Goal: Task Accomplishment & Management: Manage account settings

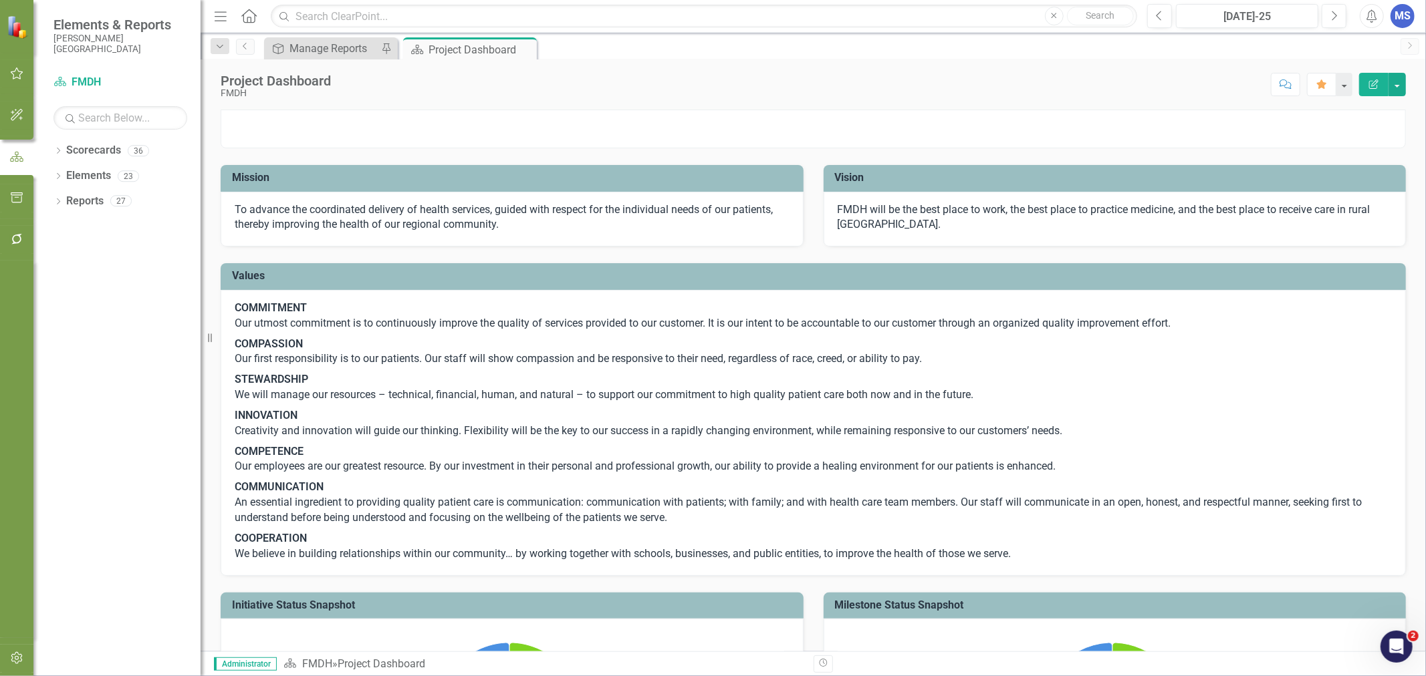
click at [58, 148] on icon "Dropdown" at bounding box center [57, 151] width 9 height 7
click at [67, 176] on icon at bounding box center [65, 175] width 3 height 7
click at [76, 249] on icon "Dropdown" at bounding box center [79, 251] width 10 height 8
click at [119, 334] on link "Medical Staff Office" at bounding box center [150, 327] width 100 height 15
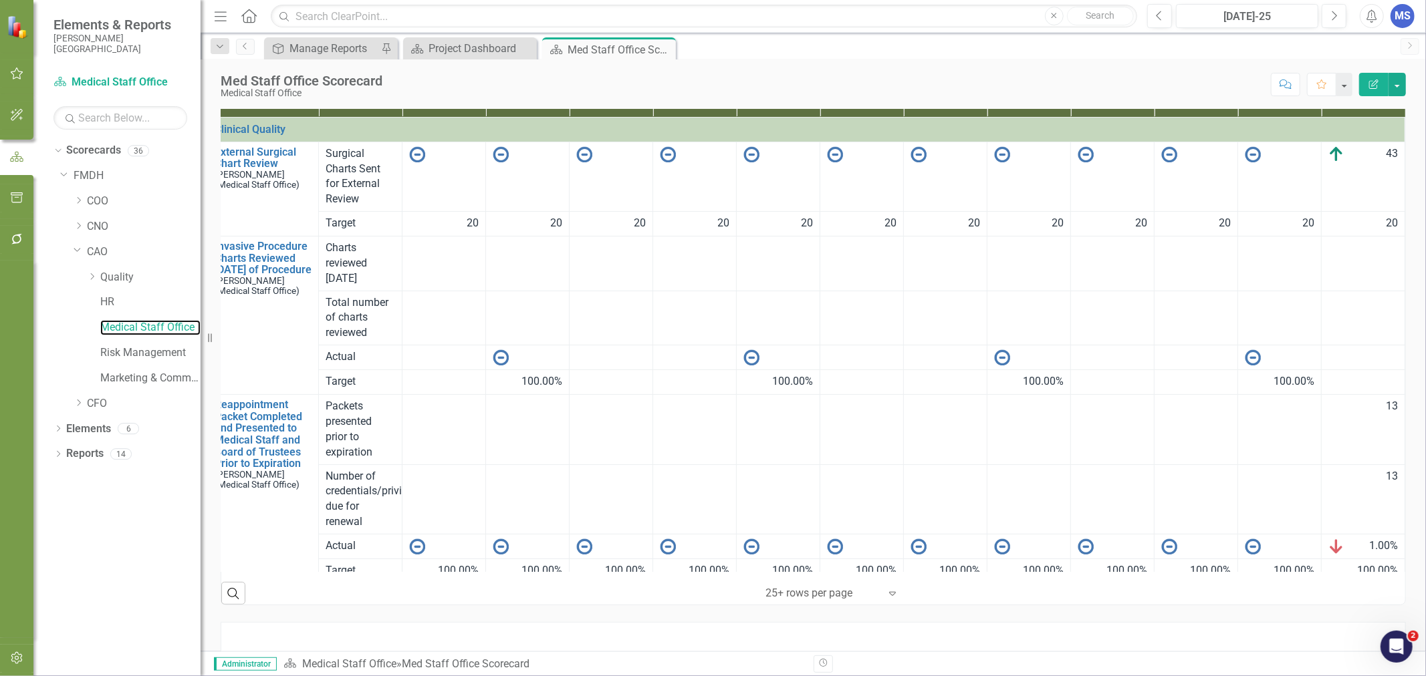
scroll to position [68, 0]
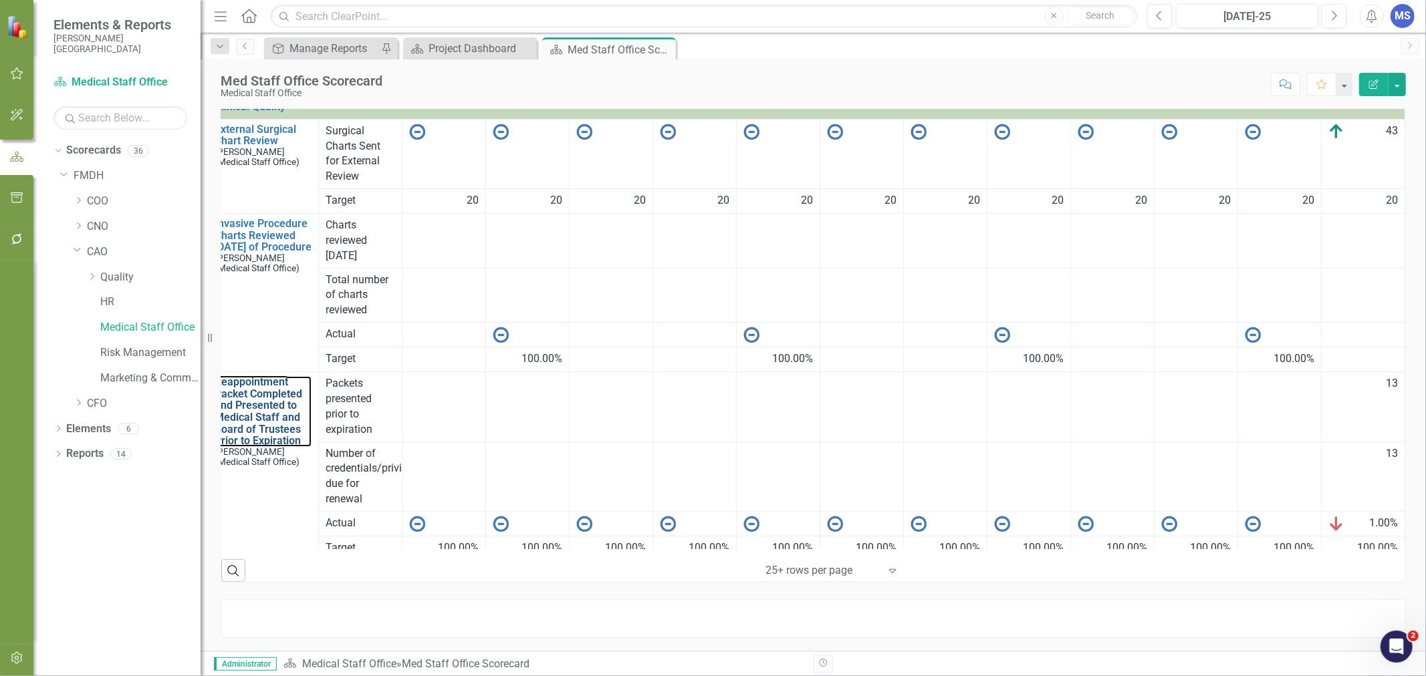
click at [252, 432] on link "Reappointment Packet Completed and Presented to Medical Staff and Board of Trus…" at bounding box center [263, 411] width 97 height 71
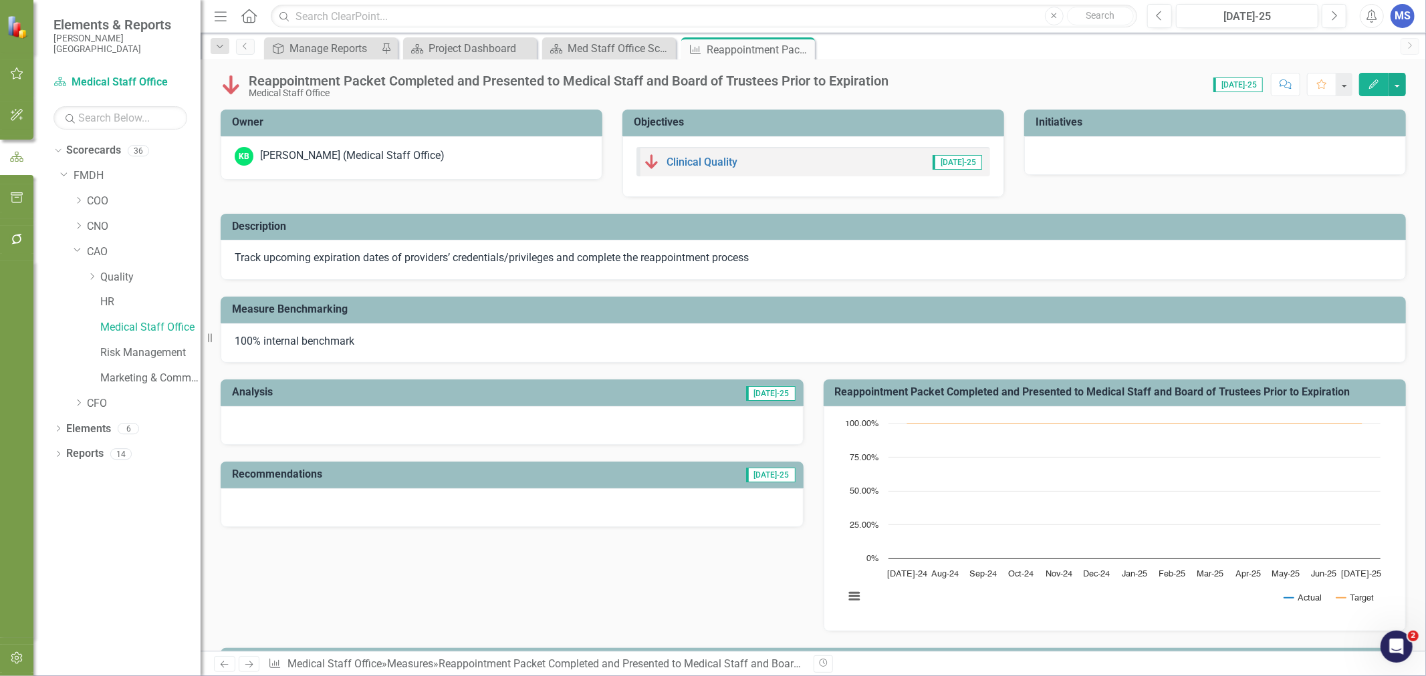
click at [1380, 84] on button "Edit" at bounding box center [1373, 84] width 29 height 23
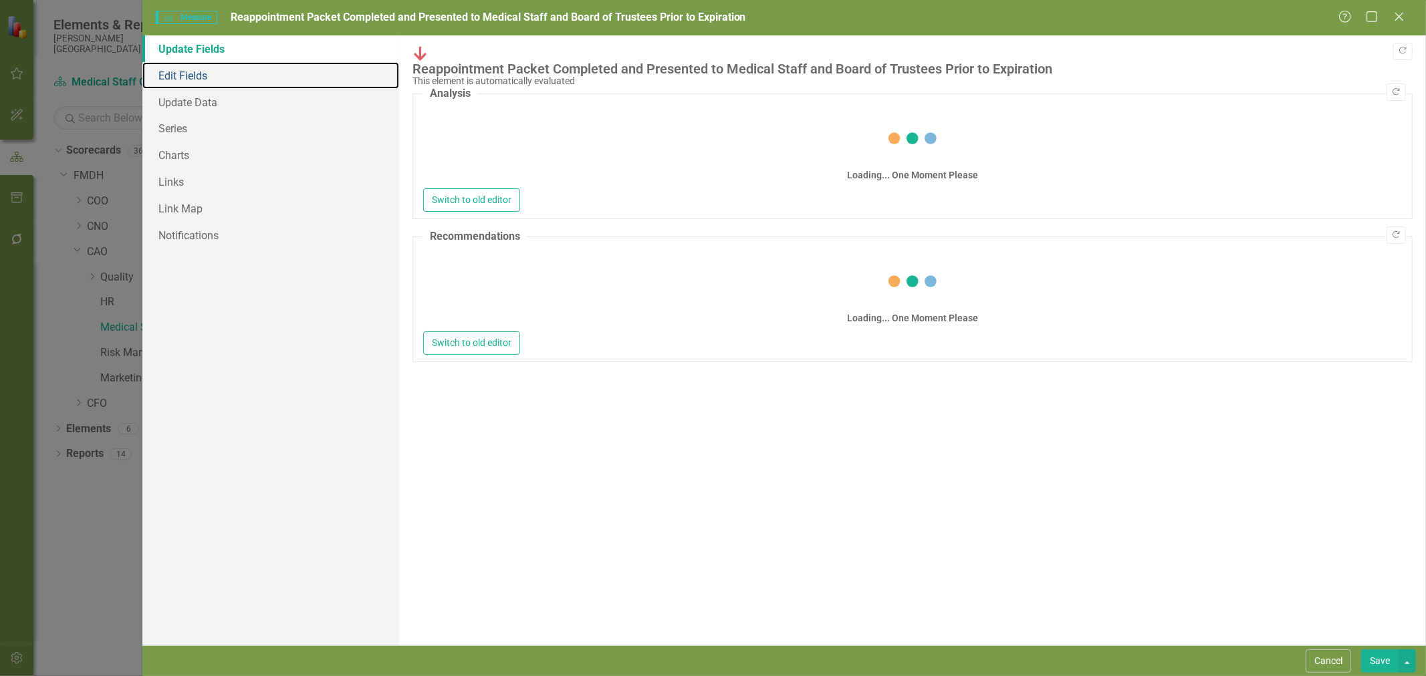
click at [199, 78] on link "Edit Fields" at bounding box center [270, 75] width 257 height 27
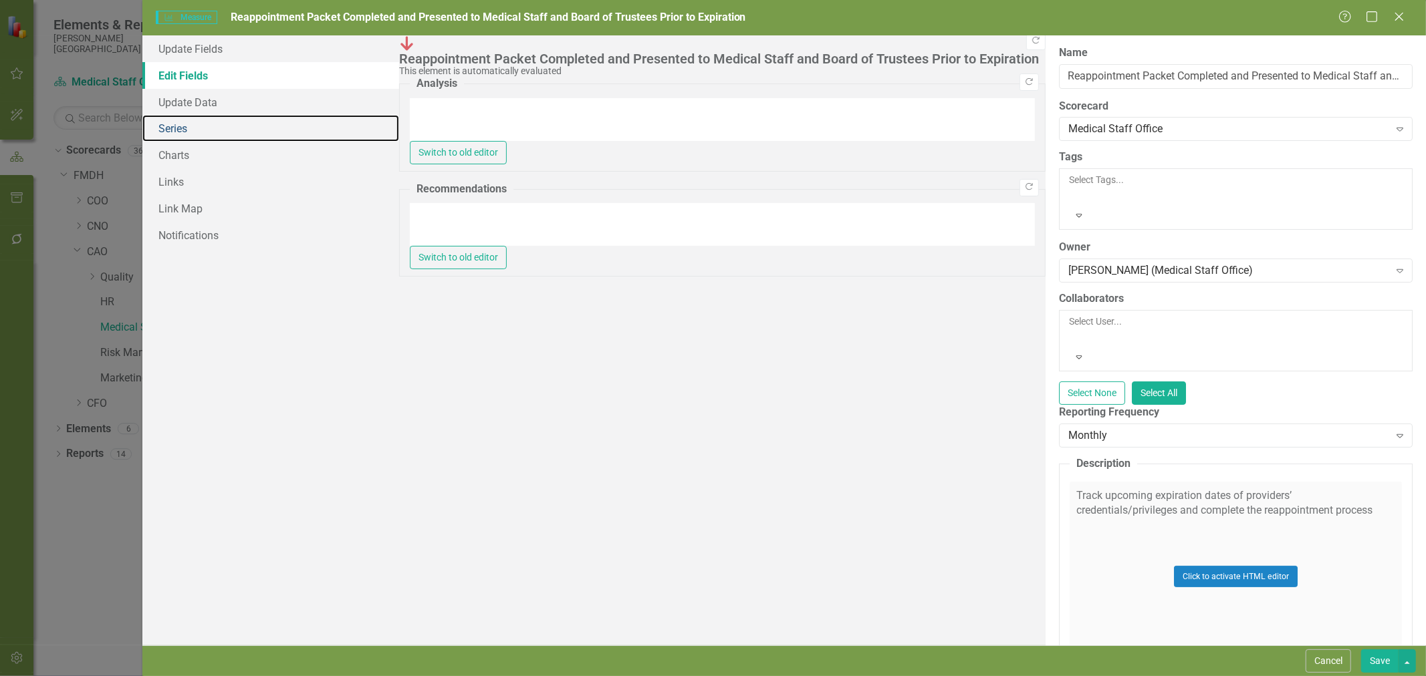
click at [204, 128] on link "Series" at bounding box center [270, 128] width 257 height 27
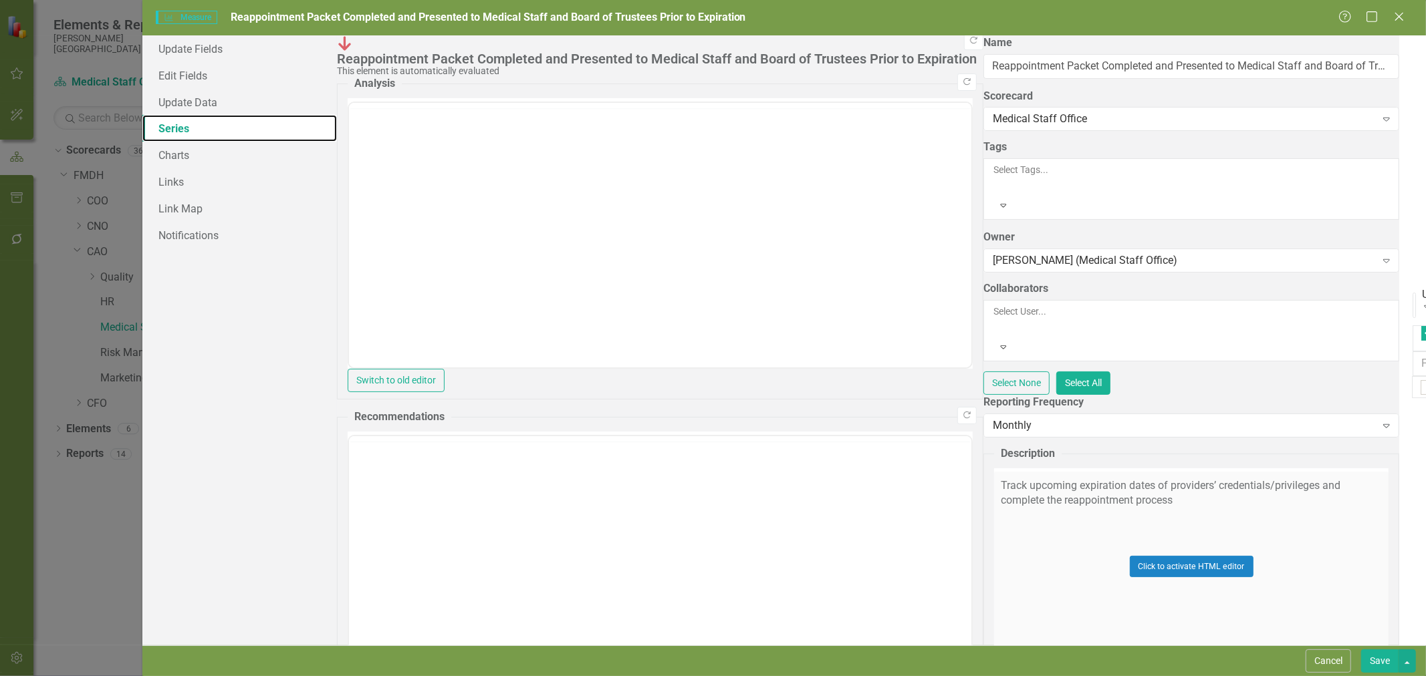
checkbox input "false"
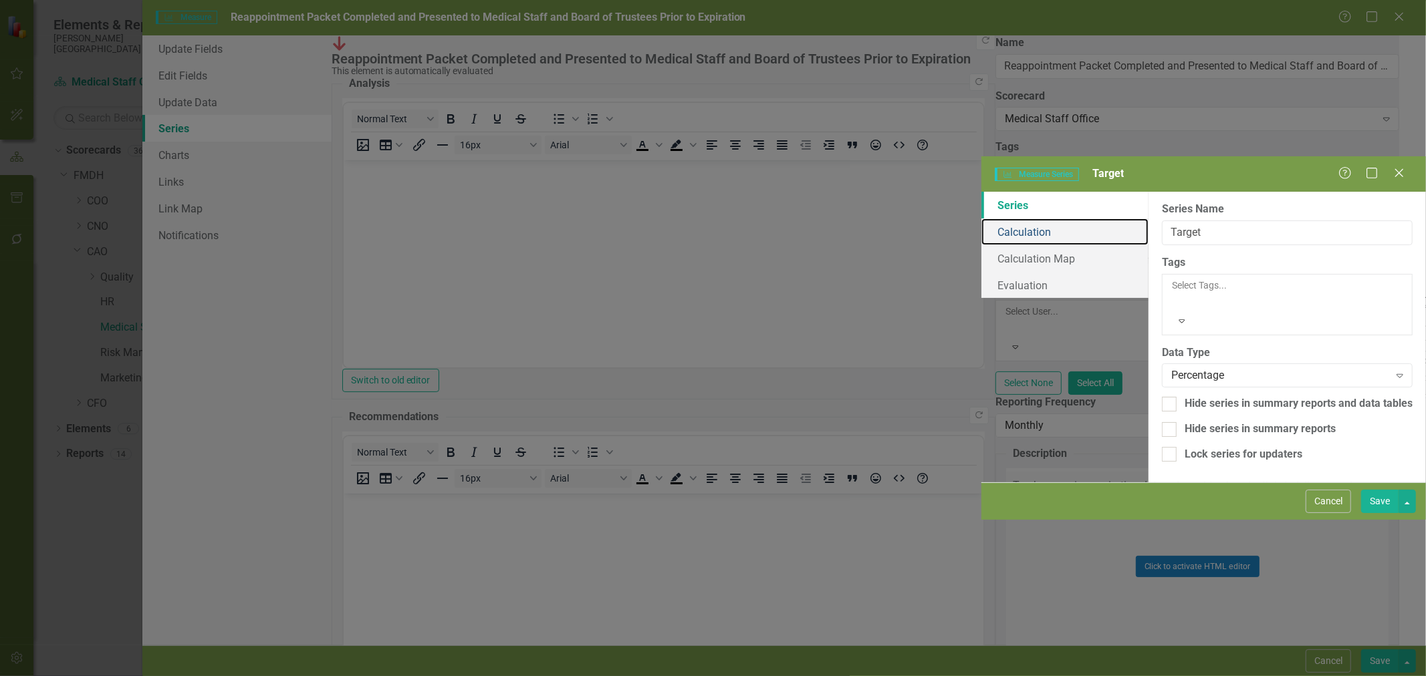
click at [981, 219] on link "Calculation" at bounding box center [1064, 232] width 167 height 27
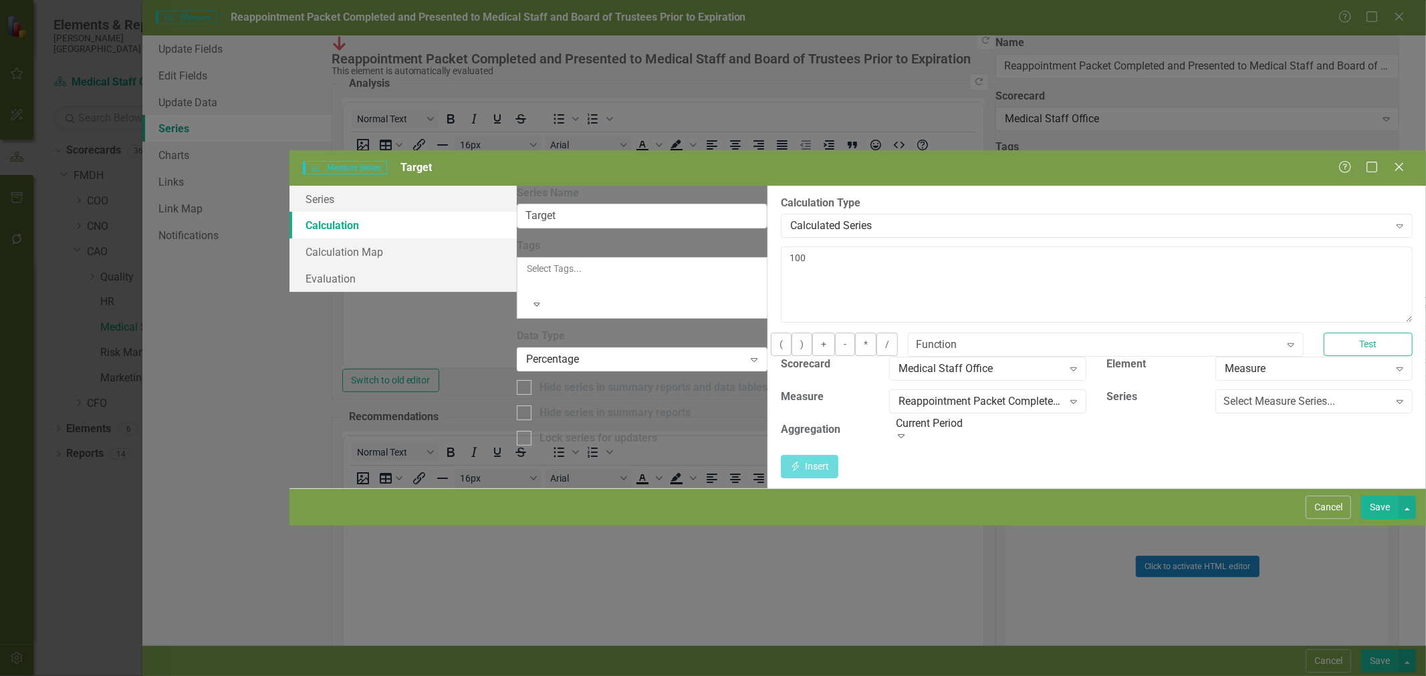
click at [1339, 519] on button "Cancel" at bounding box center [1327, 507] width 45 height 23
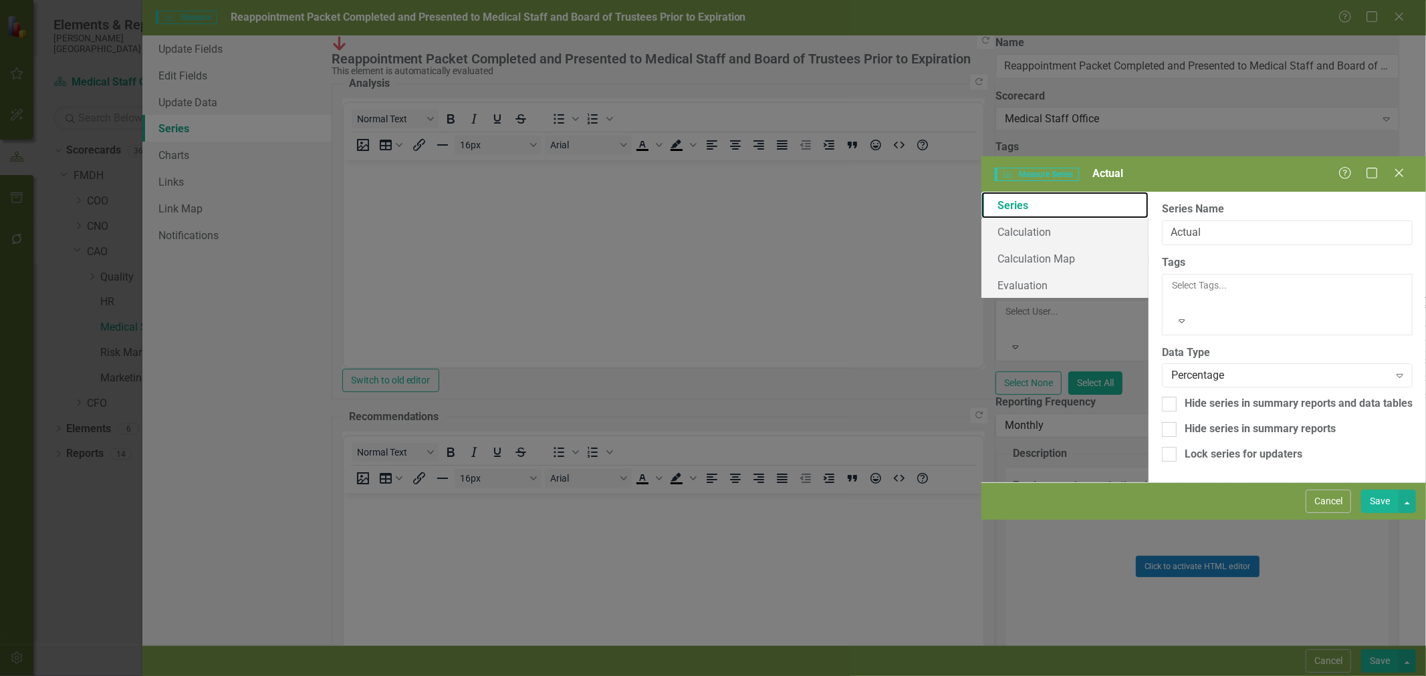
click at [981, 192] on link "Series" at bounding box center [1064, 205] width 167 height 27
click at [981, 219] on link "Calculation" at bounding box center [1064, 232] width 167 height 27
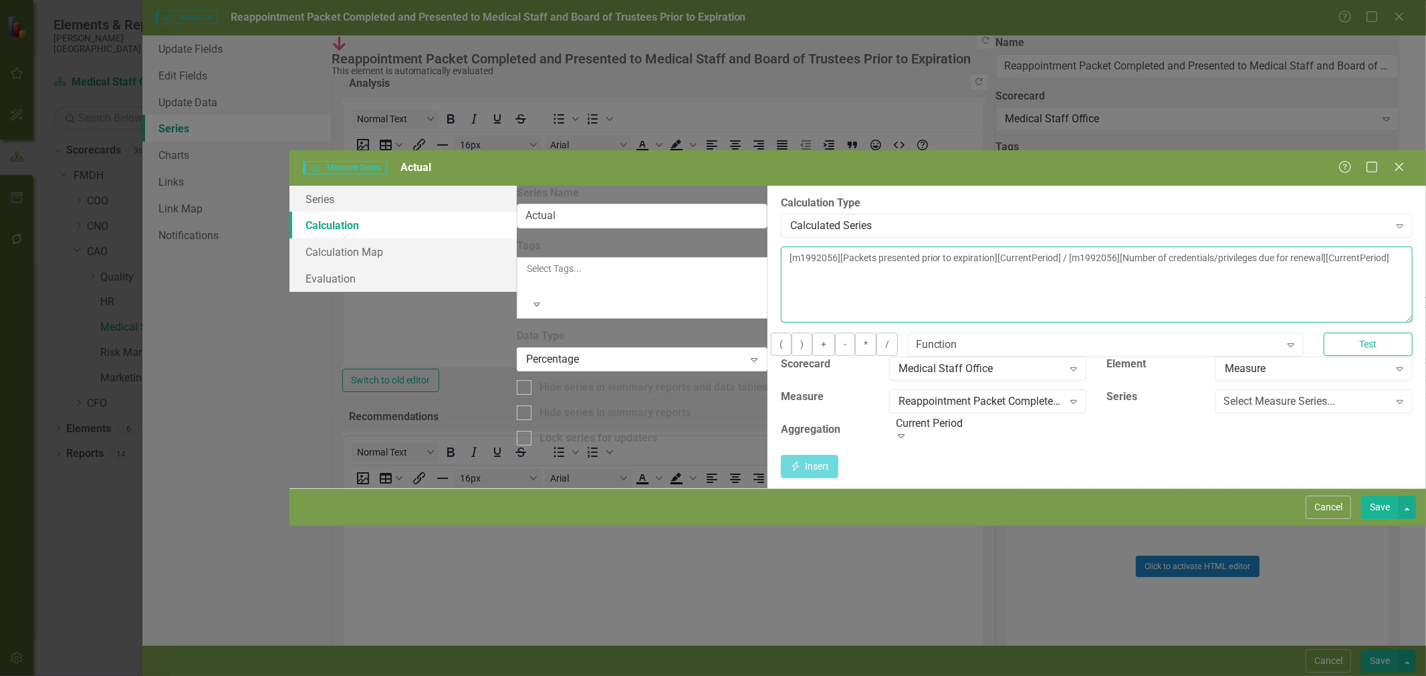
click at [1404, 247] on textarea "[m1992056][Packets presented prior to expiration][CurrentPeriod] / [m1992056][N…" at bounding box center [1097, 285] width 632 height 76
type textarea "[m1992056][Packets presented prior to expiration][CurrentPeriod] / [m1992056][N…"
click at [1374, 519] on button "Save" at bounding box center [1379, 507] width 37 height 23
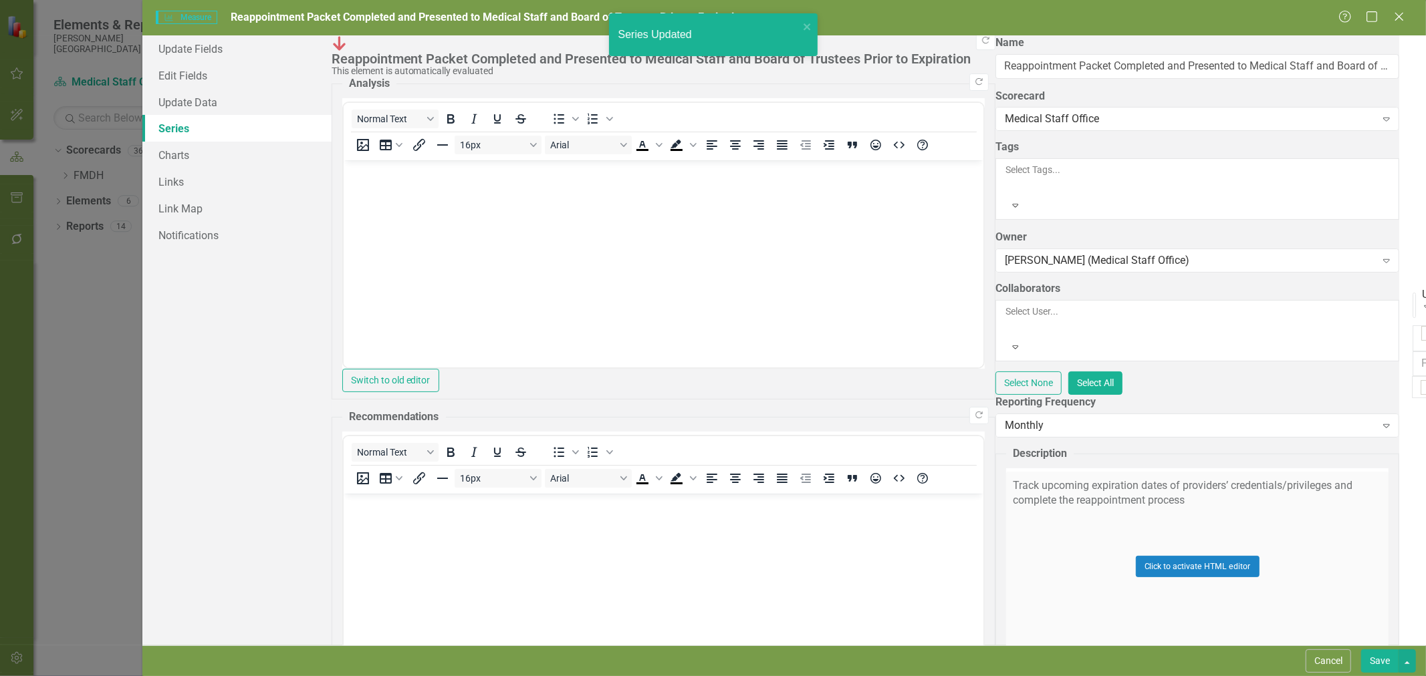
click at [1382, 664] on button "Save" at bounding box center [1379, 661] width 37 height 23
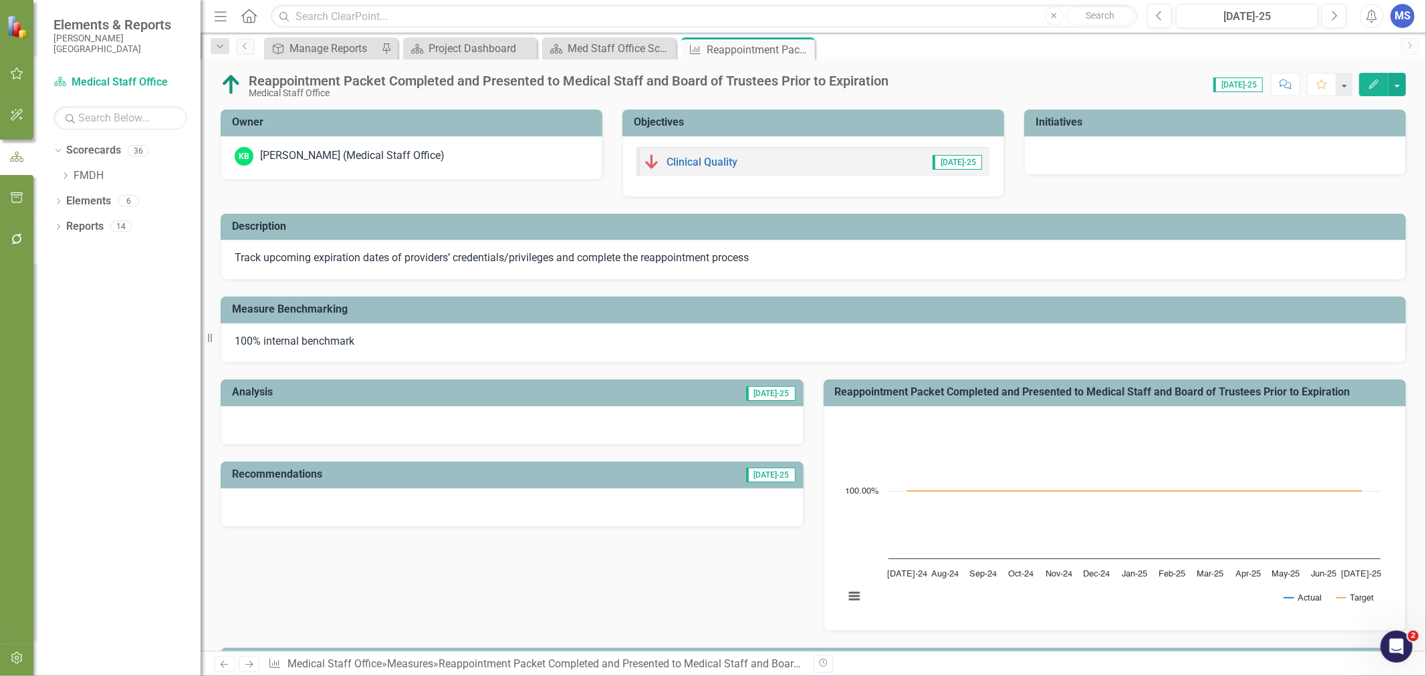
click at [0, 0] on icon "Close" at bounding box center [0, 0] width 0 height 0
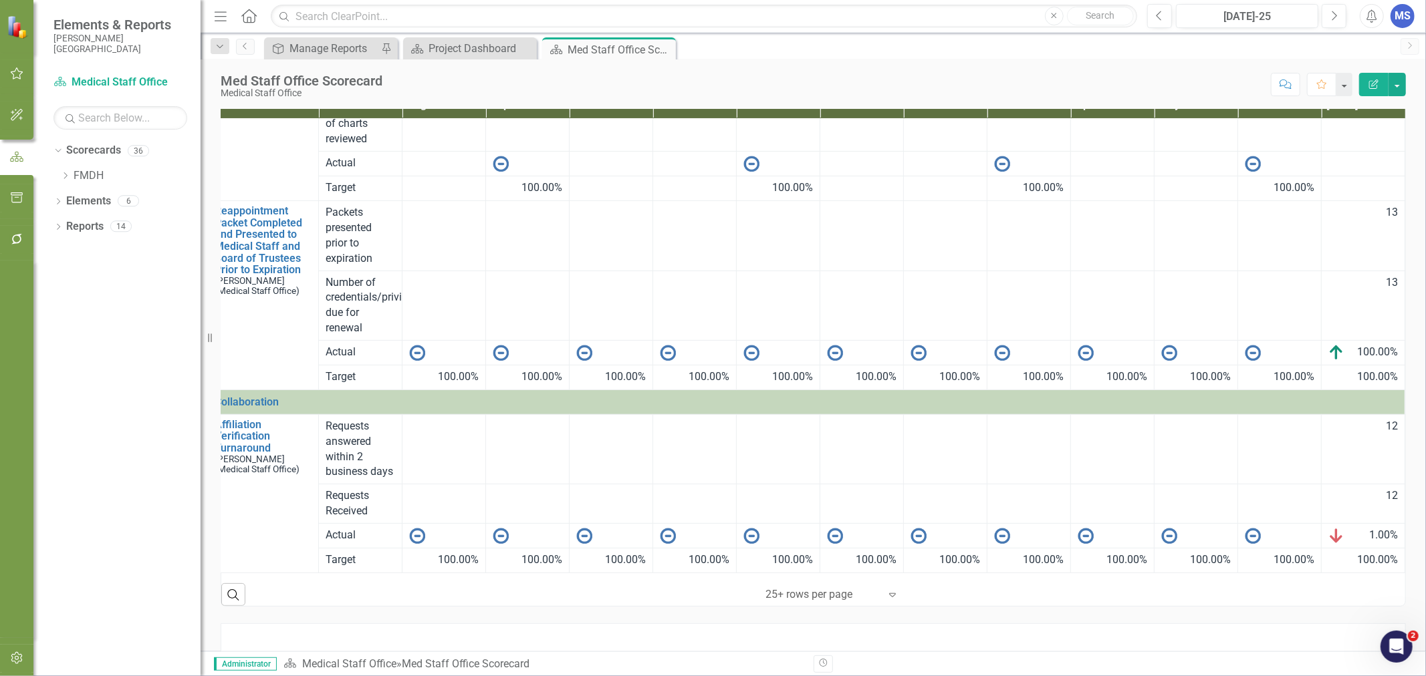
scroll to position [68, 0]
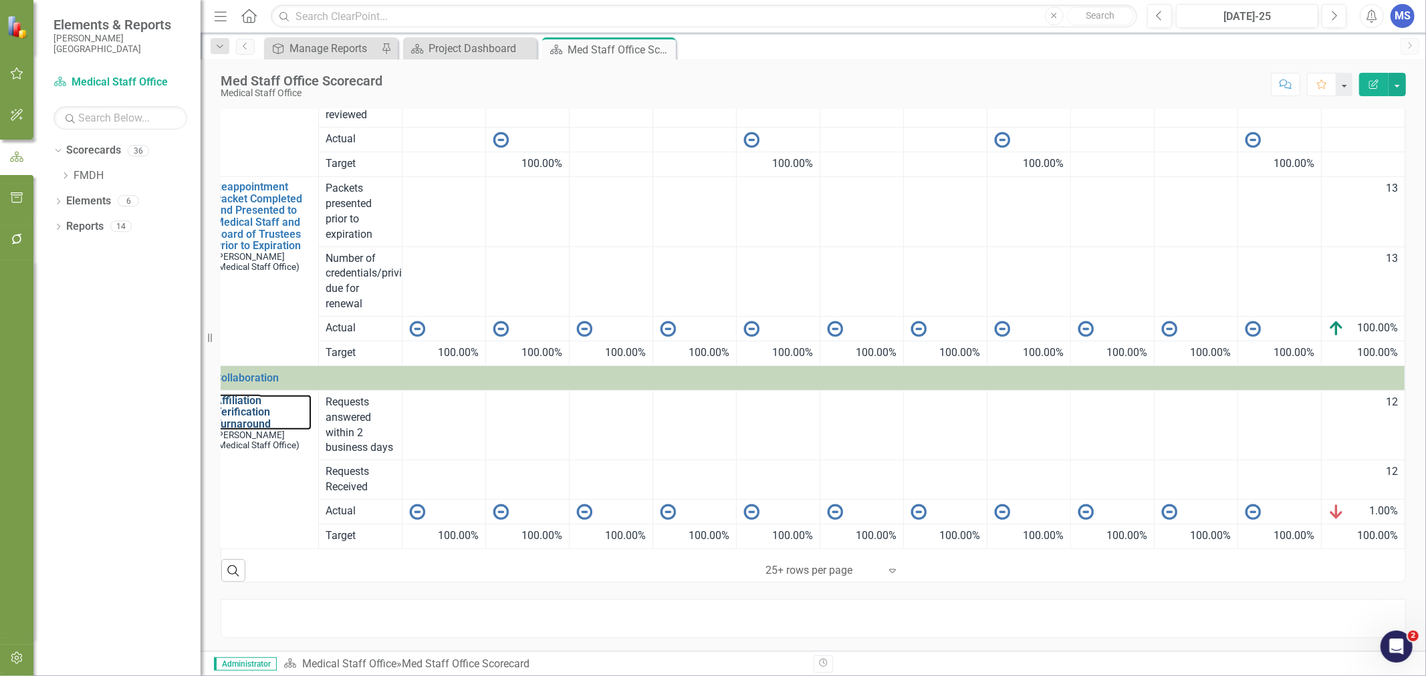
click at [235, 400] on link "Affiliation Verification Turnaround" at bounding box center [263, 412] width 97 height 35
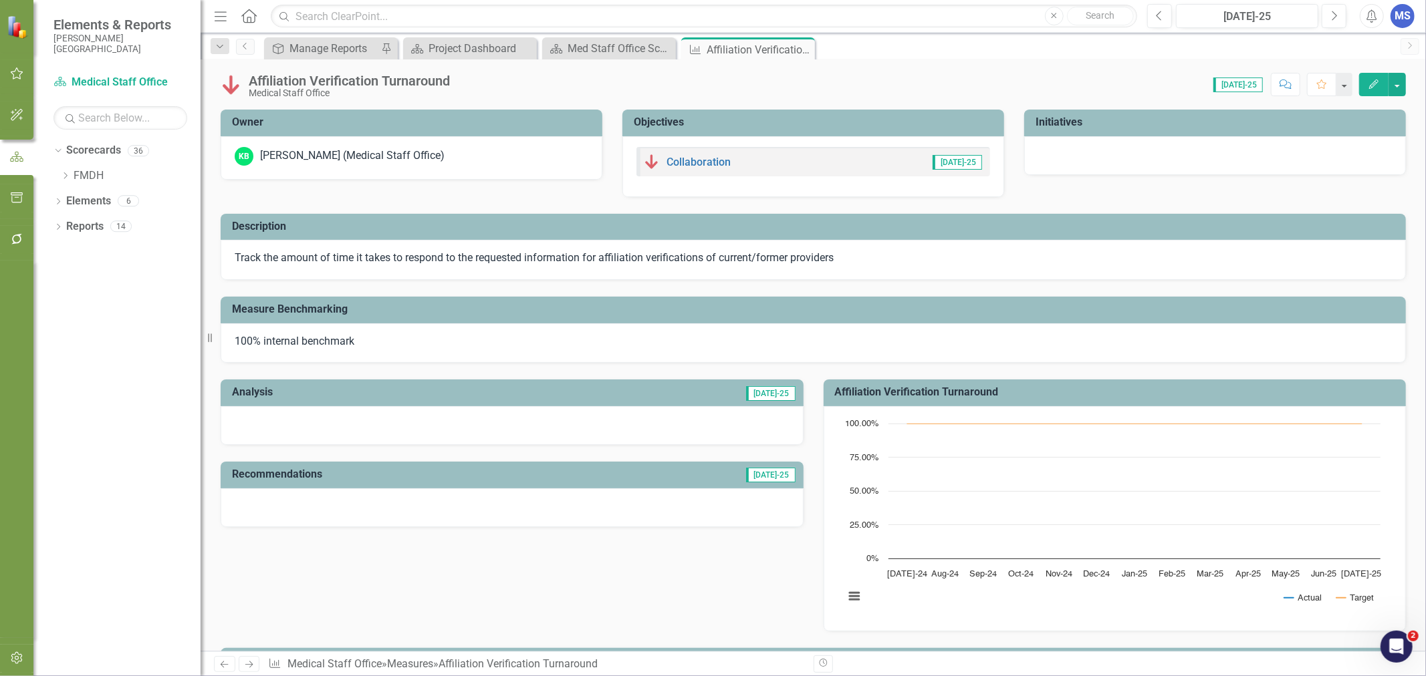
click at [1374, 82] on icon "Edit" at bounding box center [1374, 84] width 12 height 9
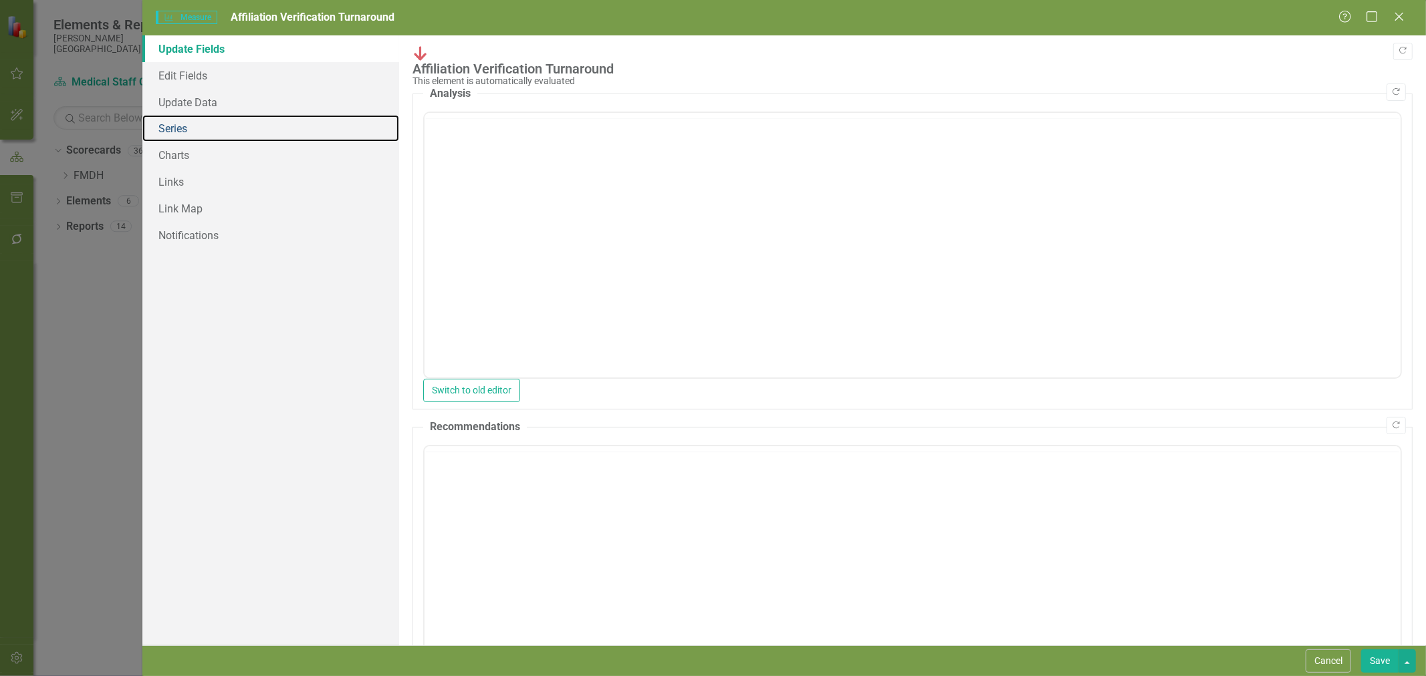
click at [235, 131] on link "Series" at bounding box center [270, 128] width 257 height 27
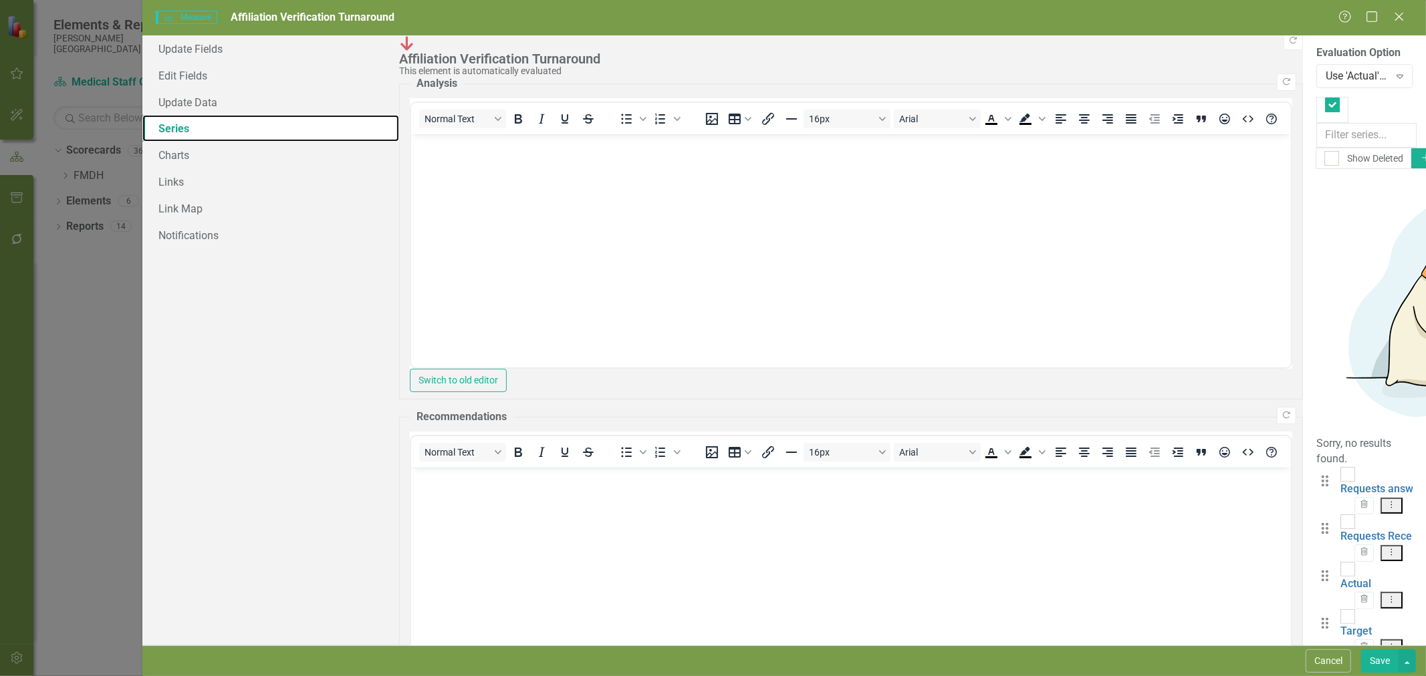
checkbox input "false"
click at [1340, 578] on link "Actual" at bounding box center [1355, 584] width 31 height 13
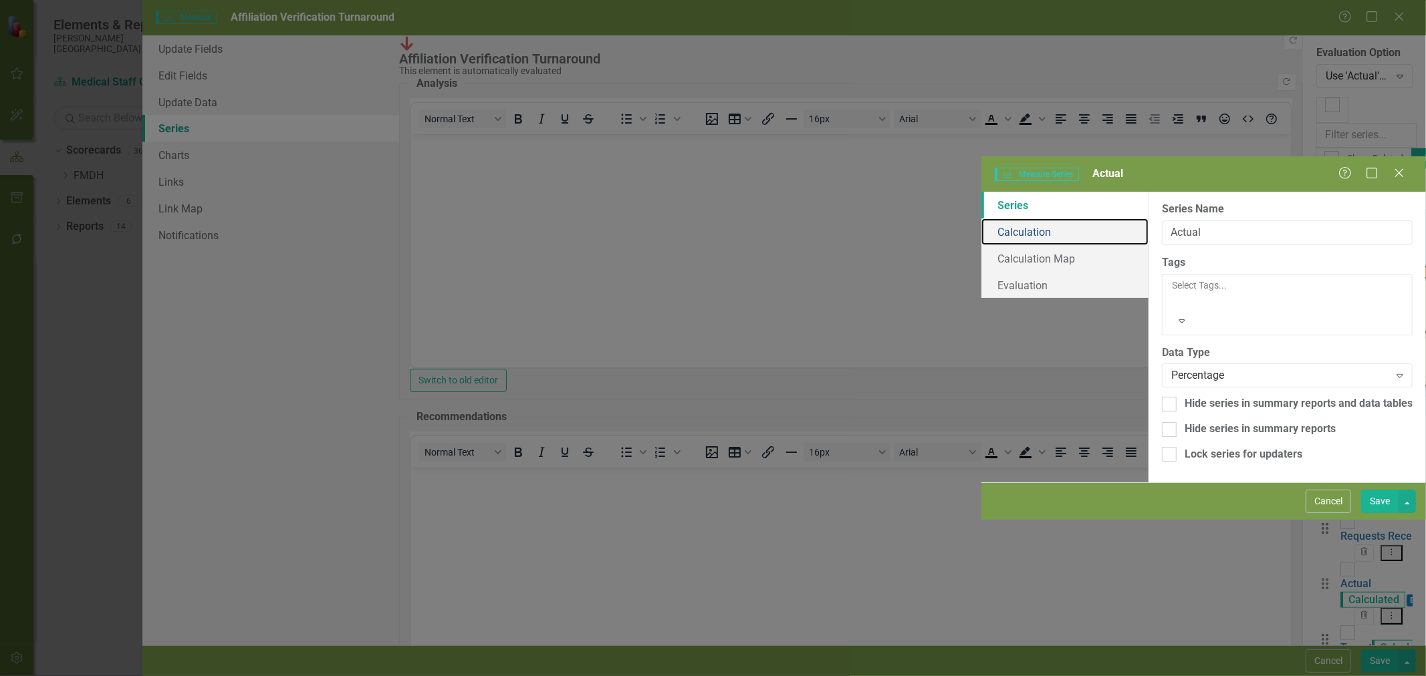
click at [981, 219] on link "Calculation" at bounding box center [1064, 232] width 167 height 27
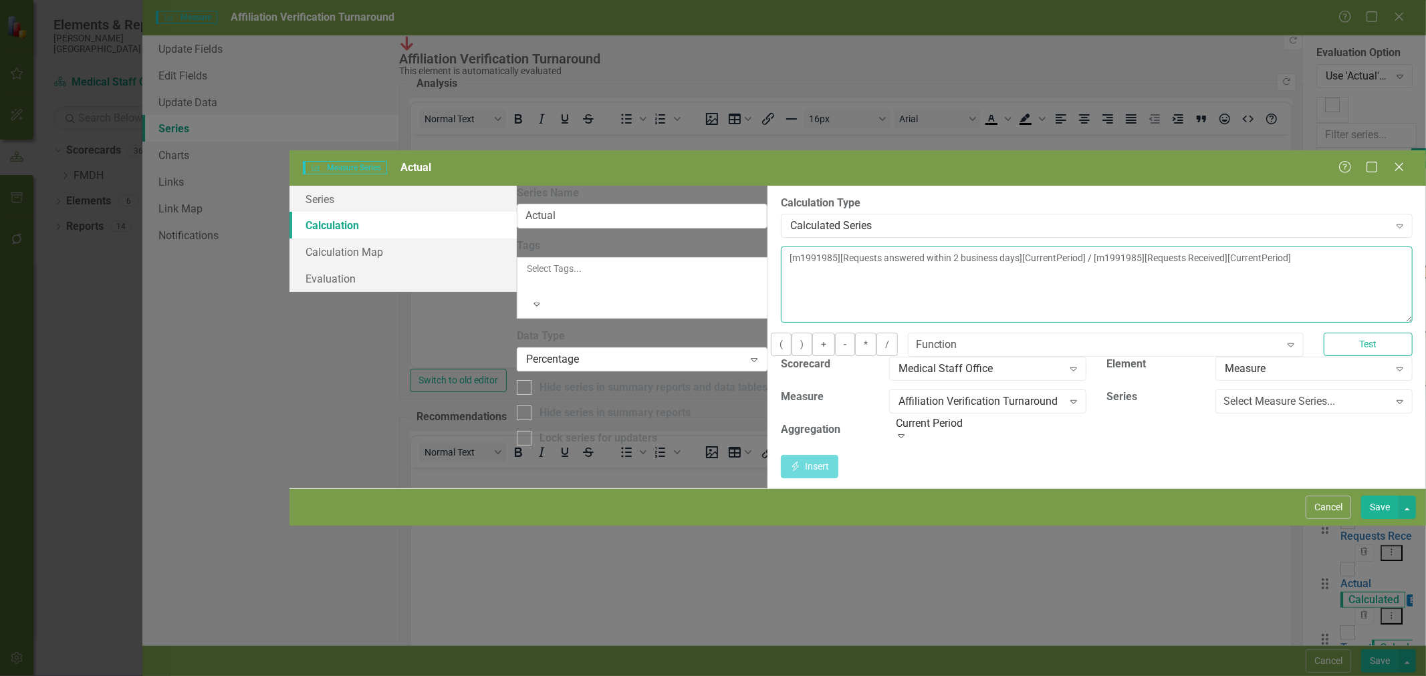
click at [1297, 247] on textarea "[m1991985][Requests answered within 2 business days][CurrentPeriod] / [m1991985…" at bounding box center [1097, 285] width 632 height 76
type textarea "[m1991985][Requests answered within 2 business days][CurrentPeriod] / [m1991985…"
click at [1379, 519] on button "Save" at bounding box center [1379, 507] width 37 height 23
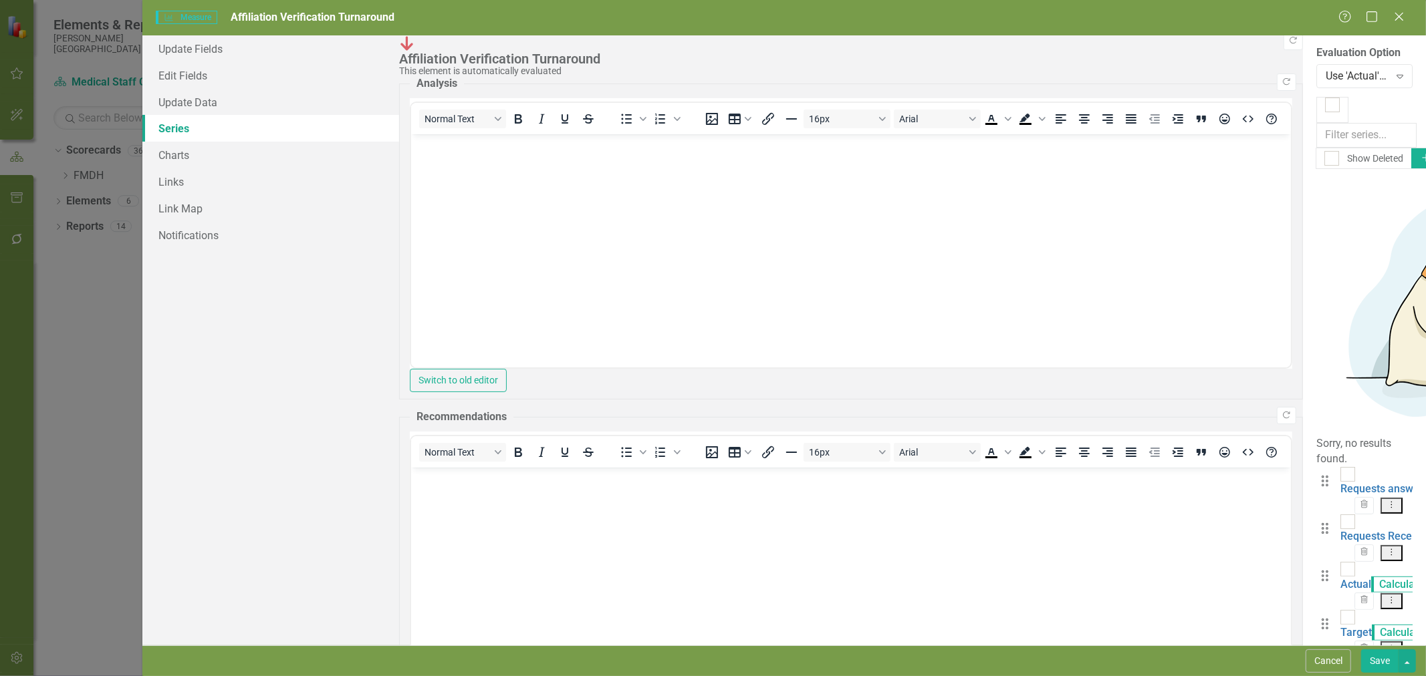
drag, startPoint x: 1388, startPoint y: 664, endPoint x: 1384, endPoint y: 655, distance: 9.3
click at [1388, 664] on button "Save" at bounding box center [1379, 661] width 37 height 23
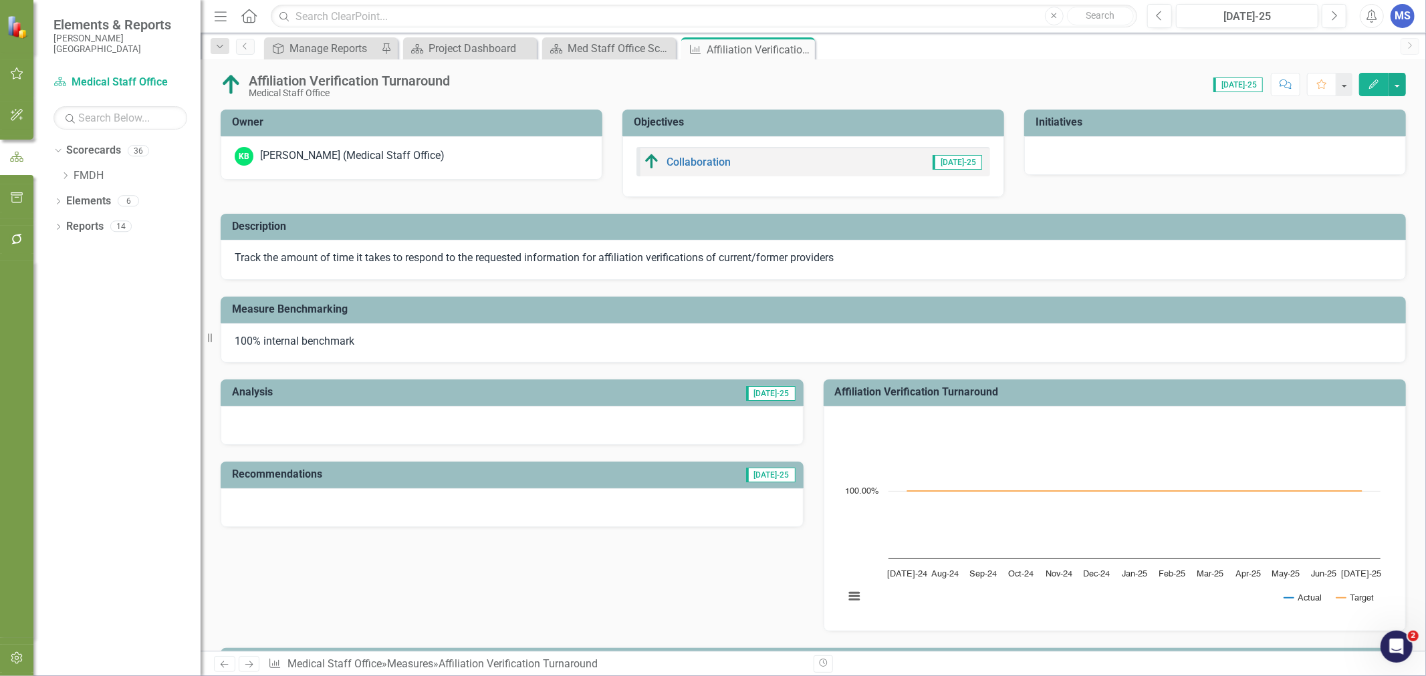
drag, startPoint x: 803, startPoint y: 49, endPoint x: 1011, endPoint y: 666, distance: 651.0
click at [0, 0] on icon "Close" at bounding box center [0, 0] width 0 height 0
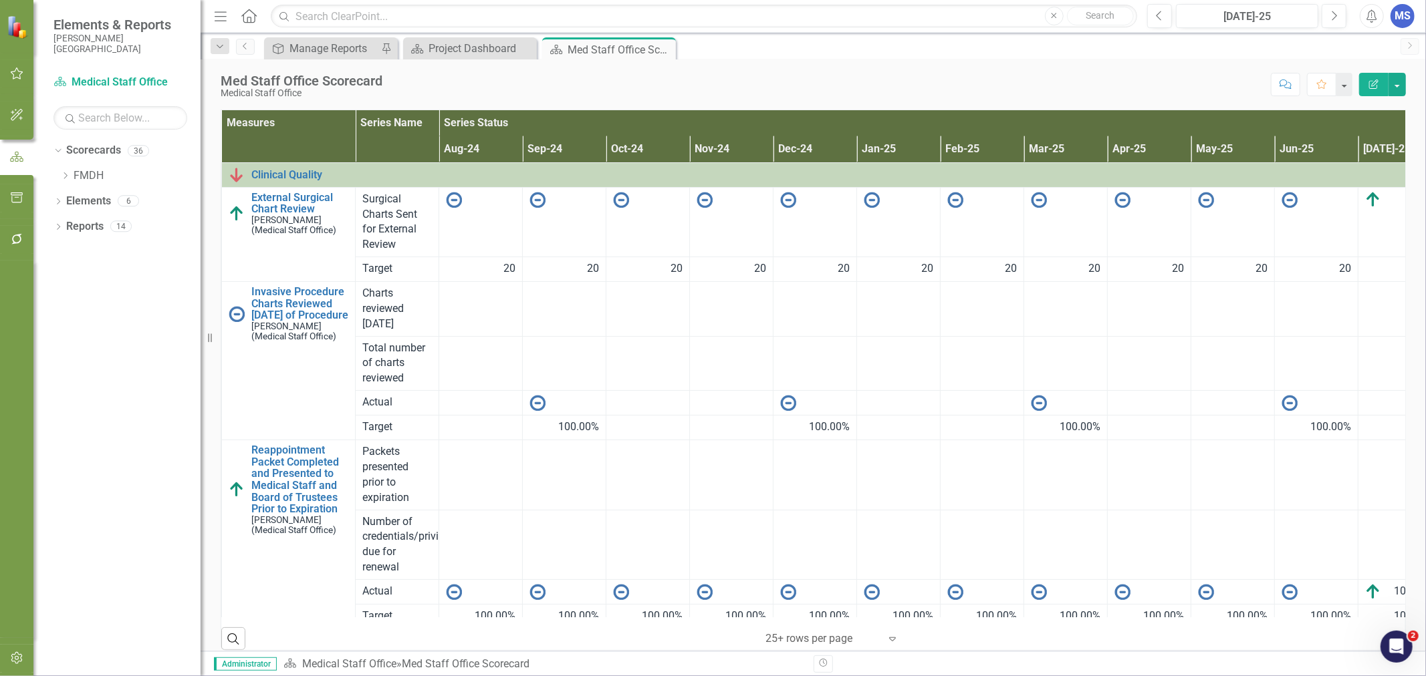
click at [67, 176] on icon "Dropdown" at bounding box center [65, 176] width 10 height 8
click at [79, 249] on icon "Dropdown" at bounding box center [79, 251] width 10 height 8
drag, startPoint x: 90, startPoint y: 277, endPoint x: 114, endPoint y: 309, distance: 40.1
click at [90, 277] on icon "Dropdown" at bounding box center [92, 277] width 10 height 8
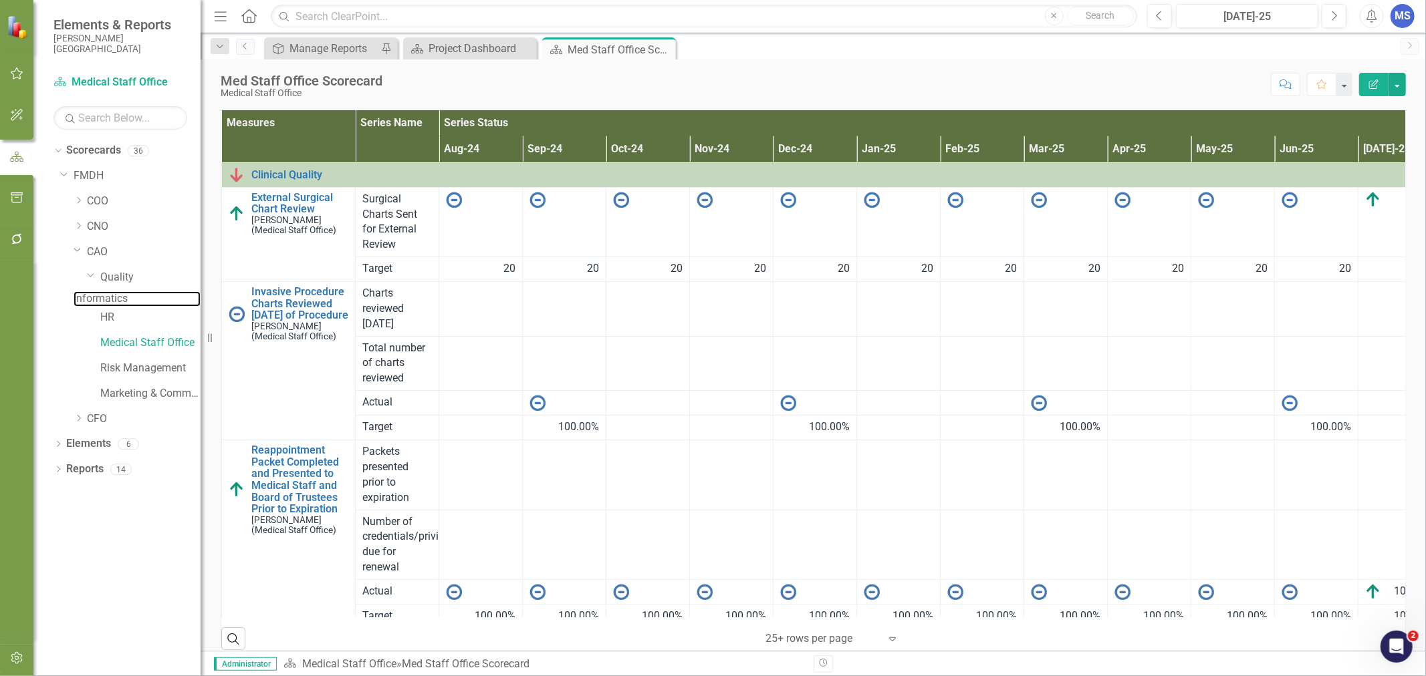
click at [122, 305] on link "Informatics" at bounding box center [137, 298] width 127 height 15
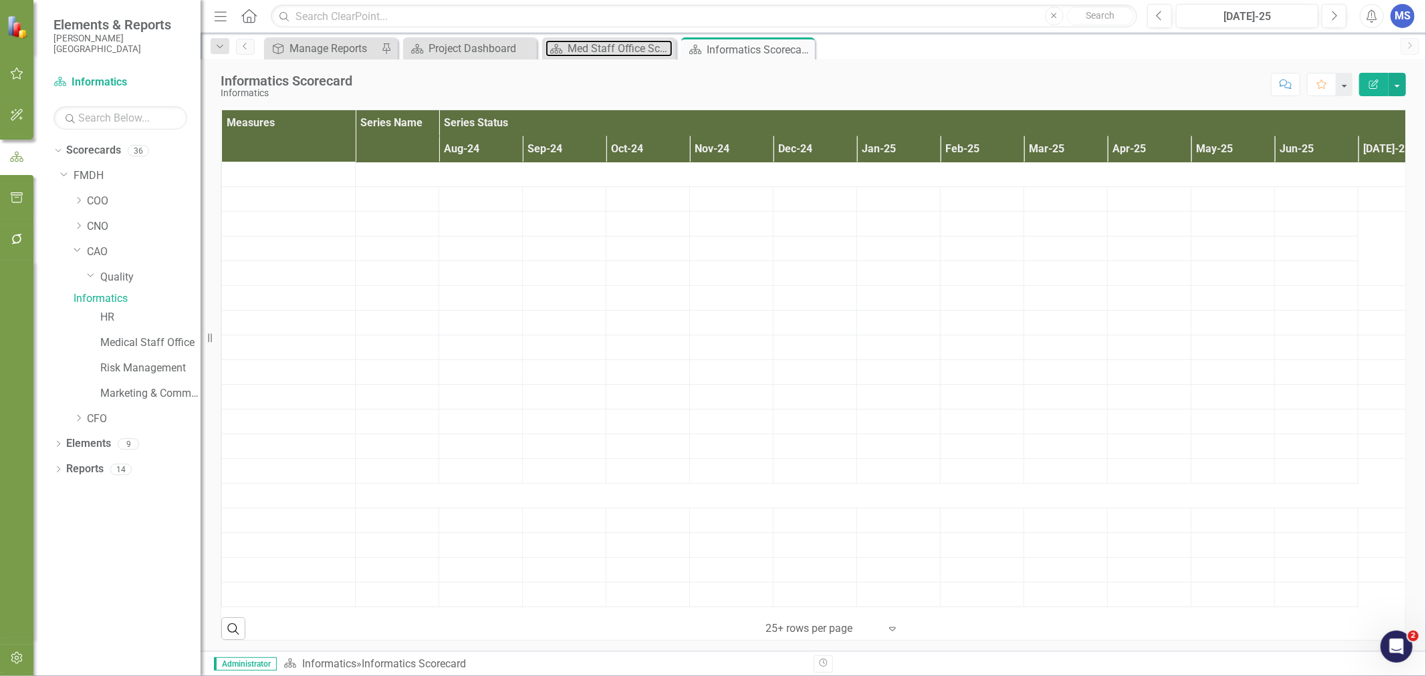
click at [612, 43] on div "Med Staff Office Scorecard" at bounding box center [619, 48] width 105 height 17
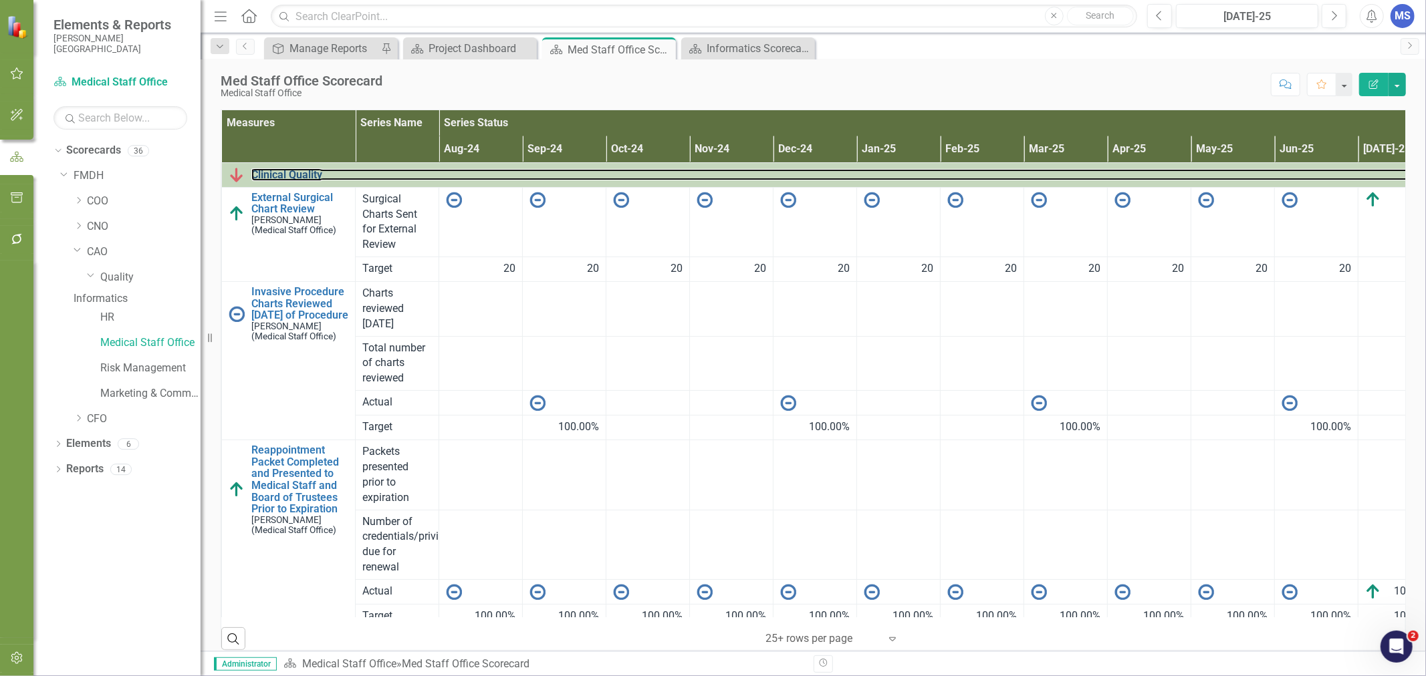
click at [267, 176] on link "Clinical Quality" at bounding box center [842, 175] width 1183 height 12
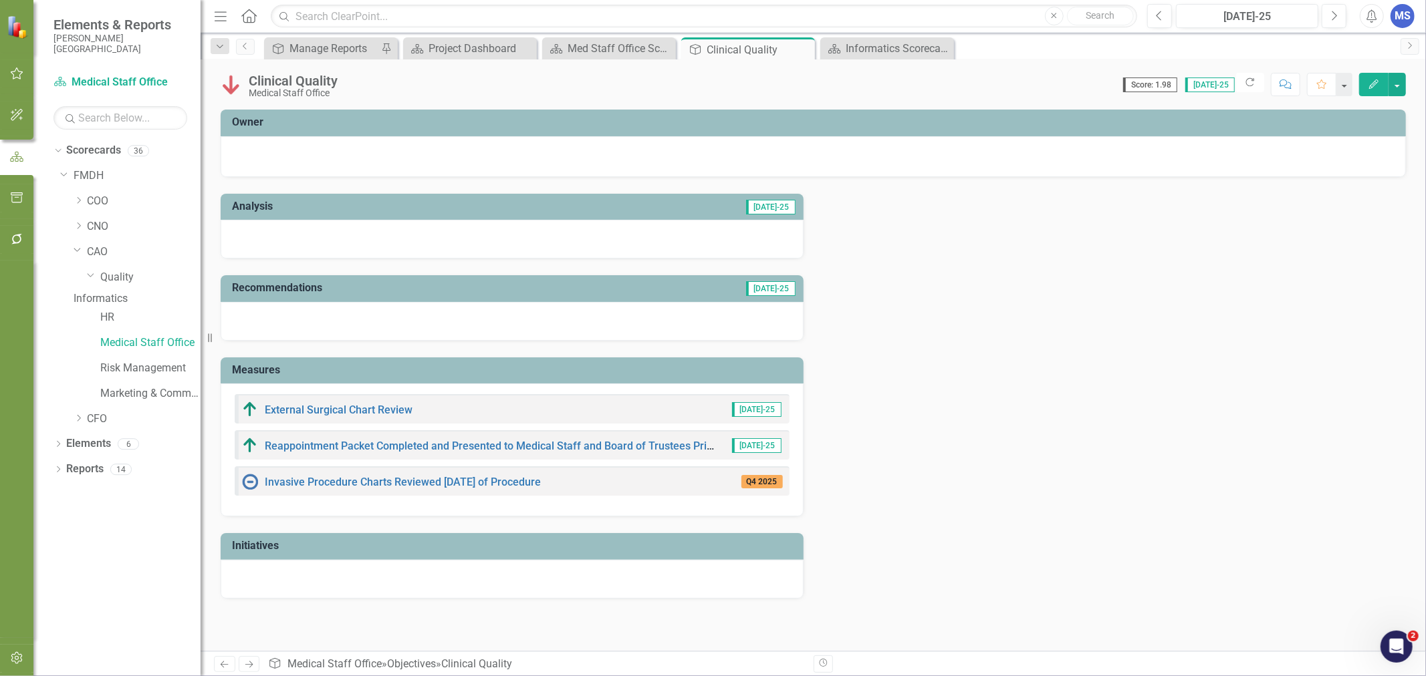
click at [1368, 80] on icon "Edit" at bounding box center [1374, 84] width 12 height 9
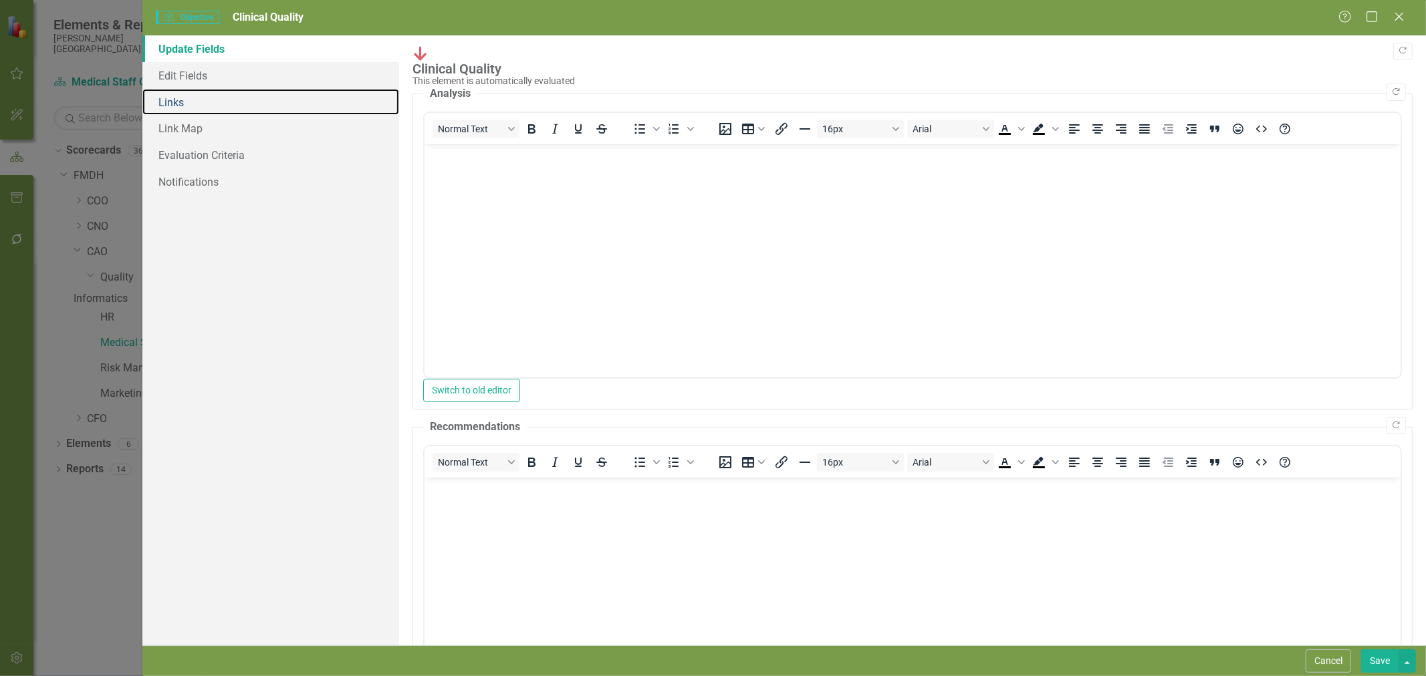
click at [182, 97] on link "Links" at bounding box center [270, 102] width 257 height 27
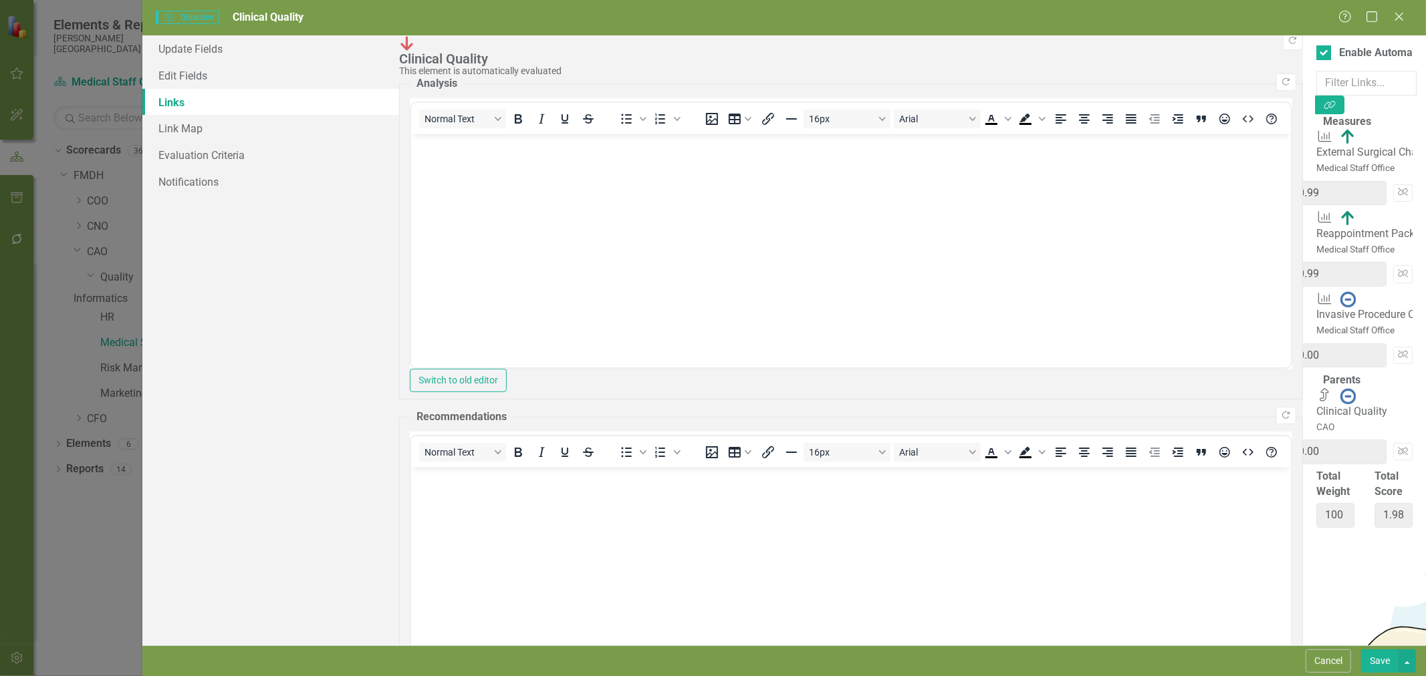
drag, startPoint x: 1260, startPoint y: 215, endPoint x: 1213, endPoint y: 215, distance: 46.8
click at [1316, 338] on div "Q4 2025 34 * 0 = 0.00 Unlink" at bounding box center [1364, 355] width 96 height 35
type input "2"
type input "68"
type input "25"
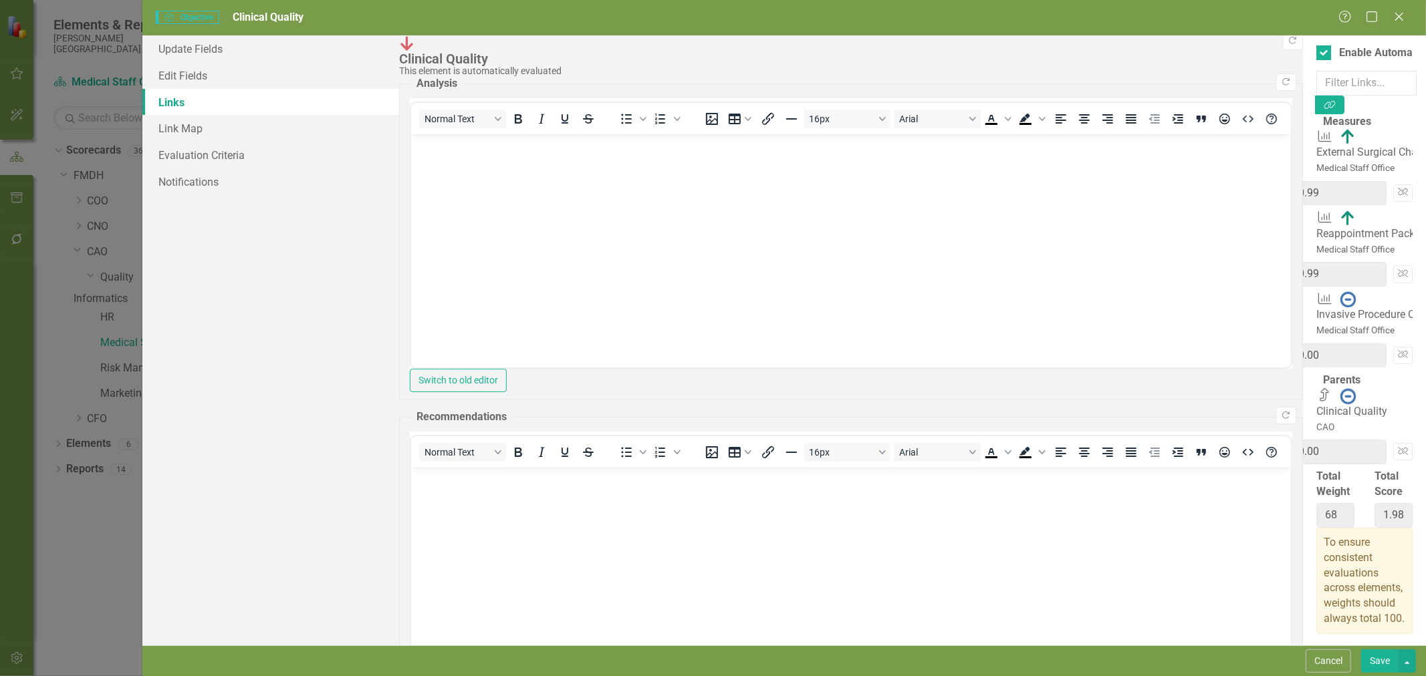
type input "91"
type input "25"
drag, startPoint x: 1253, startPoint y: 180, endPoint x: 1238, endPoint y: 183, distance: 14.9
click at [1166, 257] on input "33" at bounding box center [1097, 269] width 140 height 25
type input "3"
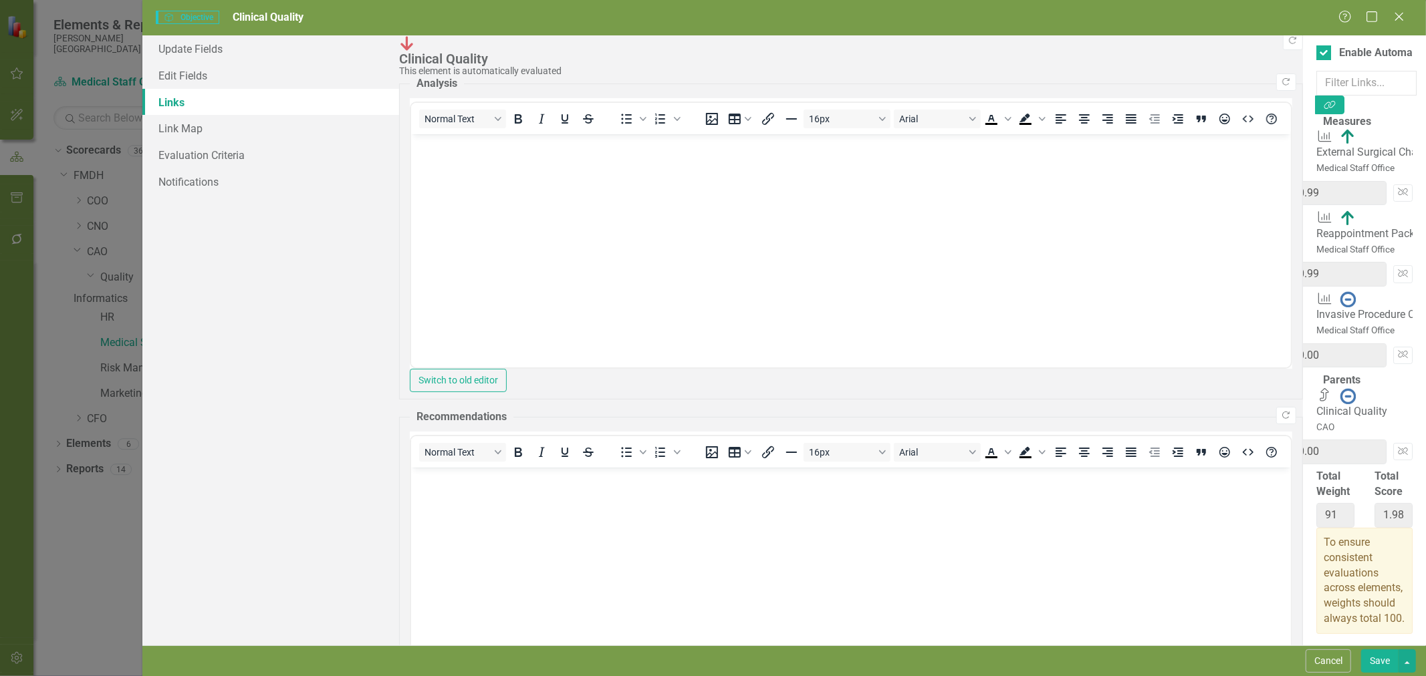
type input "0.09"
type input "61"
type input "1.08"
type input "58"
type input "0.99"
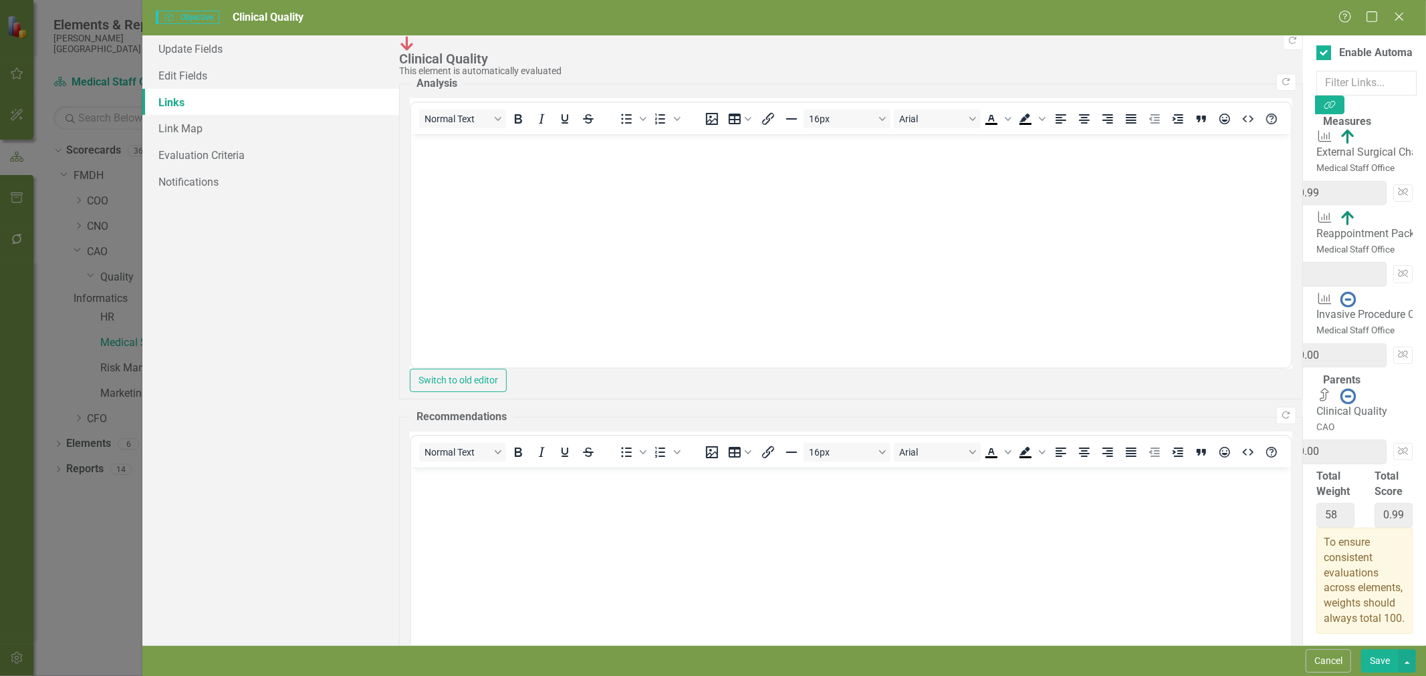
type input "4"
type input "0.12"
type input "62"
type input "1.11"
type input "40"
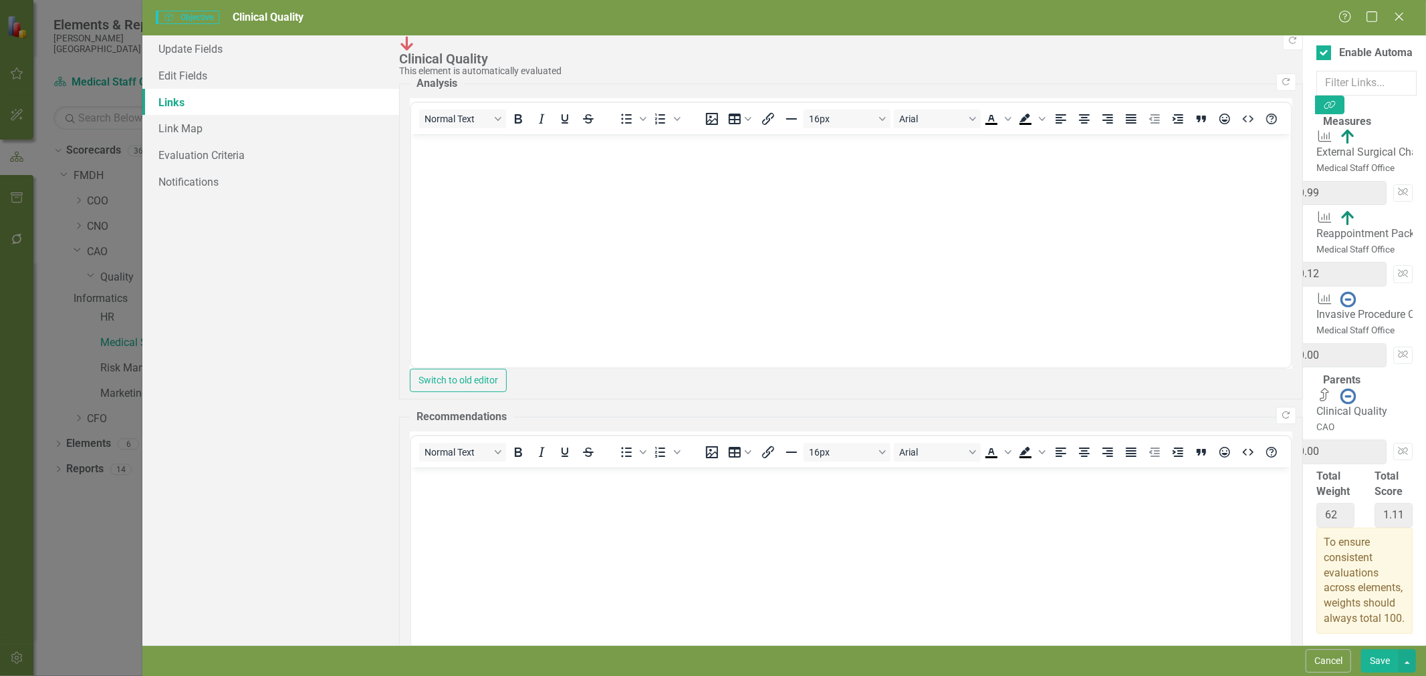
type input "1.20"
type input "98"
type input "2.19"
type input "40"
click at [1166, 176] on input "33" at bounding box center [1097, 188] width 140 height 25
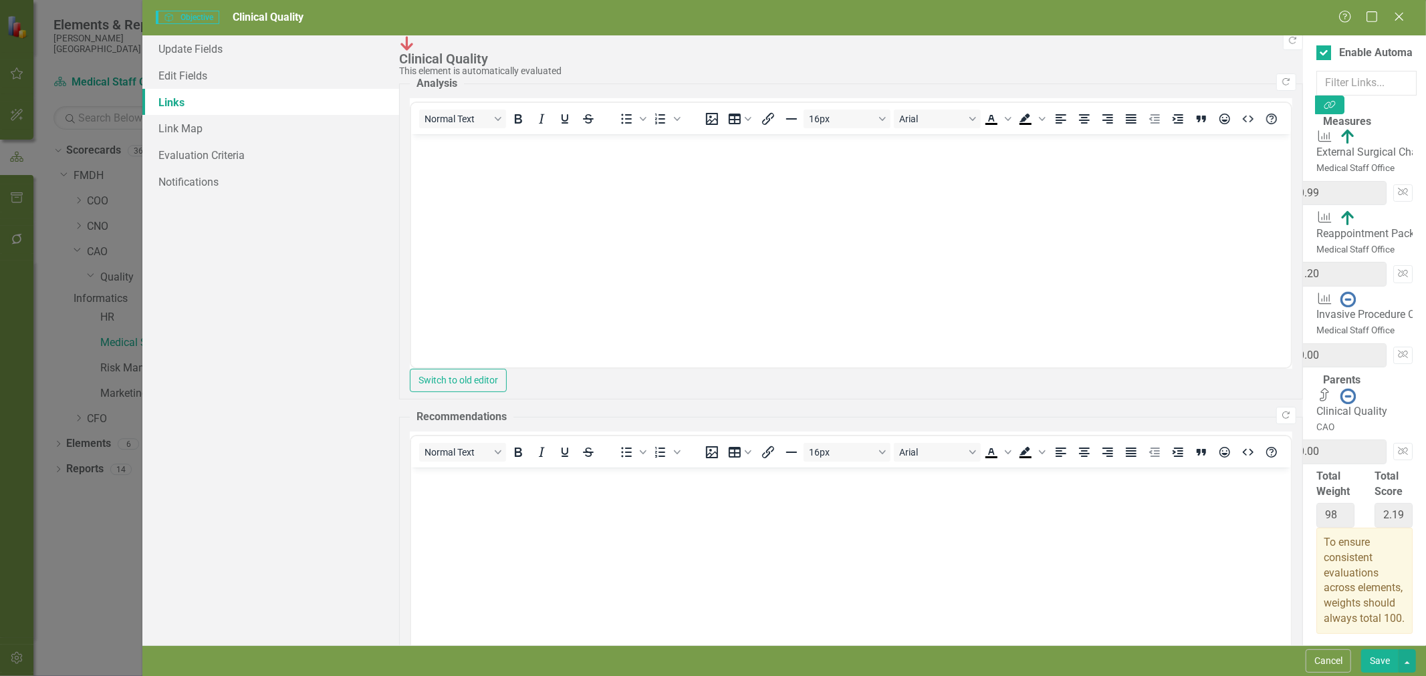
click at [1166, 176] on input "33" at bounding box center [1097, 188] width 140 height 25
type input "4"
type input "0.12"
type input "69"
type input "1.32"
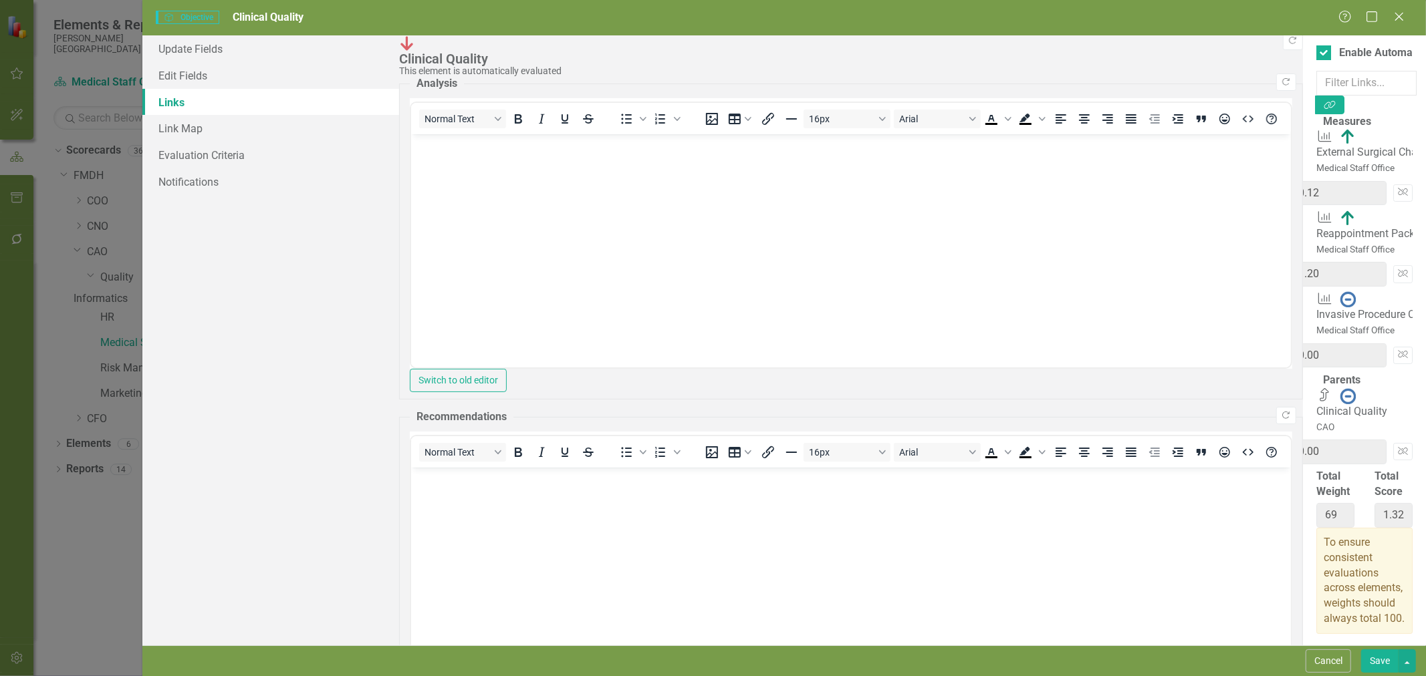
type input "40"
type input "1.20"
type input "105"
type input "2.40"
type input "40"
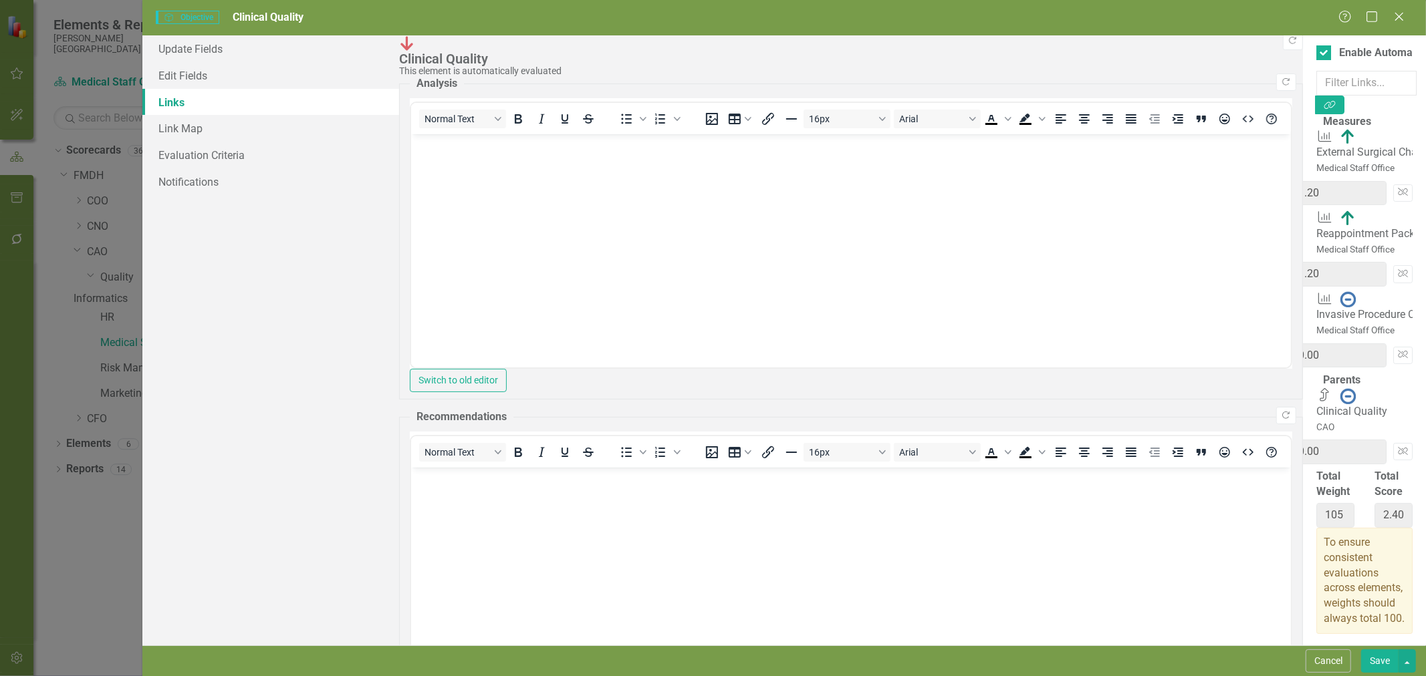
drag, startPoint x: 1240, startPoint y: 217, endPoint x: 1226, endPoint y: 217, distance: 14.0
click at [1316, 338] on div "Q4 2025 25 * 0 = 0.00 Unlink" at bounding box center [1364, 355] width 96 height 35
type input "2"
type input "82"
type input "20"
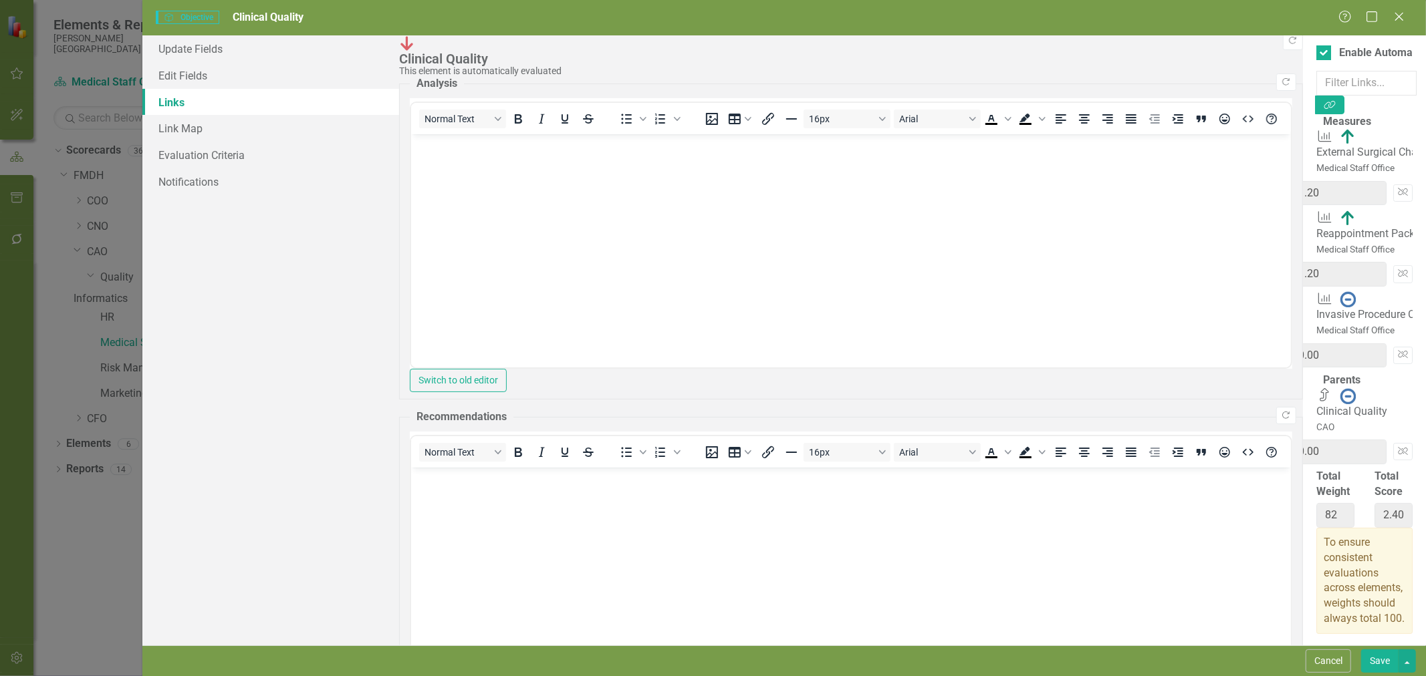
type input "100"
type input "20"
click at [1386, 655] on button "Save" at bounding box center [1379, 661] width 37 height 23
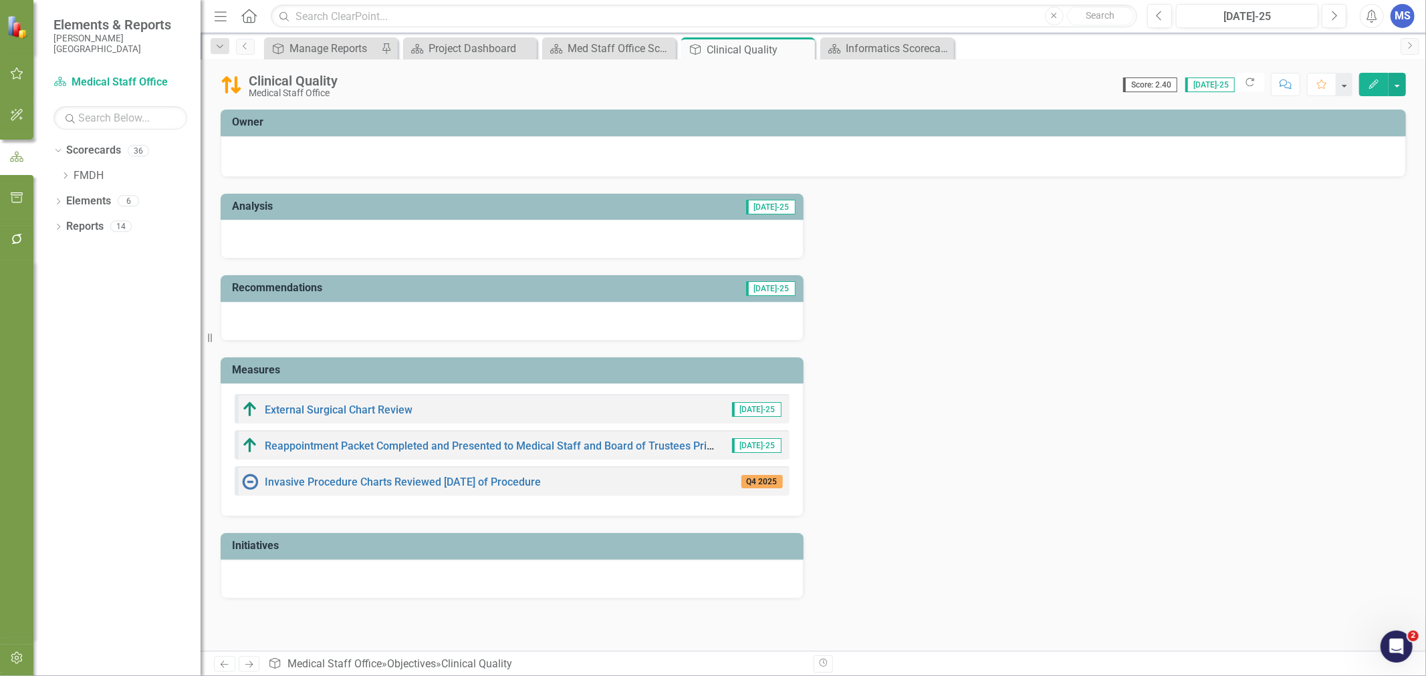
click at [0, 0] on icon "Close" at bounding box center [0, 0] width 0 height 0
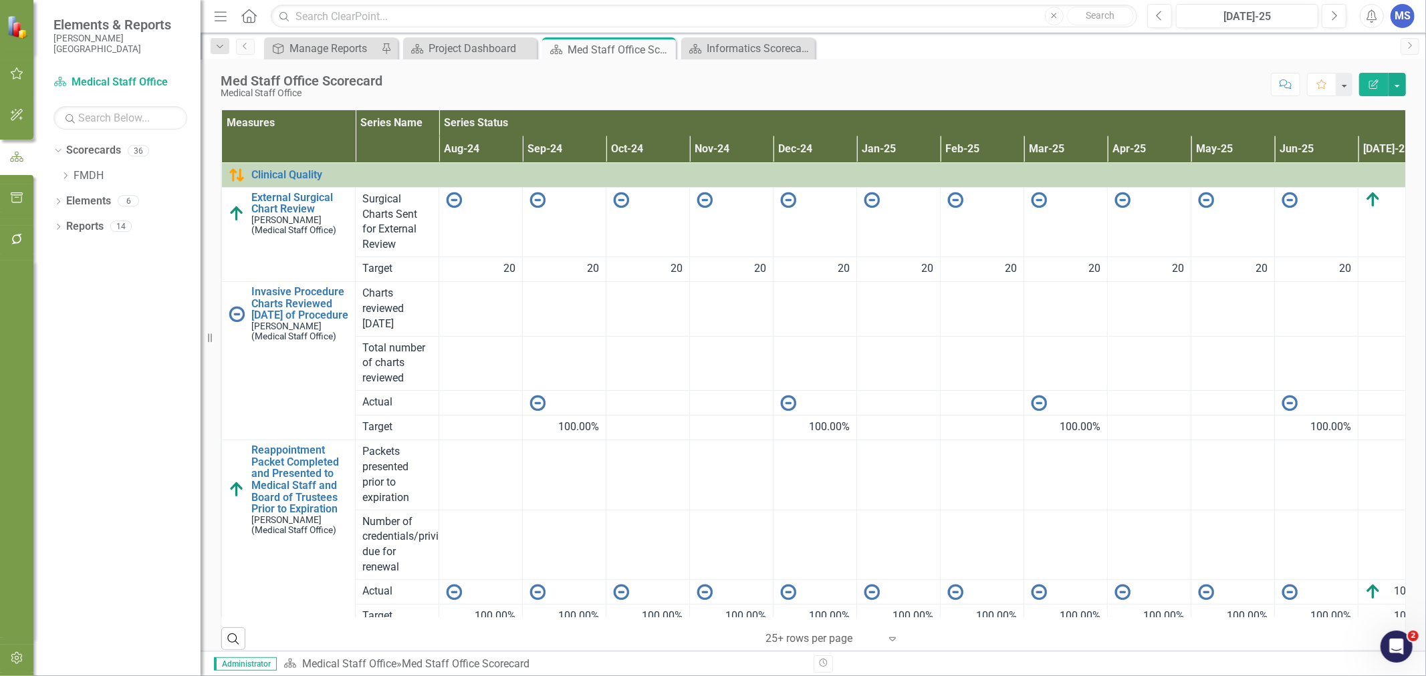
drag, startPoint x: 666, startPoint y: 51, endPoint x: 632, endPoint y: 97, distance: 57.0
click at [0, 0] on icon "Close" at bounding box center [0, 0] width 0 height 0
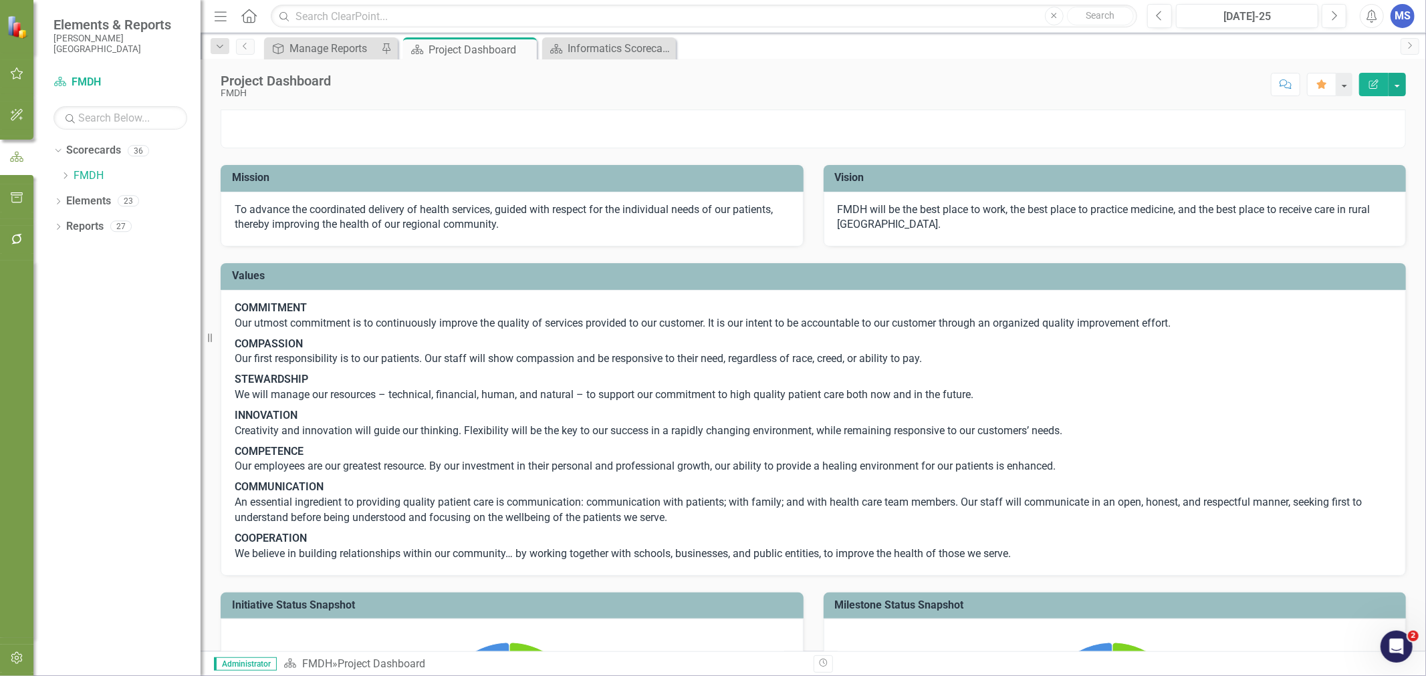
click at [68, 176] on icon "Dropdown" at bounding box center [65, 176] width 10 height 8
click at [74, 259] on div "Dropdown CAO" at bounding box center [137, 252] width 127 height 22
click at [80, 252] on icon "Dropdown" at bounding box center [79, 251] width 10 height 8
click at [112, 351] on link "Risk Management" at bounding box center [150, 353] width 100 height 15
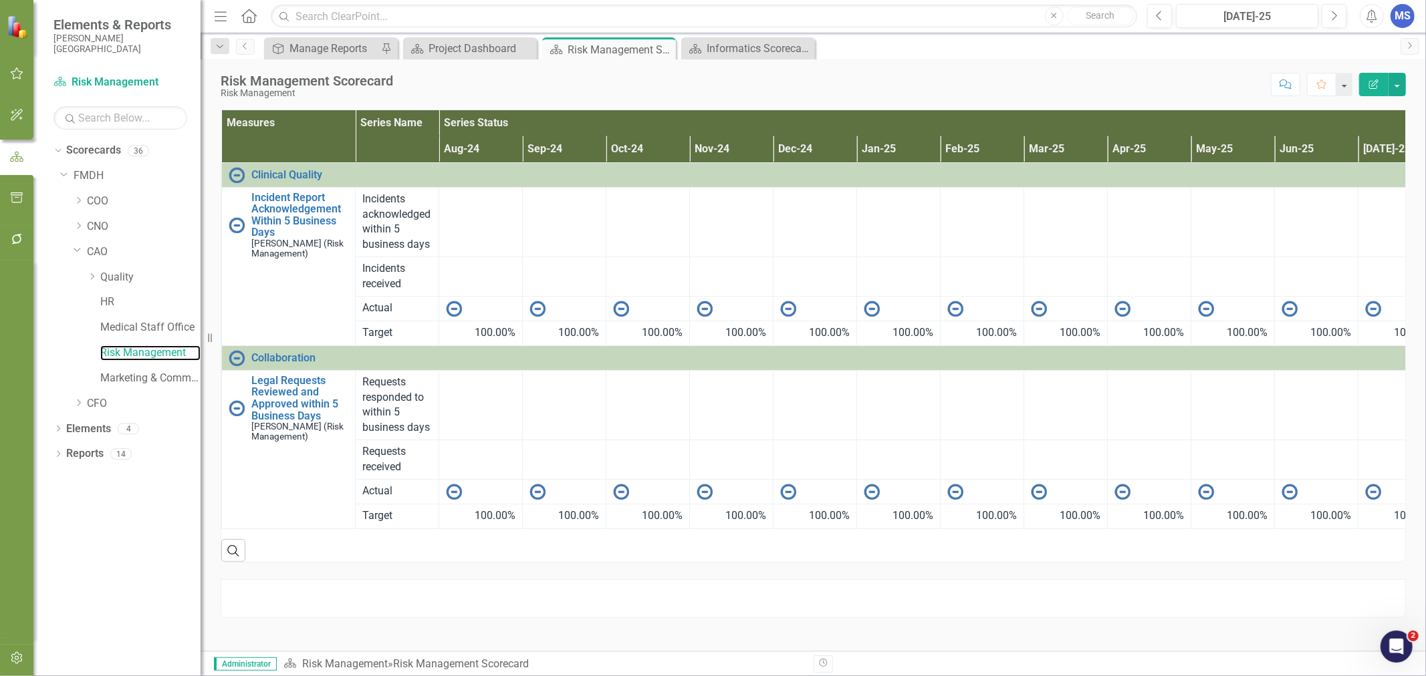
scroll to position [0, 37]
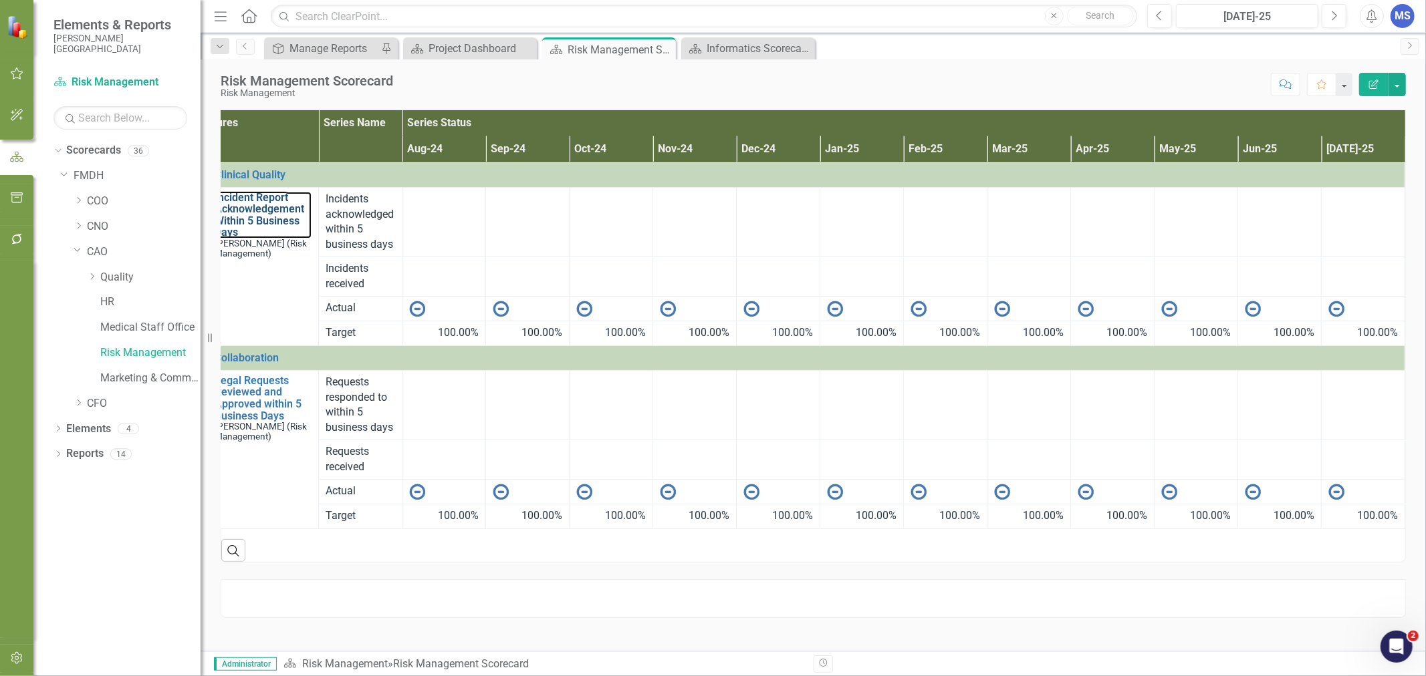
click at [265, 209] on link "Incident Report Acknowledgement Within 5 Business Days" at bounding box center [263, 215] width 97 height 47
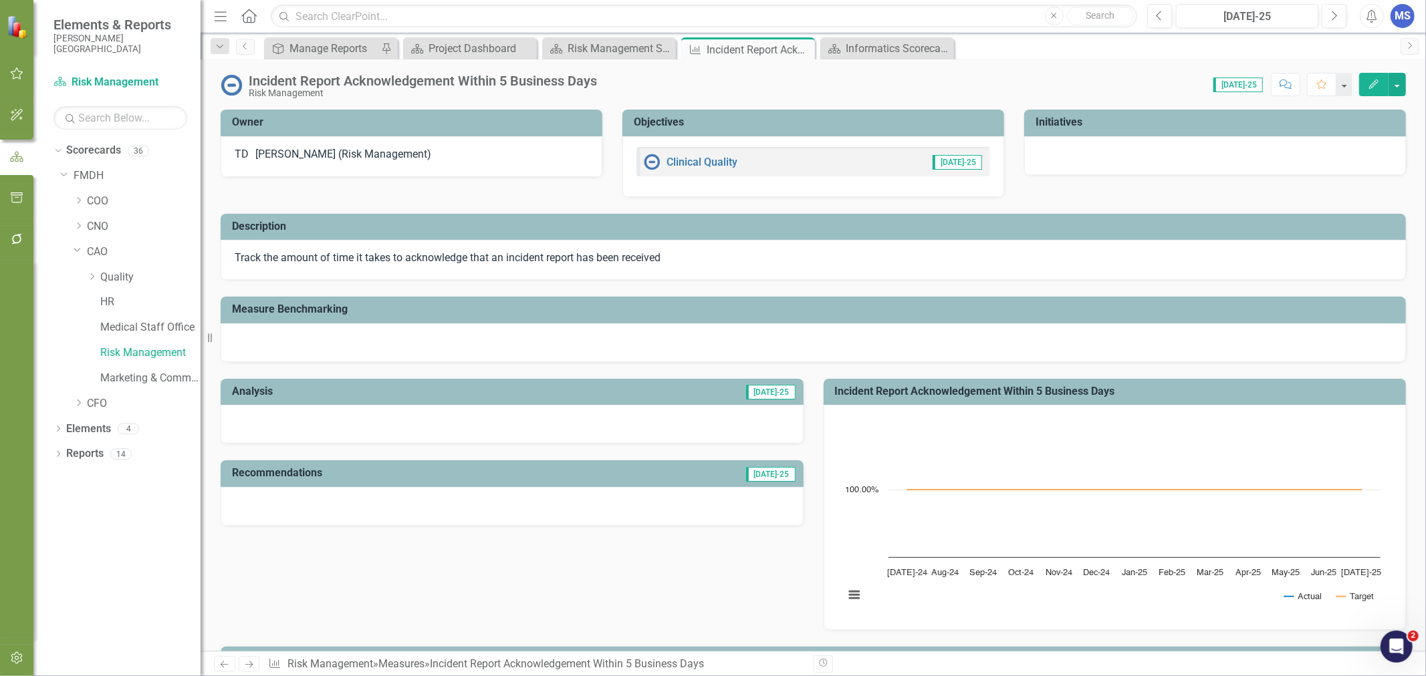
click at [1384, 78] on button "Edit" at bounding box center [1373, 84] width 29 height 23
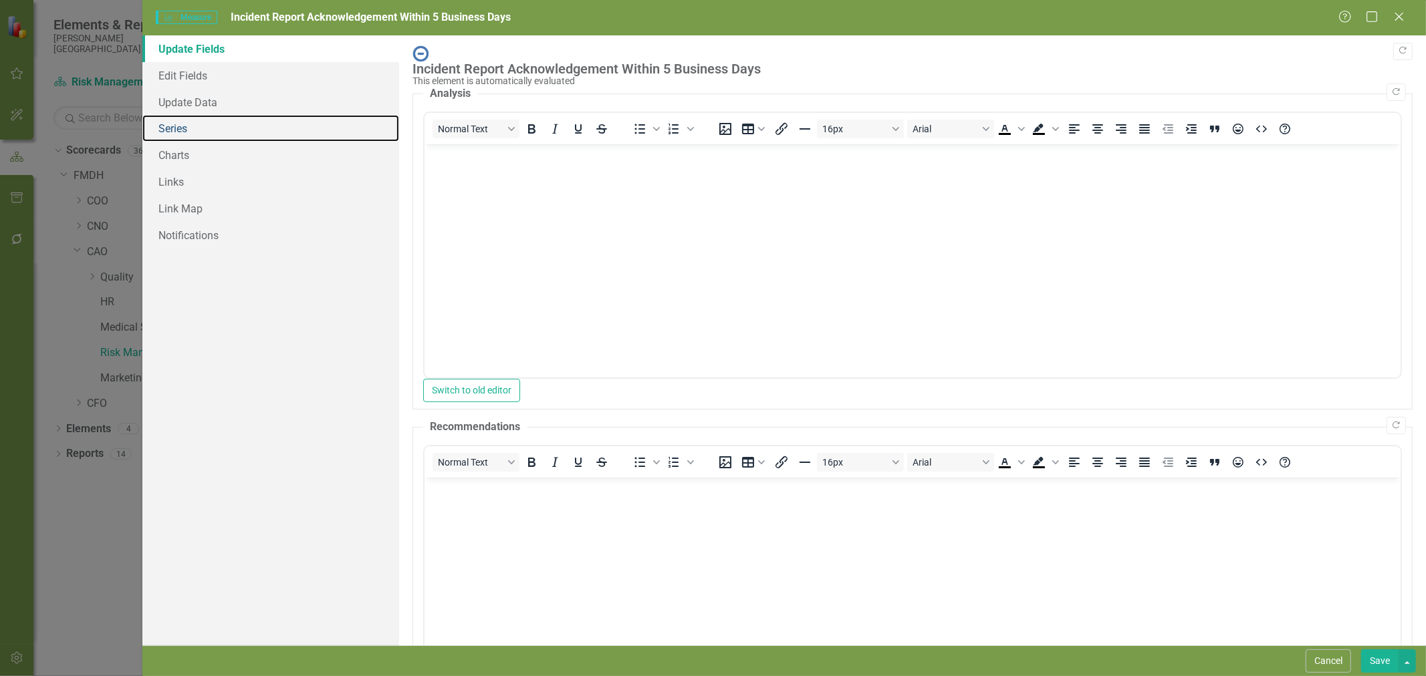
click at [201, 136] on link "Series" at bounding box center [270, 128] width 257 height 27
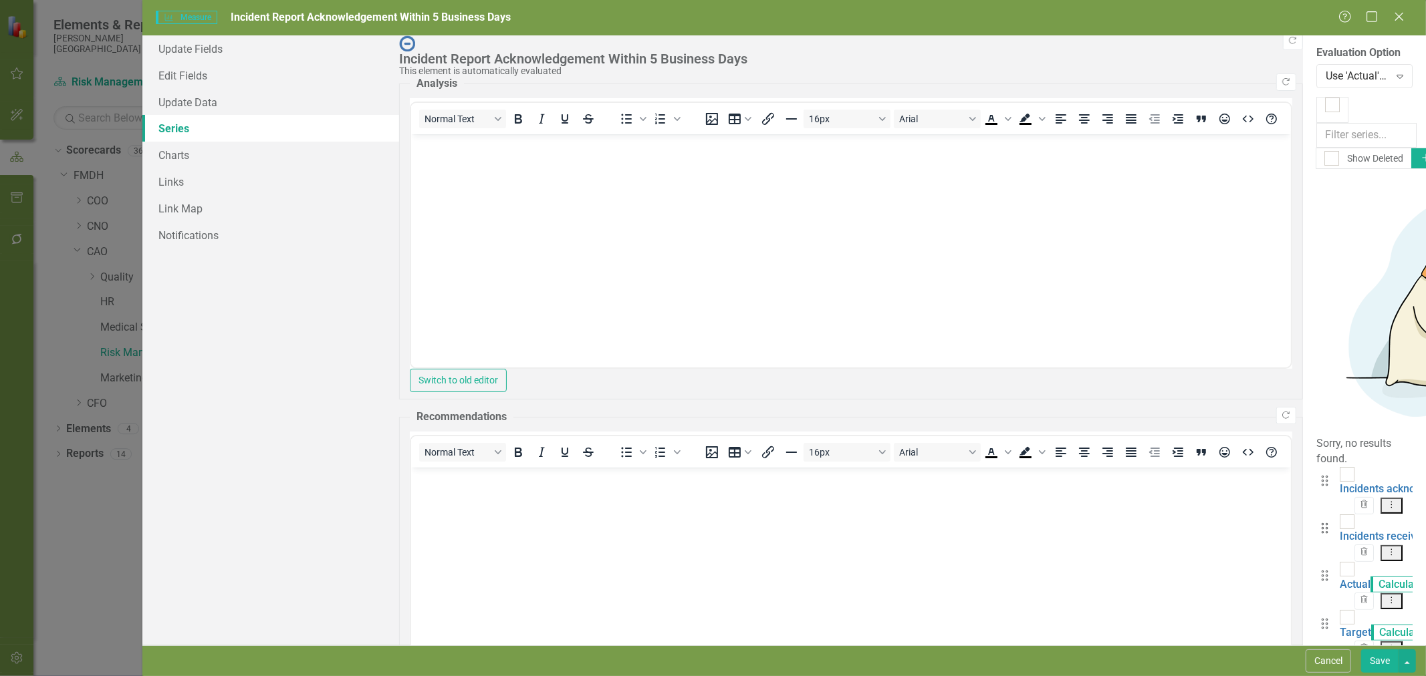
click at [1339, 578] on link "Actual" at bounding box center [1354, 584] width 31 height 13
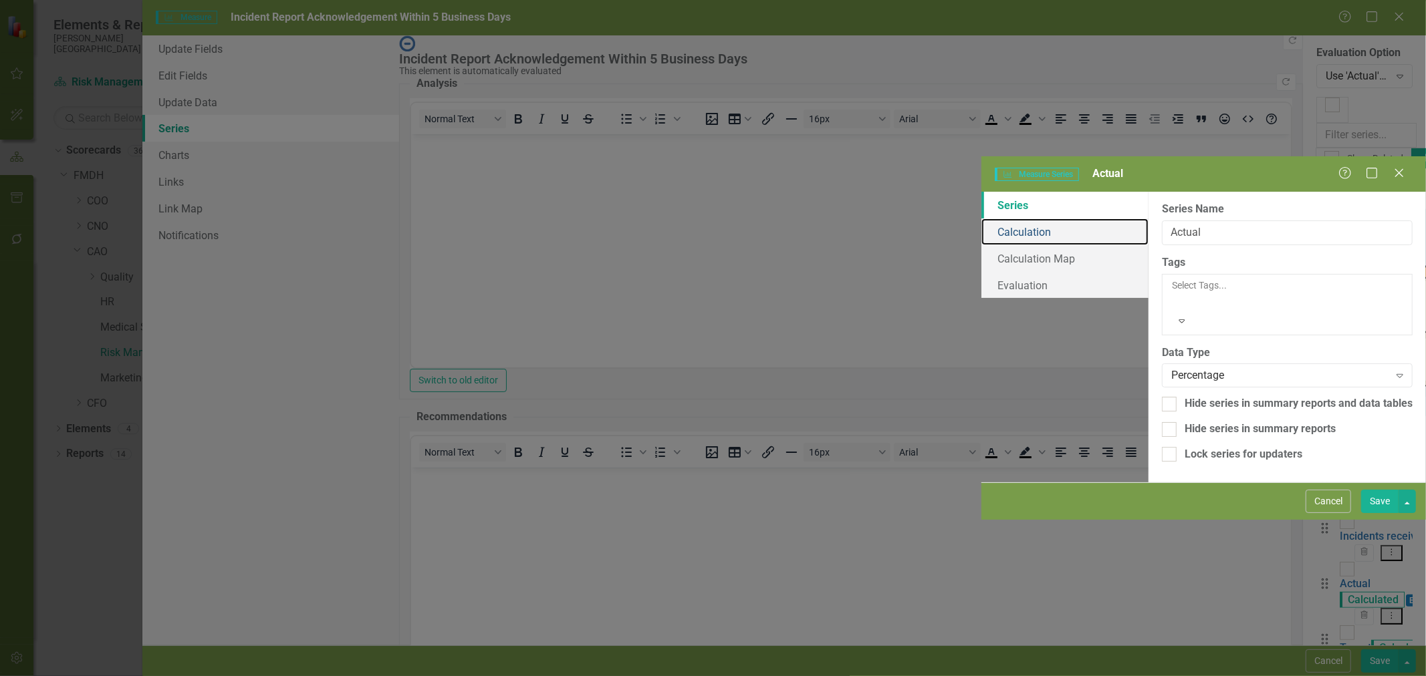
click at [981, 219] on link "Calculation" at bounding box center [1064, 232] width 167 height 27
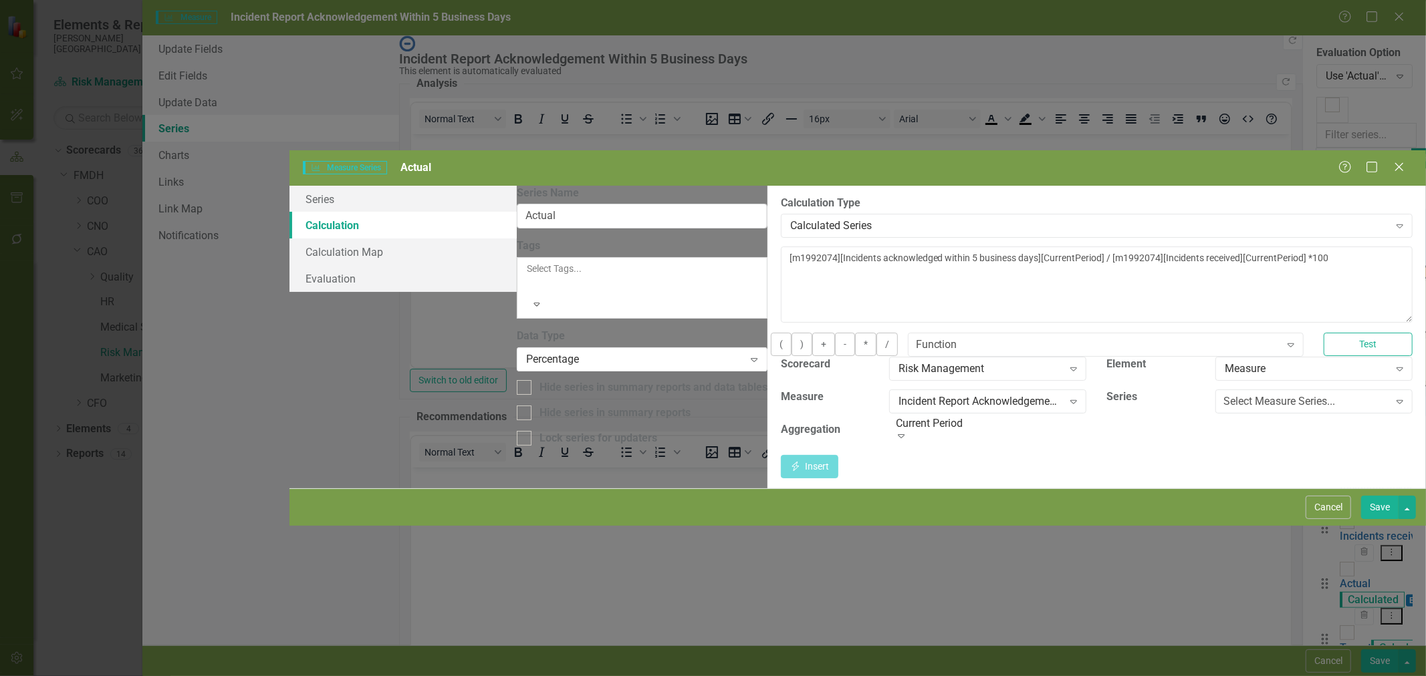
click at [1334, 519] on button "Cancel" at bounding box center [1327, 507] width 45 height 23
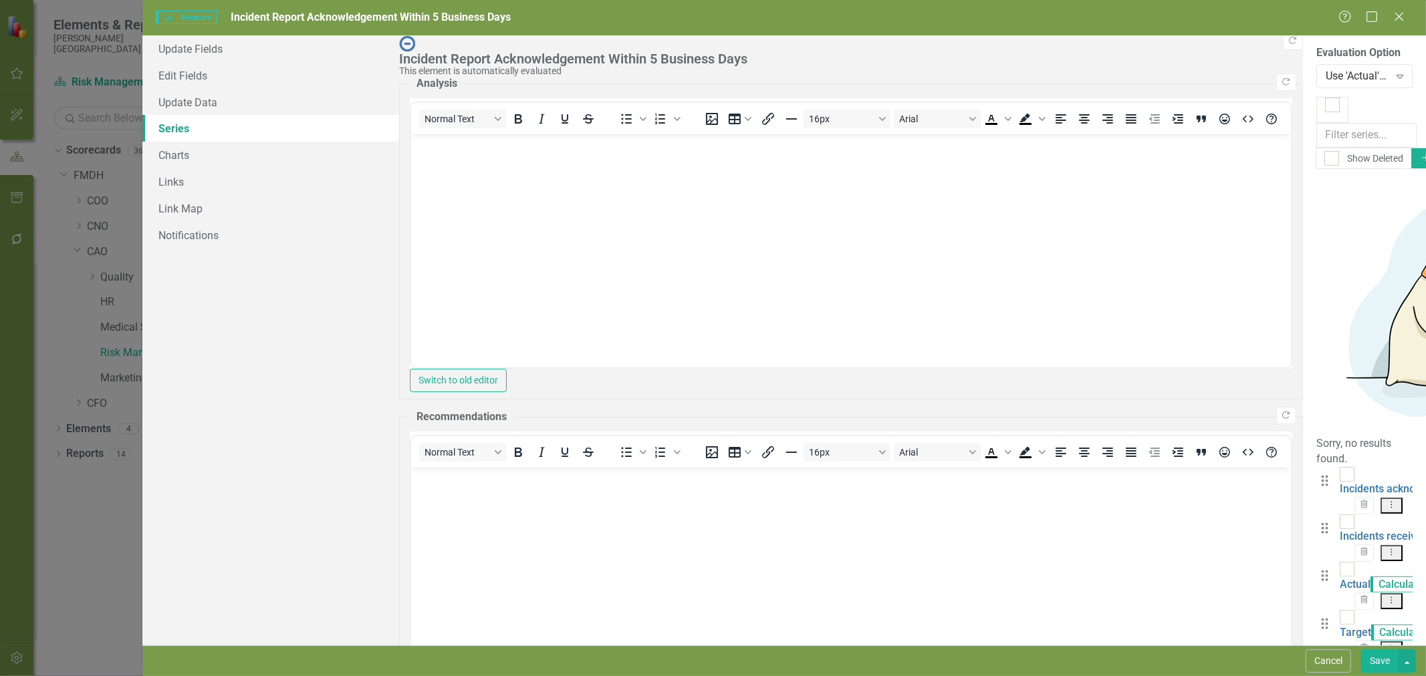
click at [1327, 658] on button "Cancel" at bounding box center [1327, 661] width 45 height 23
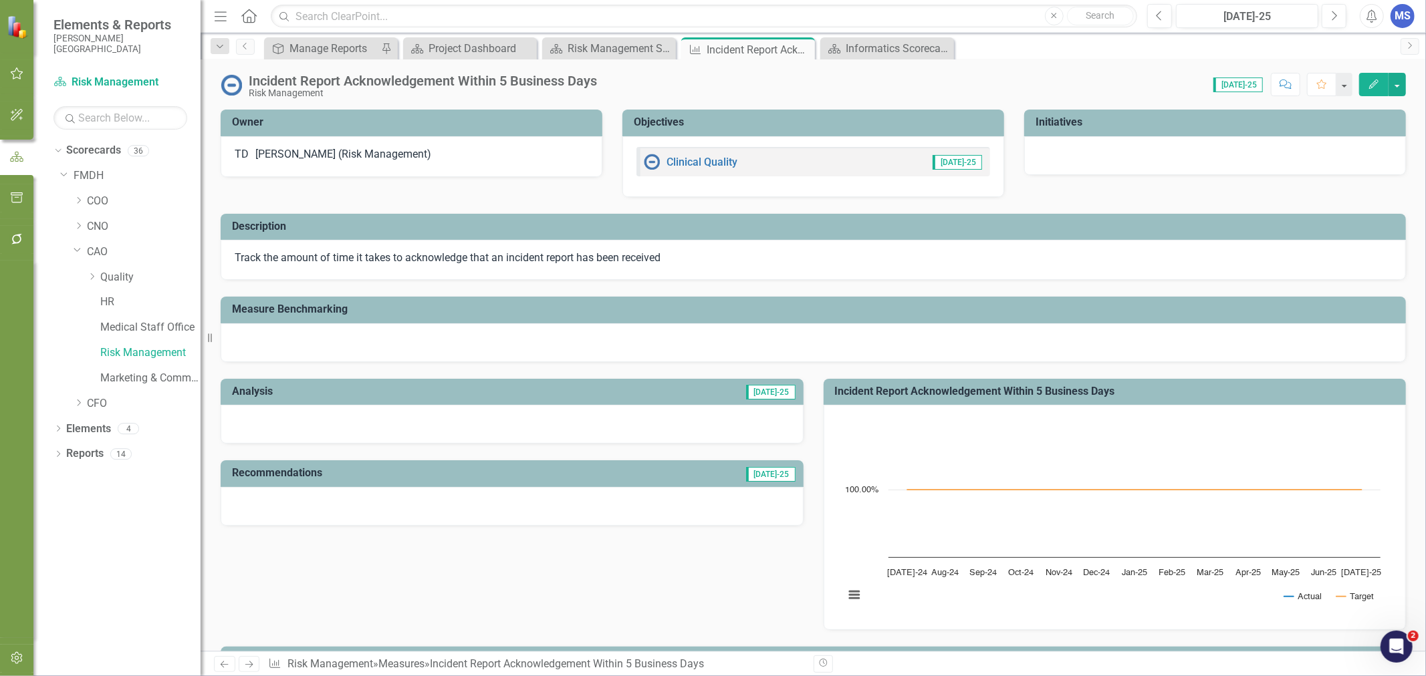
click at [60, 424] on div "Dropdown Elements 4" at bounding box center [126, 430] width 147 height 25
click at [58, 429] on icon "Dropdown" at bounding box center [57, 429] width 9 height 7
click at [98, 477] on link "Measure Measures" at bounding box center [106, 479] width 66 height 15
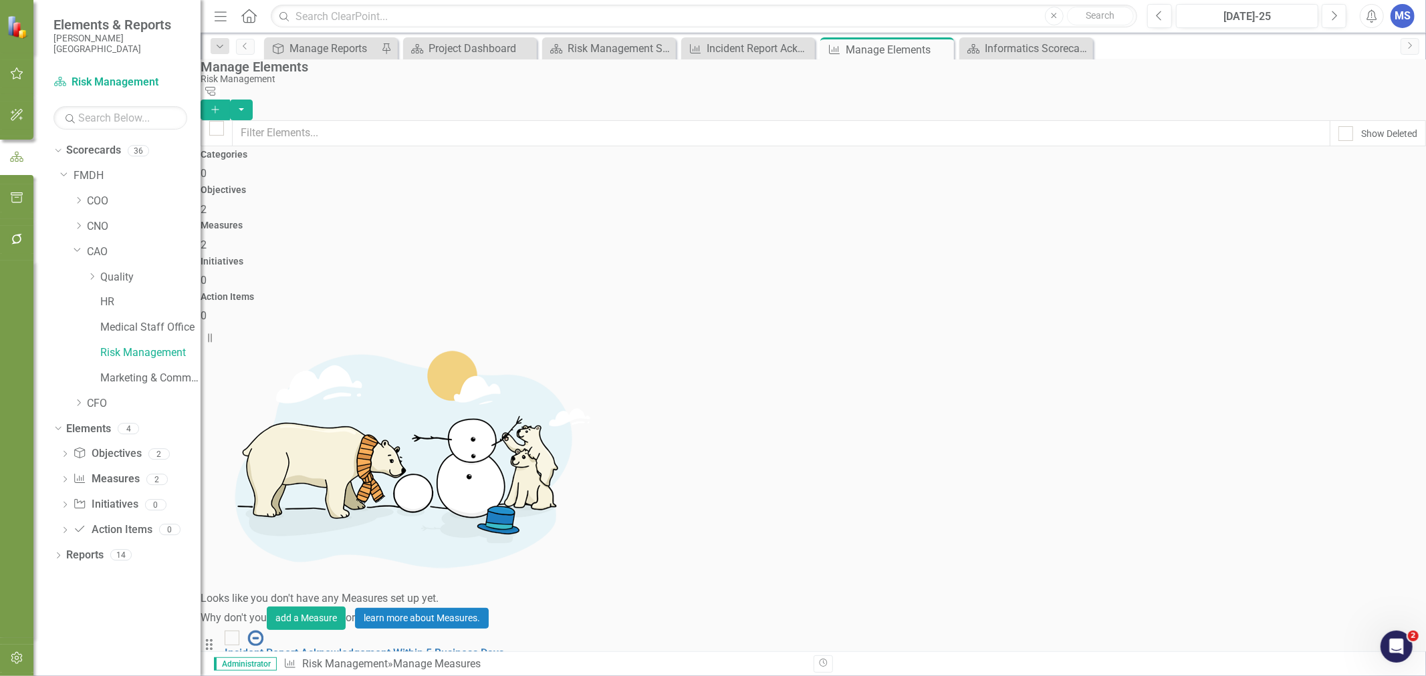
click at [0, 0] on icon "Close" at bounding box center [0, 0] width 0 height 0
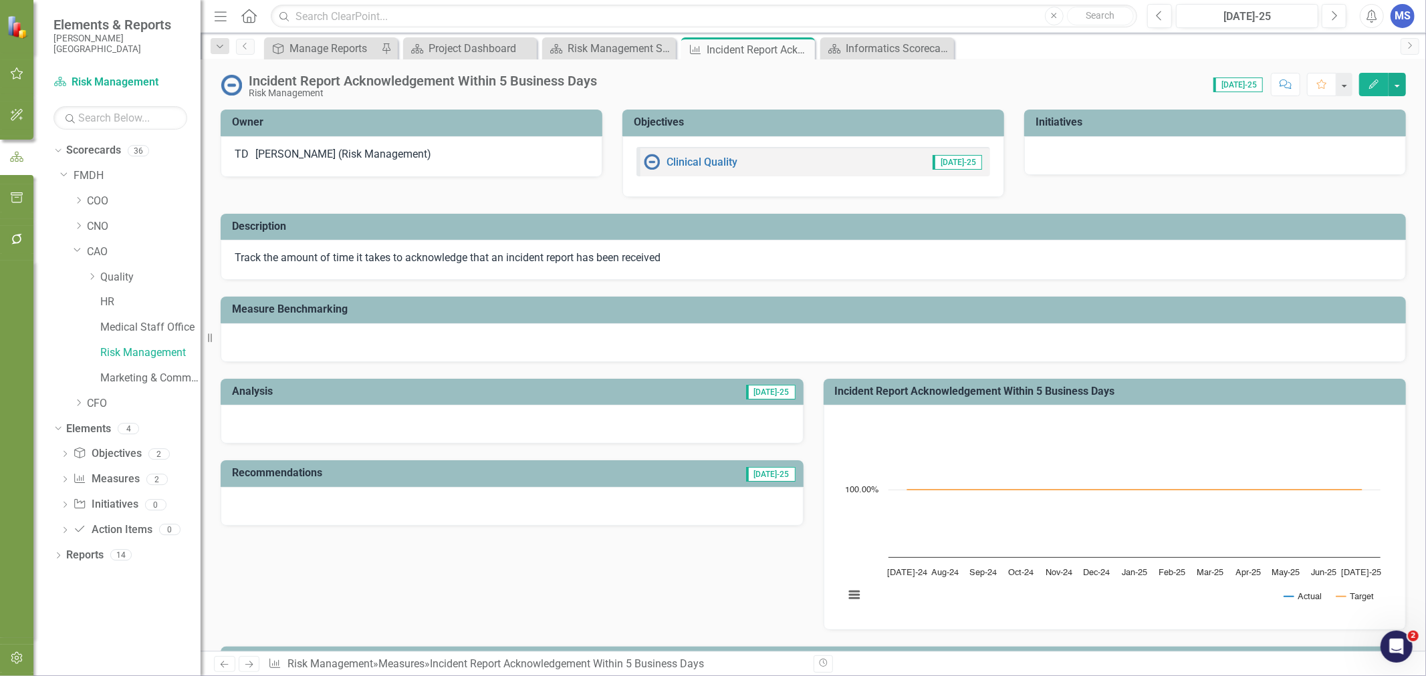
click at [0, 0] on icon at bounding box center [0, 0] width 0 height 0
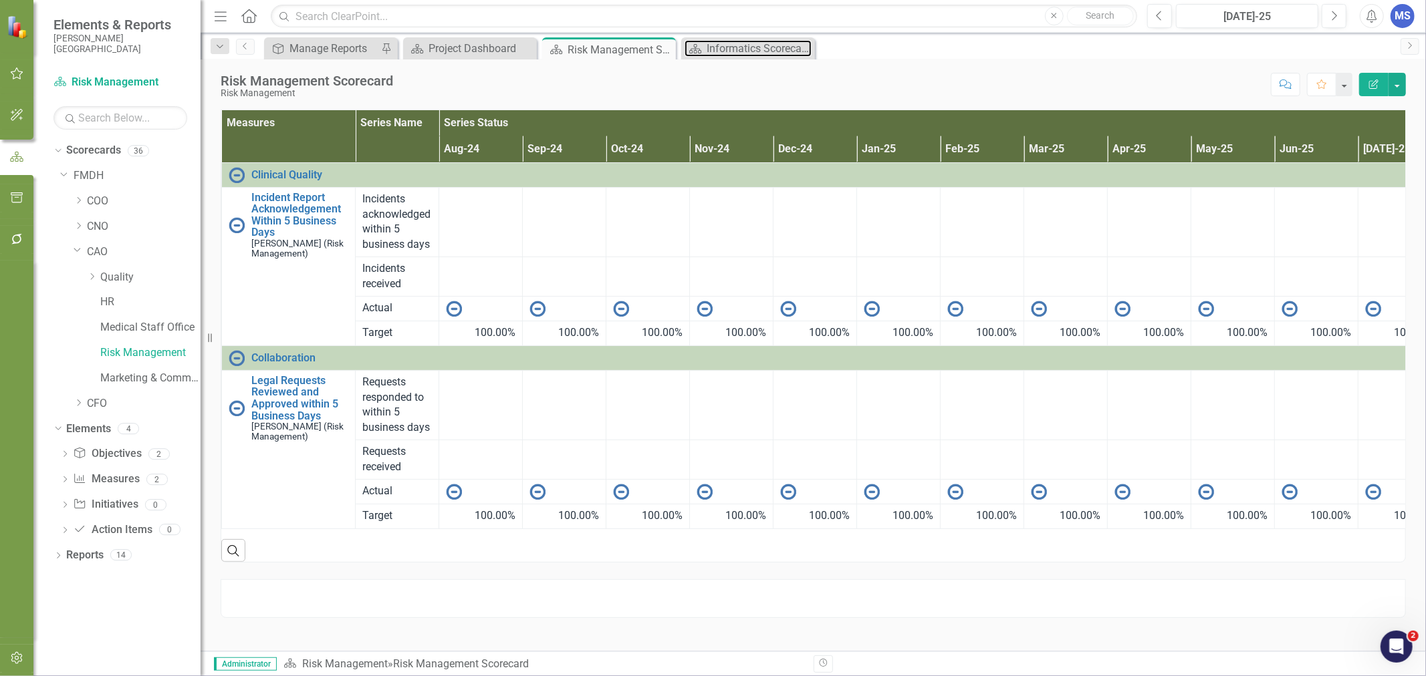
click at [771, 51] on div "Informatics Scorecard" at bounding box center [759, 48] width 105 height 17
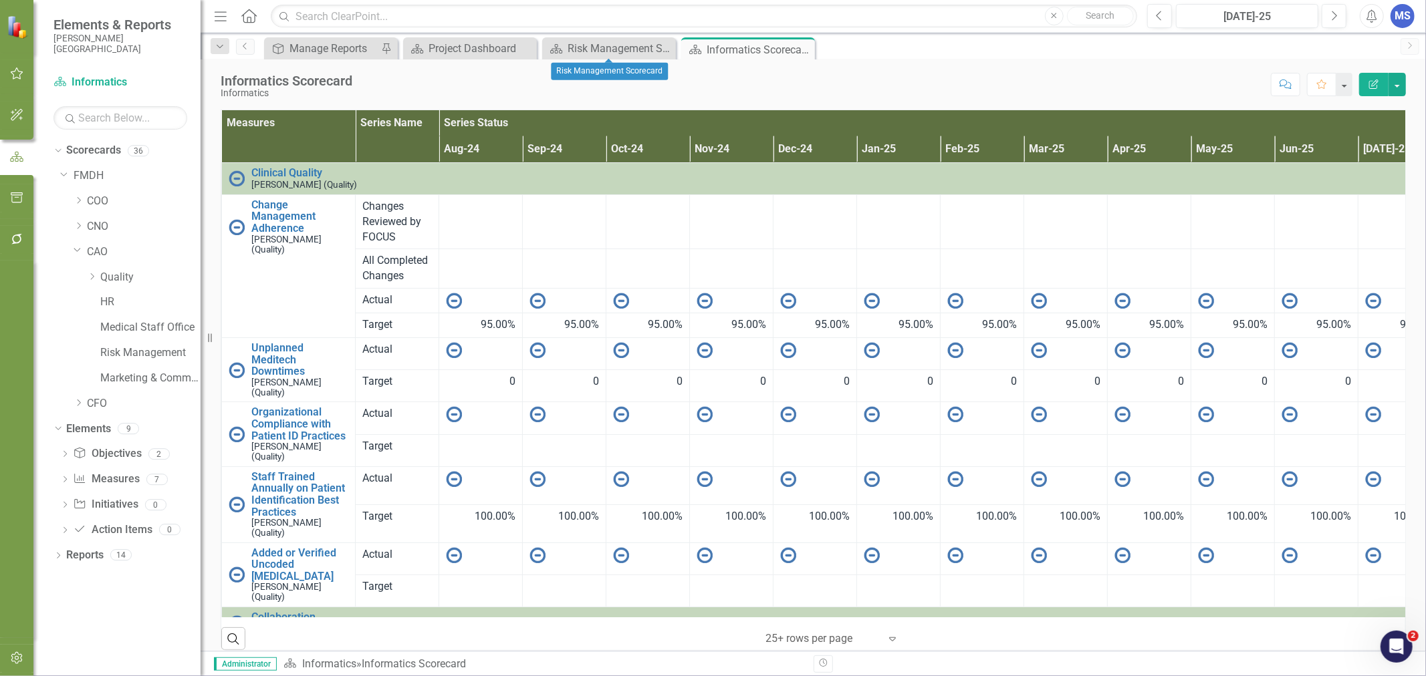
click at [0, 0] on icon "Close" at bounding box center [0, 0] width 0 height 0
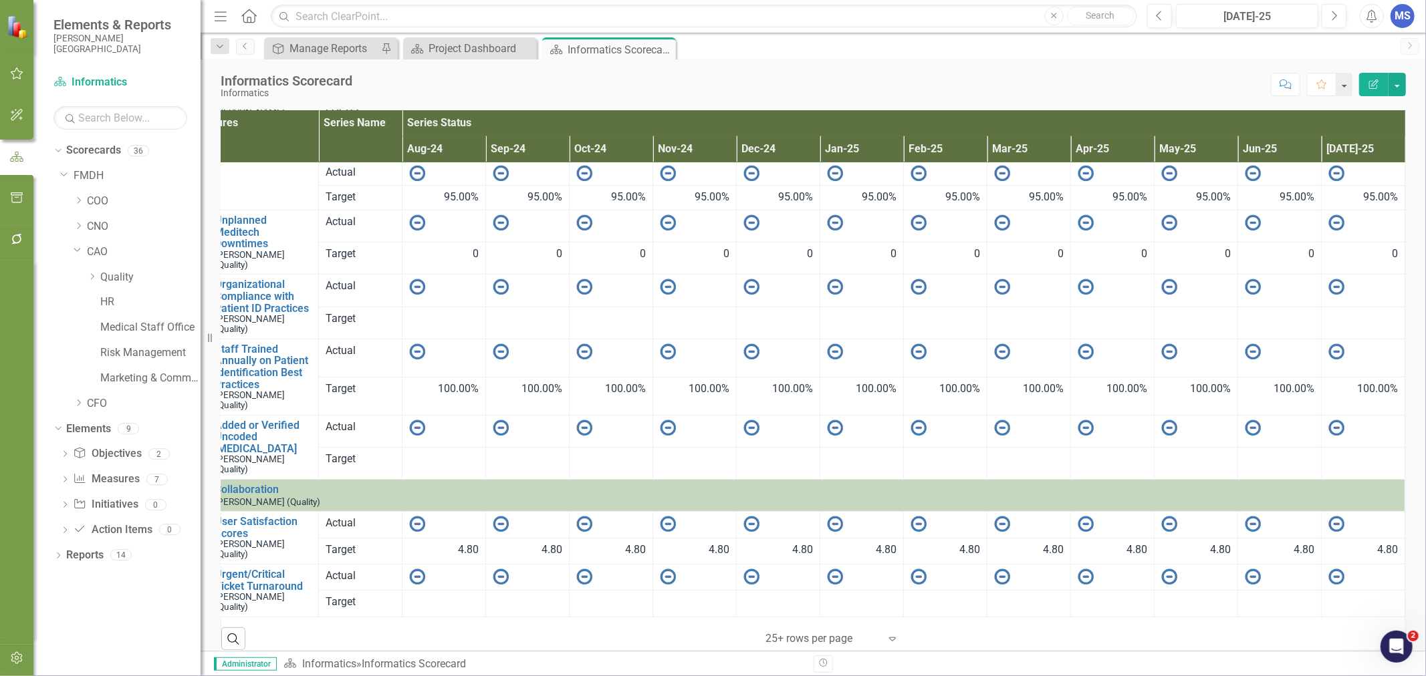
scroll to position [130, 0]
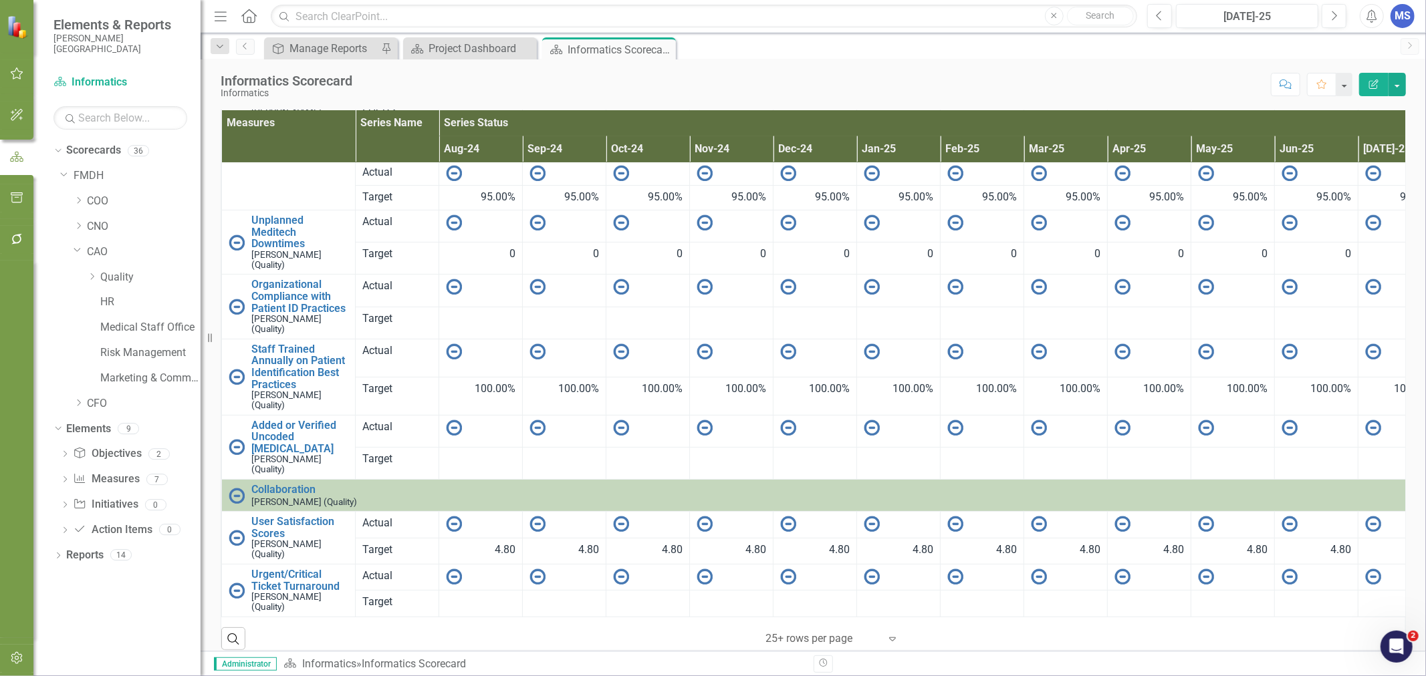
drag, startPoint x: 609, startPoint y: 613, endPoint x: 912, endPoint y: 84, distance: 609.8
click at [912, 84] on div "Score: N/A [DATE]-25 Completed Comment Favorite Edit Report" at bounding box center [882, 84] width 1047 height 23
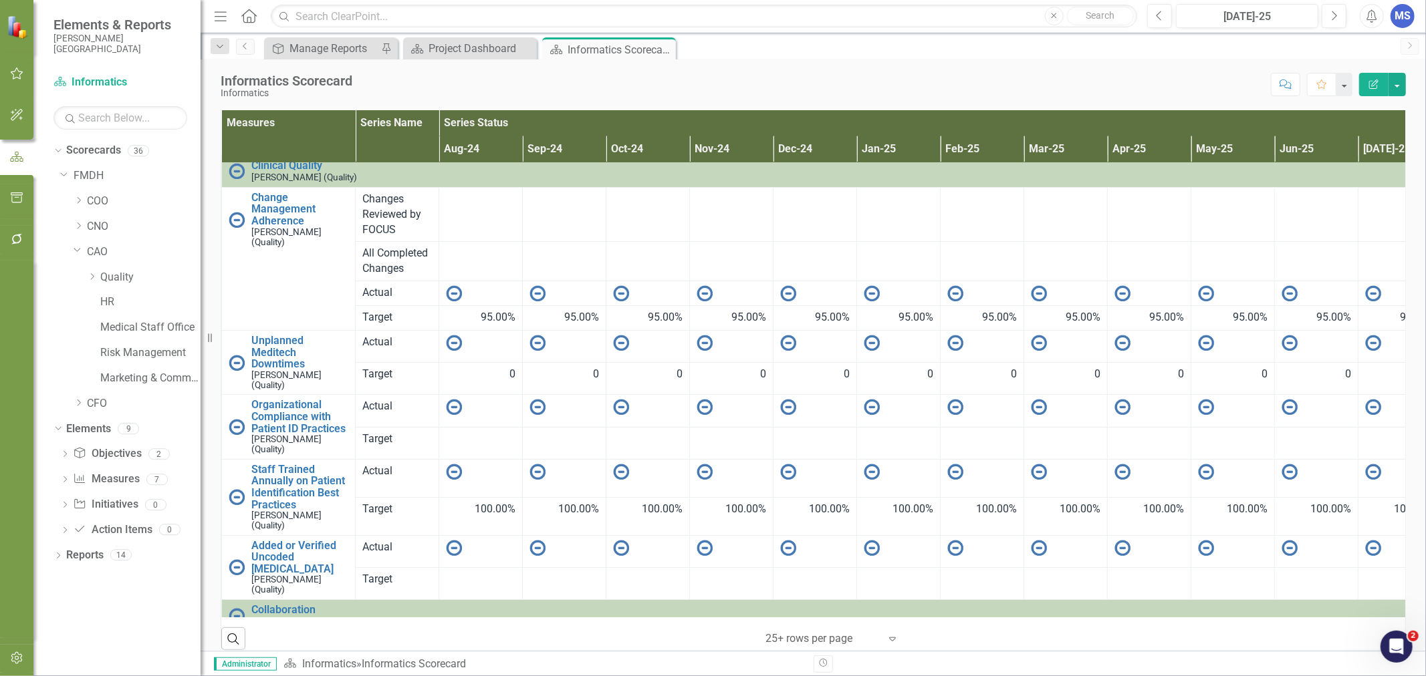
scroll to position [0, 0]
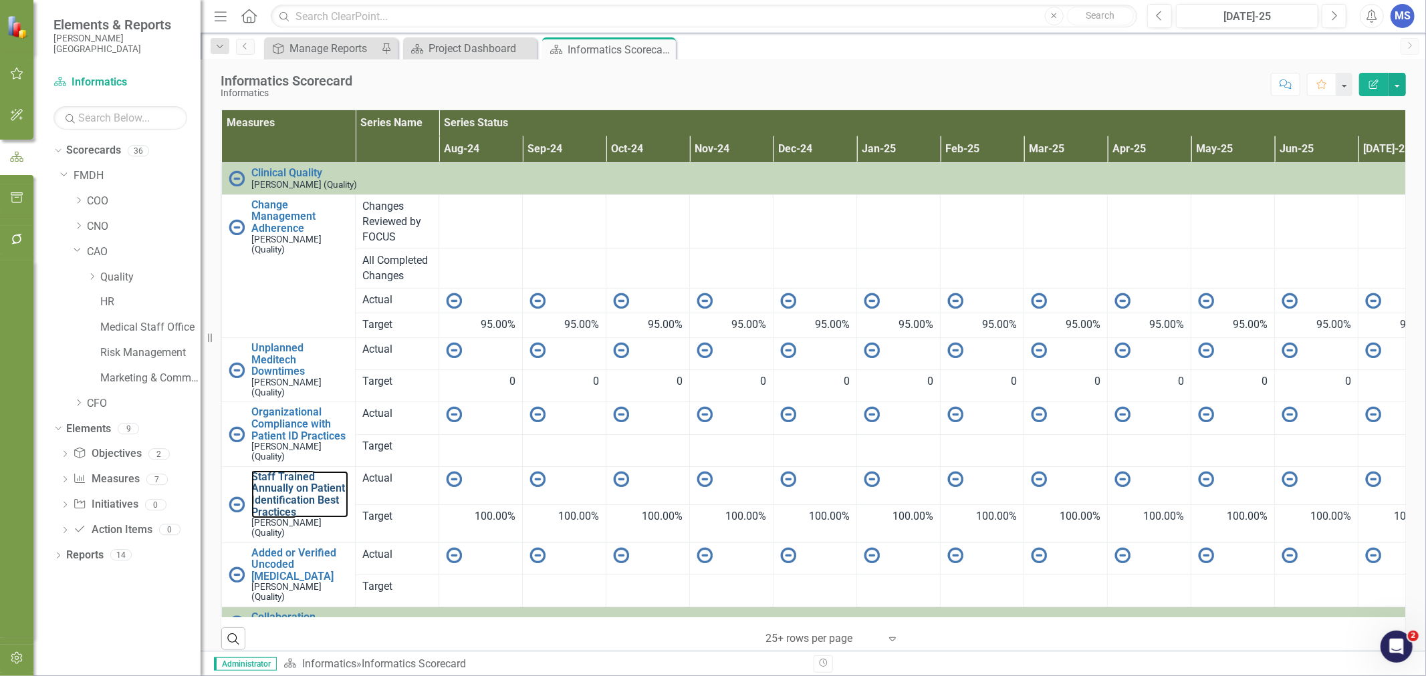
click at [297, 497] on link "Staff Trained Annually on Patient Identification Best Practices" at bounding box center [299, 494] width 97 height 47
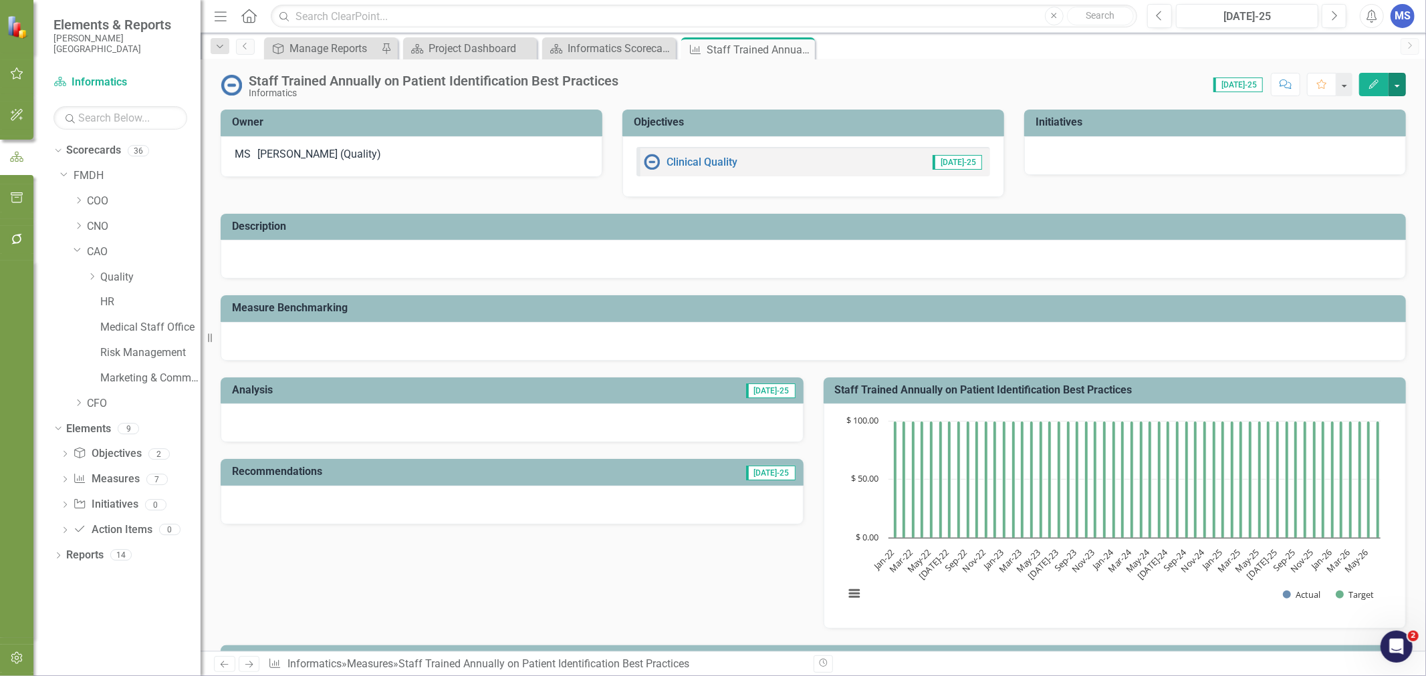
click at [1399, 81] on button "button" at bounding box center [1396, 84] width 17 height 23
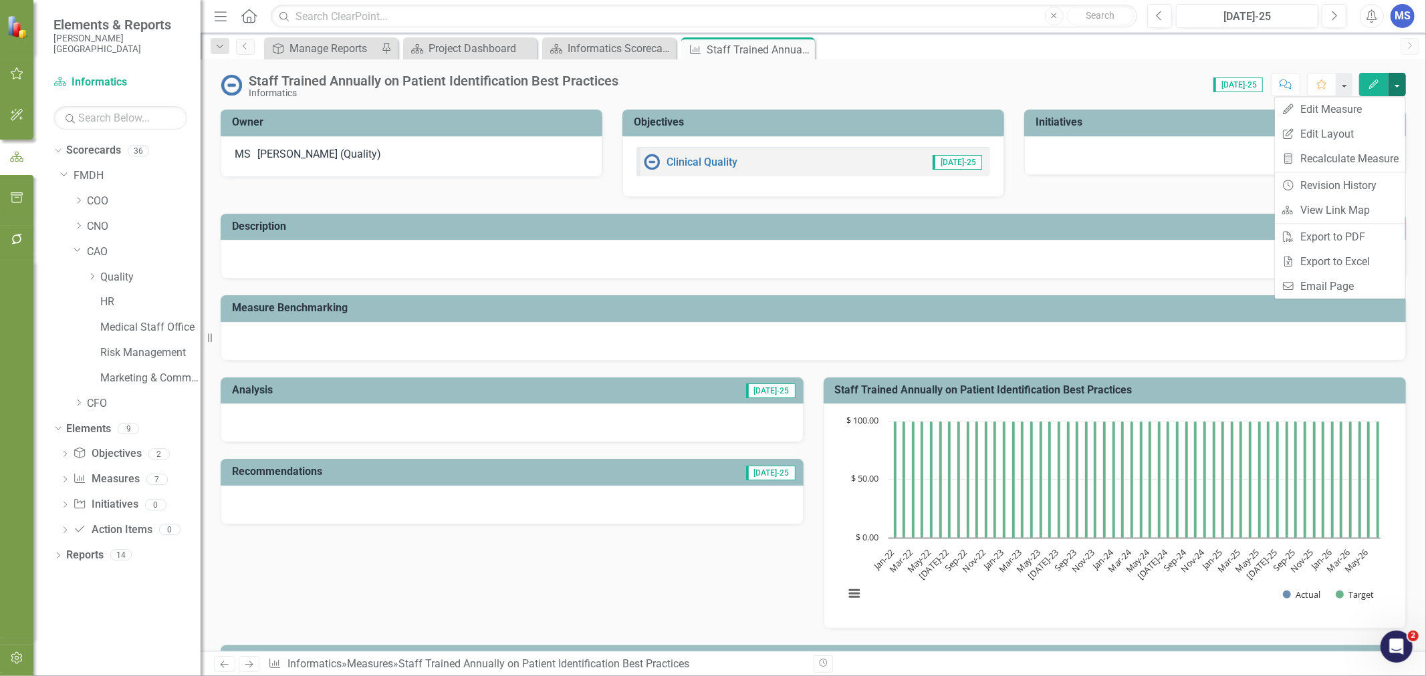
click at [0, 0] on icon "Close" at bounding box center [0, 0] width 0 height 0
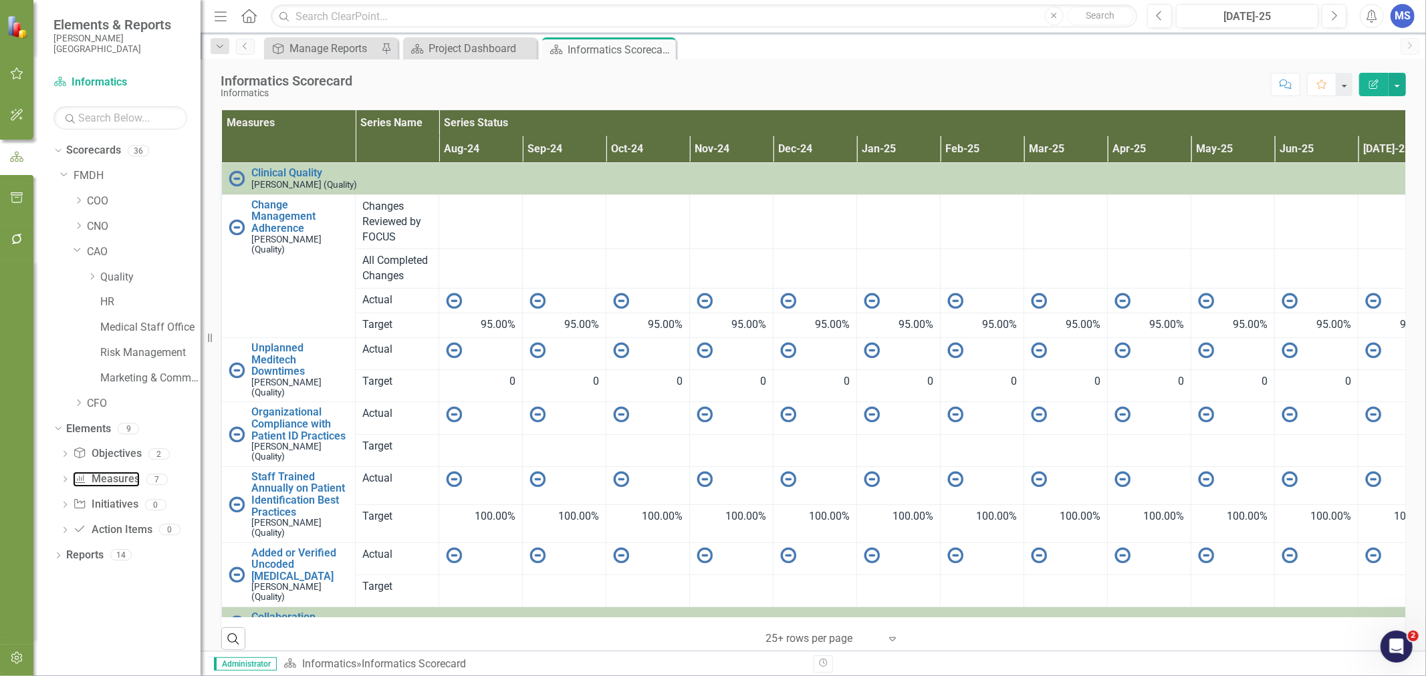
click at [132, 478] on link "Measure Measures" at bounding box center [106, 479] width 66 height 15
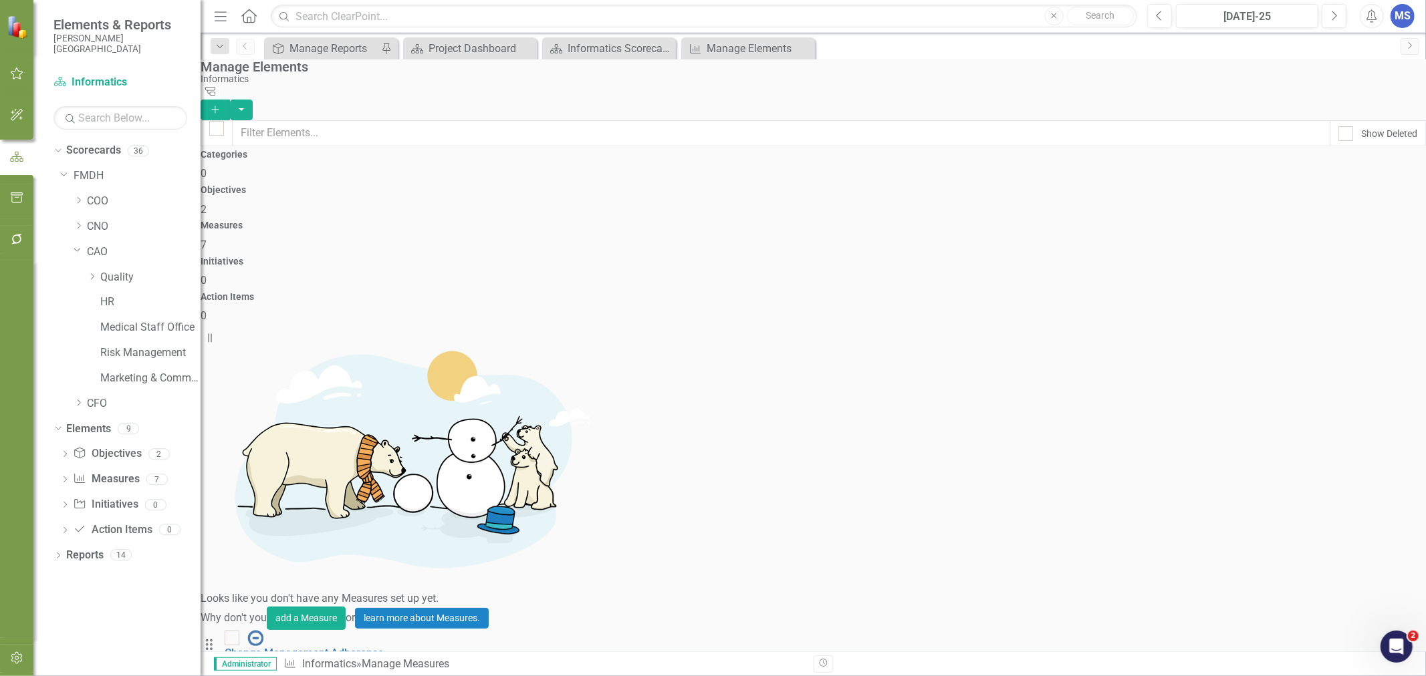
click at [1344, 559] on link "Trash Delete Measure" at bounding box center [1335, 563] width 120 height 25
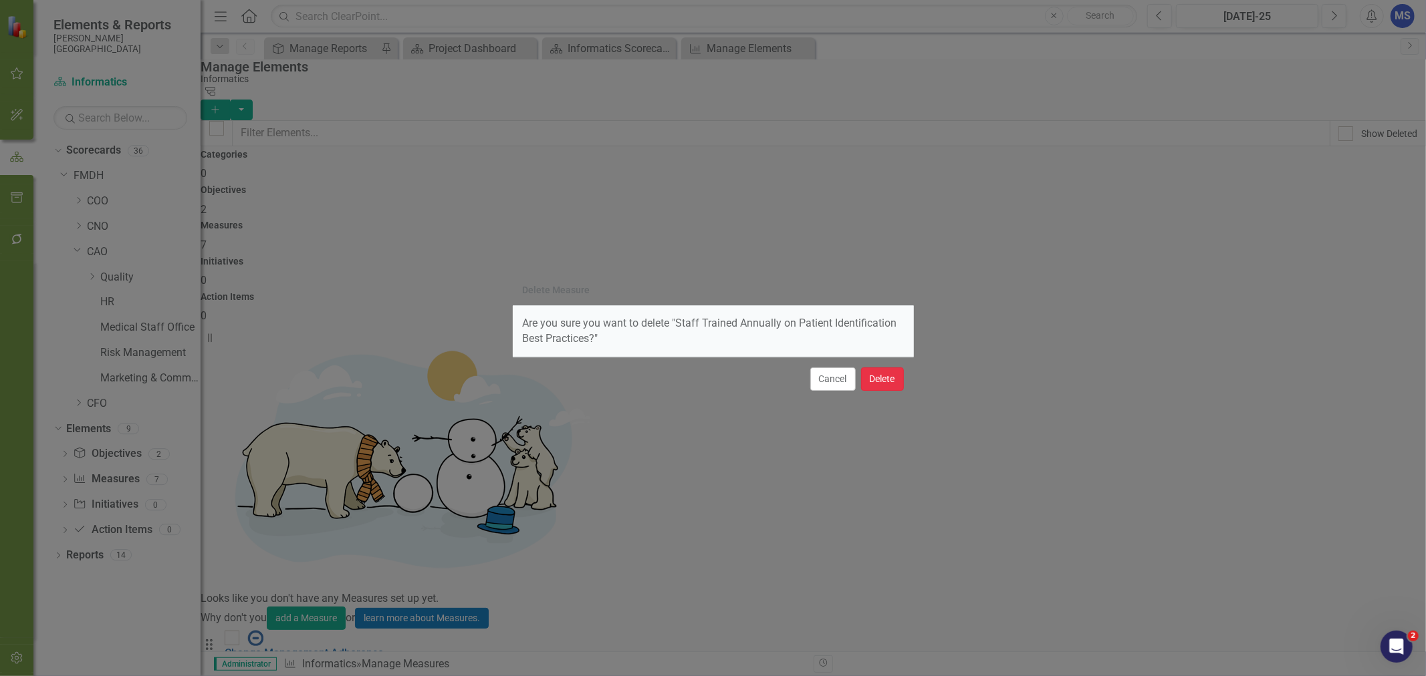
click at [872, 385] on button "Delete" at bounding box center [882, 379] width 43 height 23
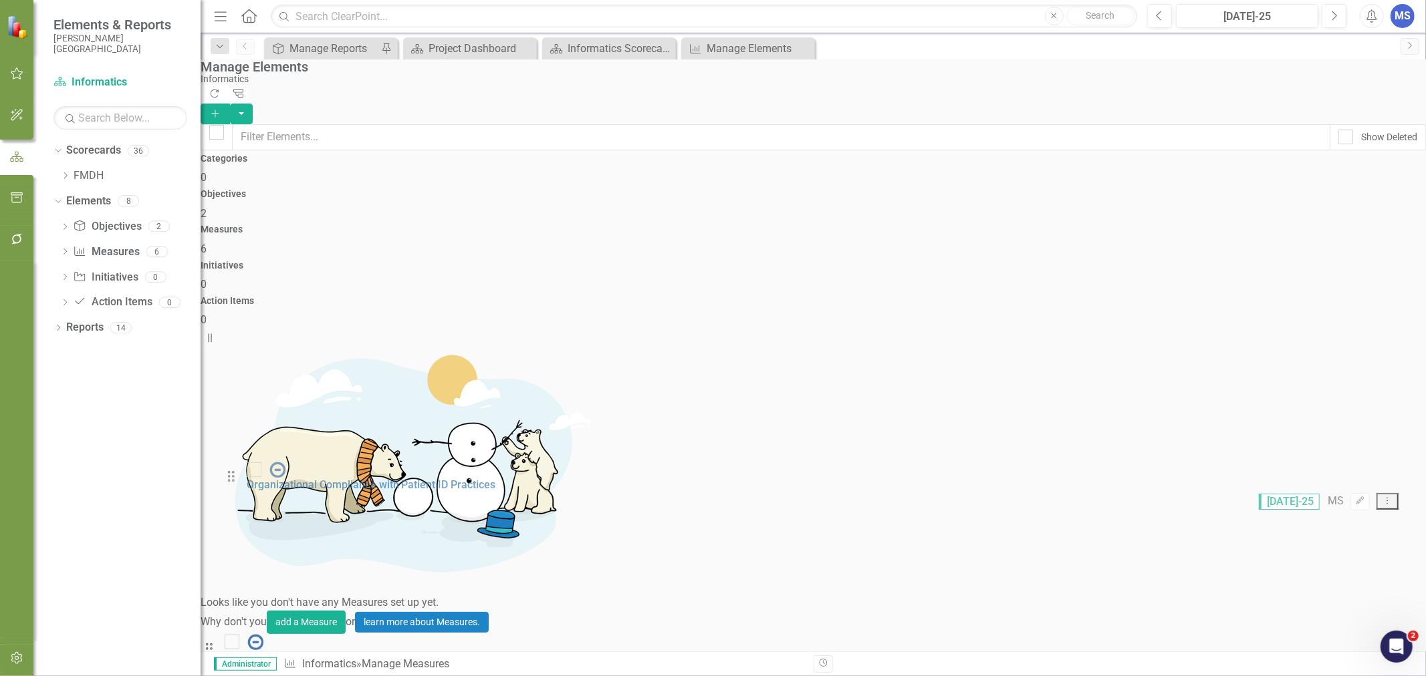
drag, startPoint x: 236, startPoint y: 436, endPoint x: 236, endPoint y: 477, distance: 40.1
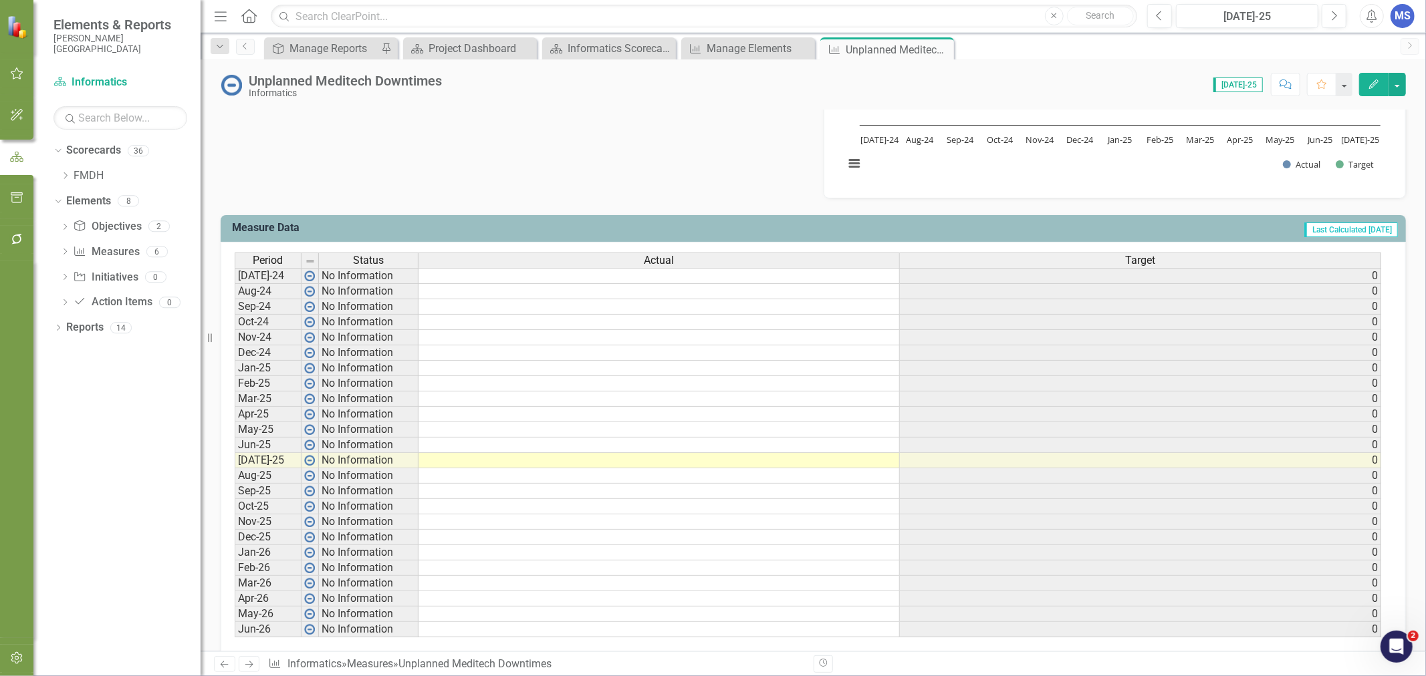
scroll to position [445, 0]
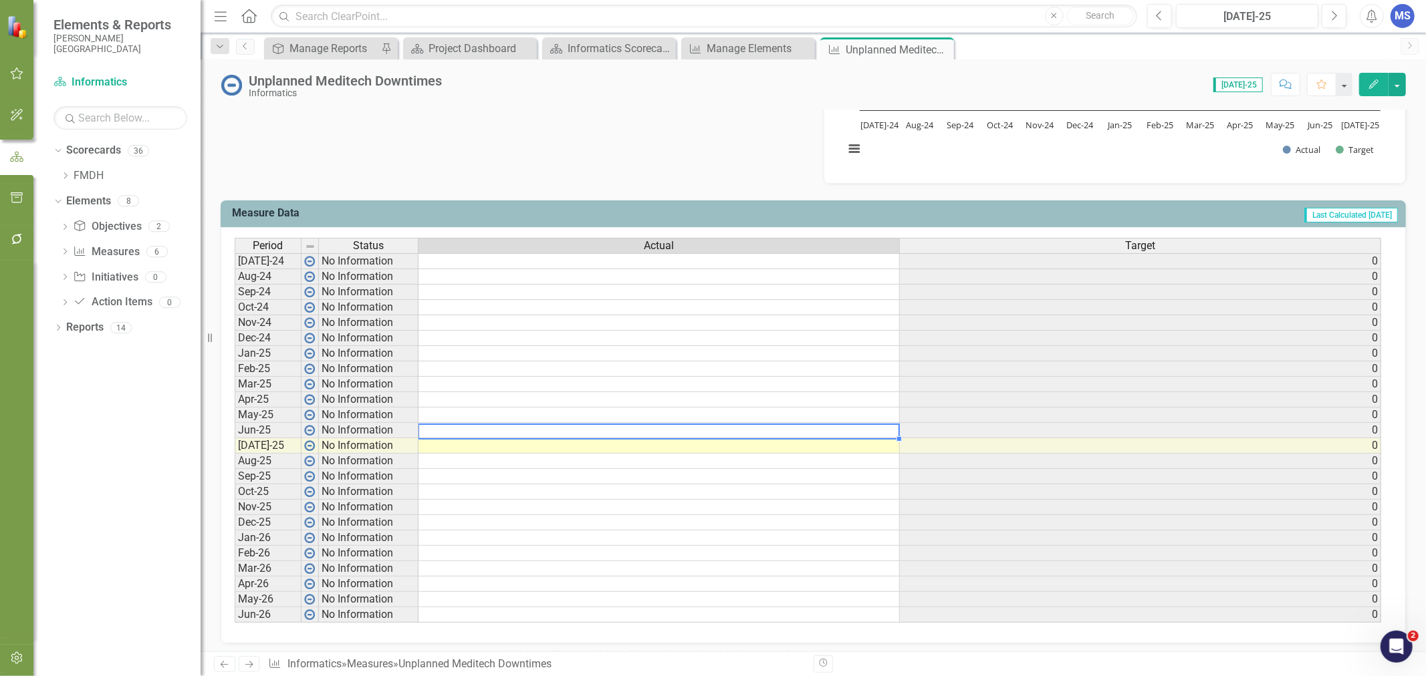
click at [499, 429] on td at bounding box center [658, 430] width 481 height 15
type textarea "0"
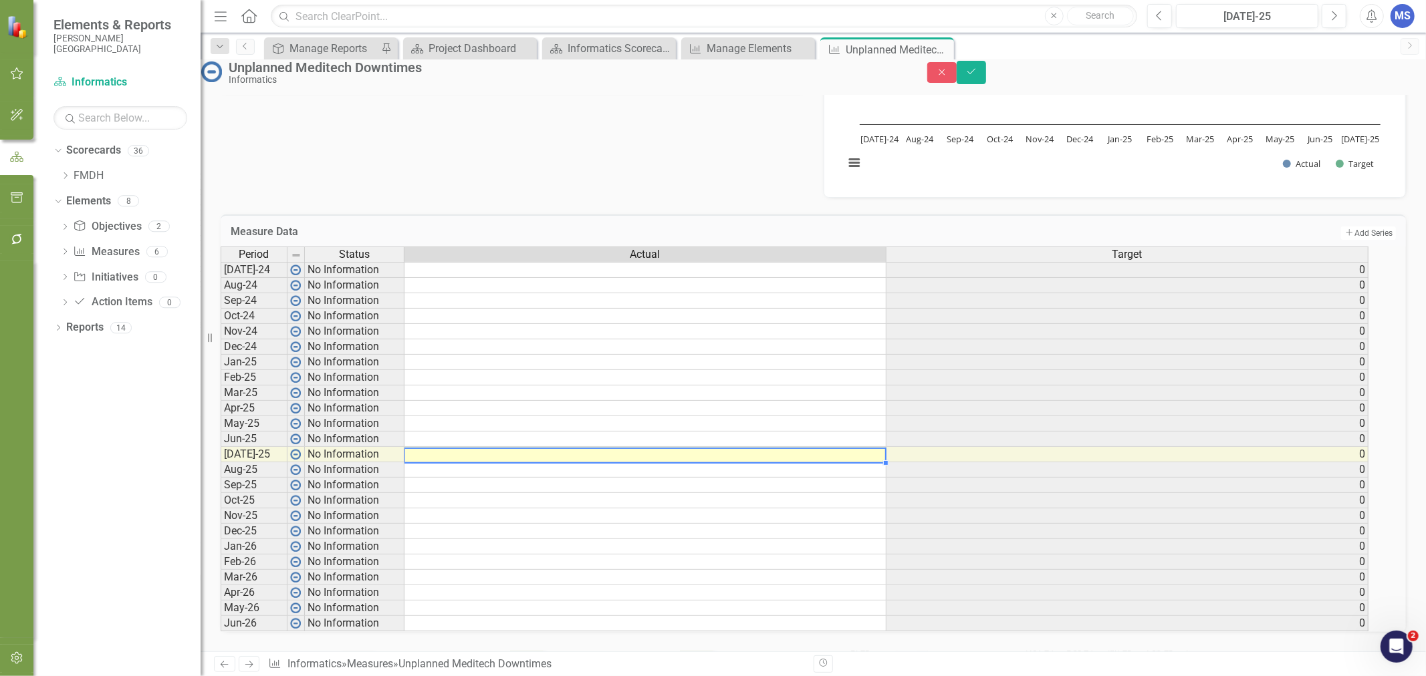
type textarea "0"
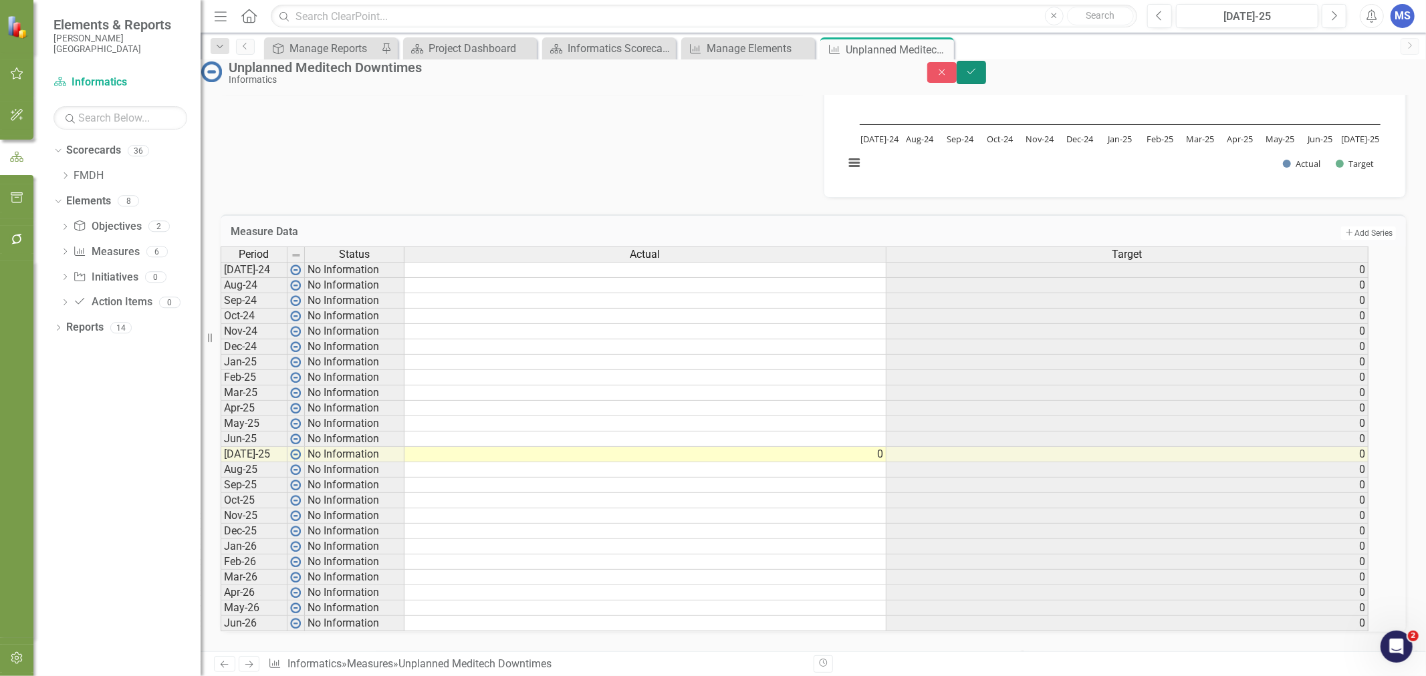
click at [986, 84] on button "Save" at bounding box center [970, 72] width 29 height 23
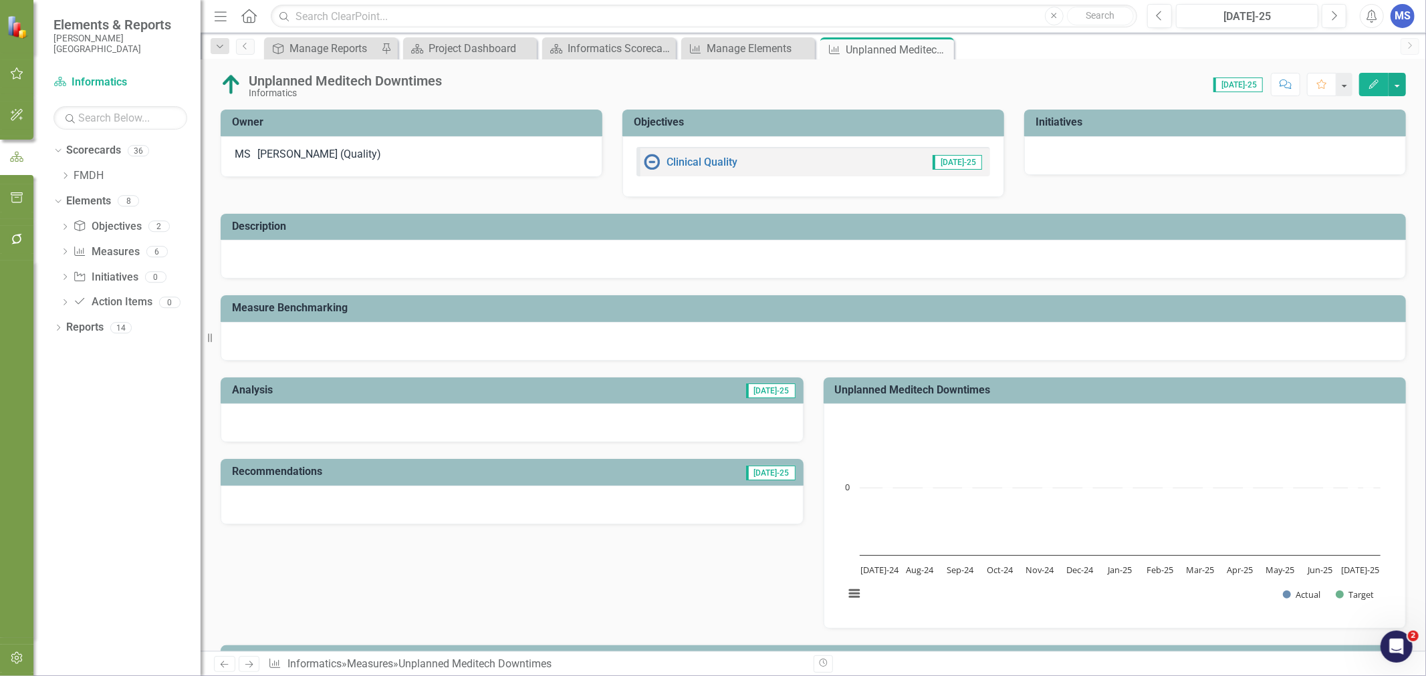
scroll to position [460, 0]
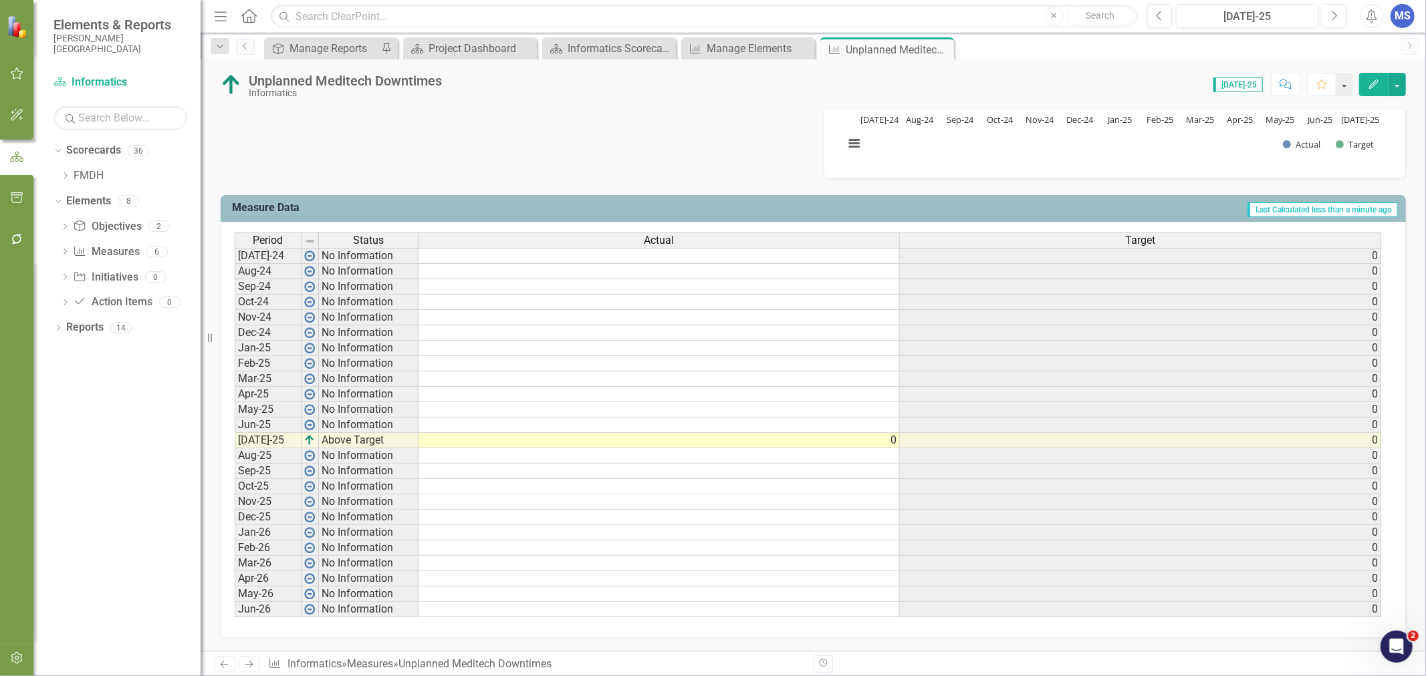
click at [543, 418] on td at bounding box center [658, 425] width 481 height 15
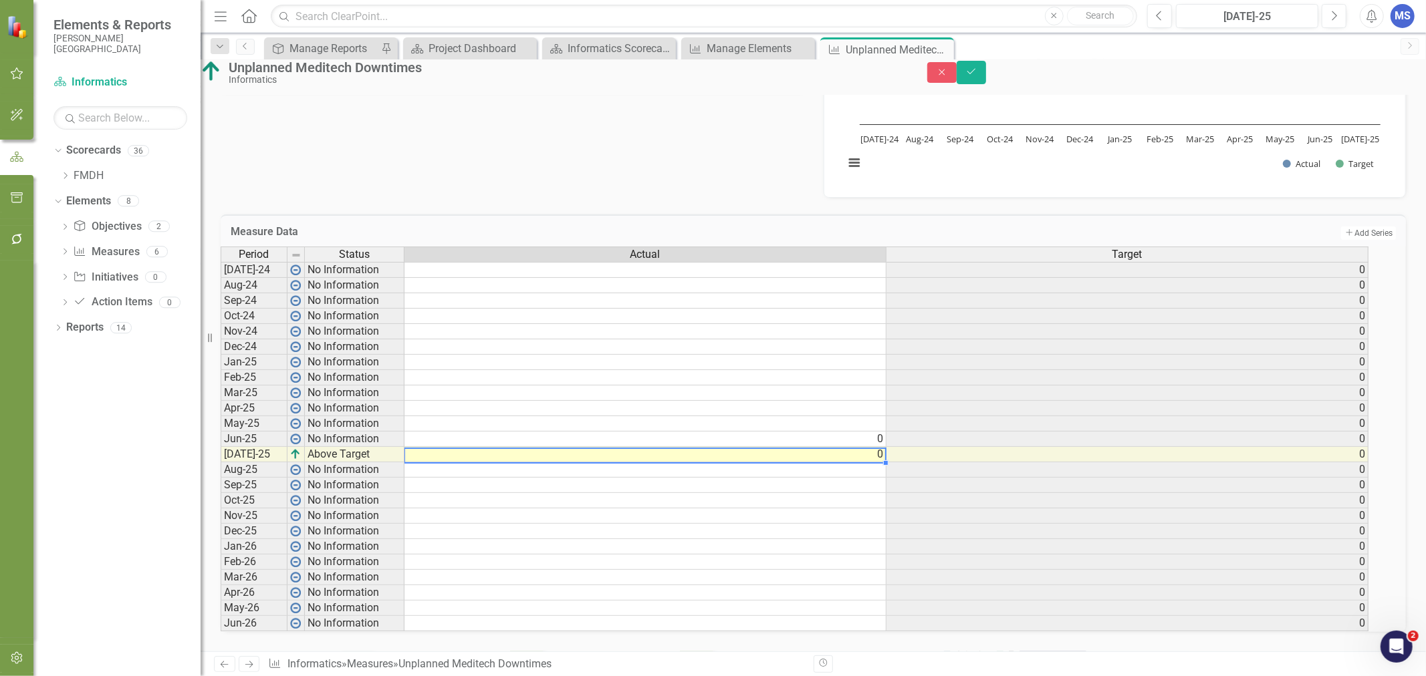
type textarea "0"
click at [986, 84] on button "Save" at bounding box center [970, 72] width 29 height 23
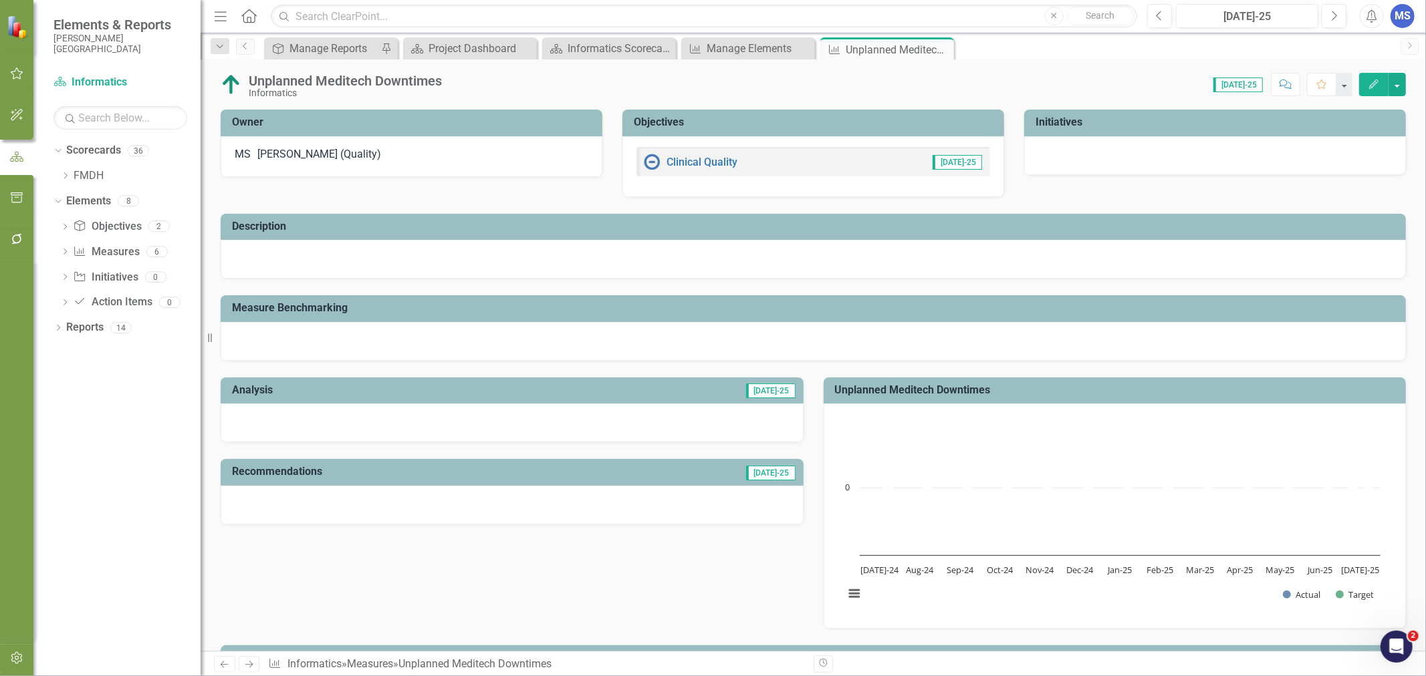
scroll to position [445, 0]
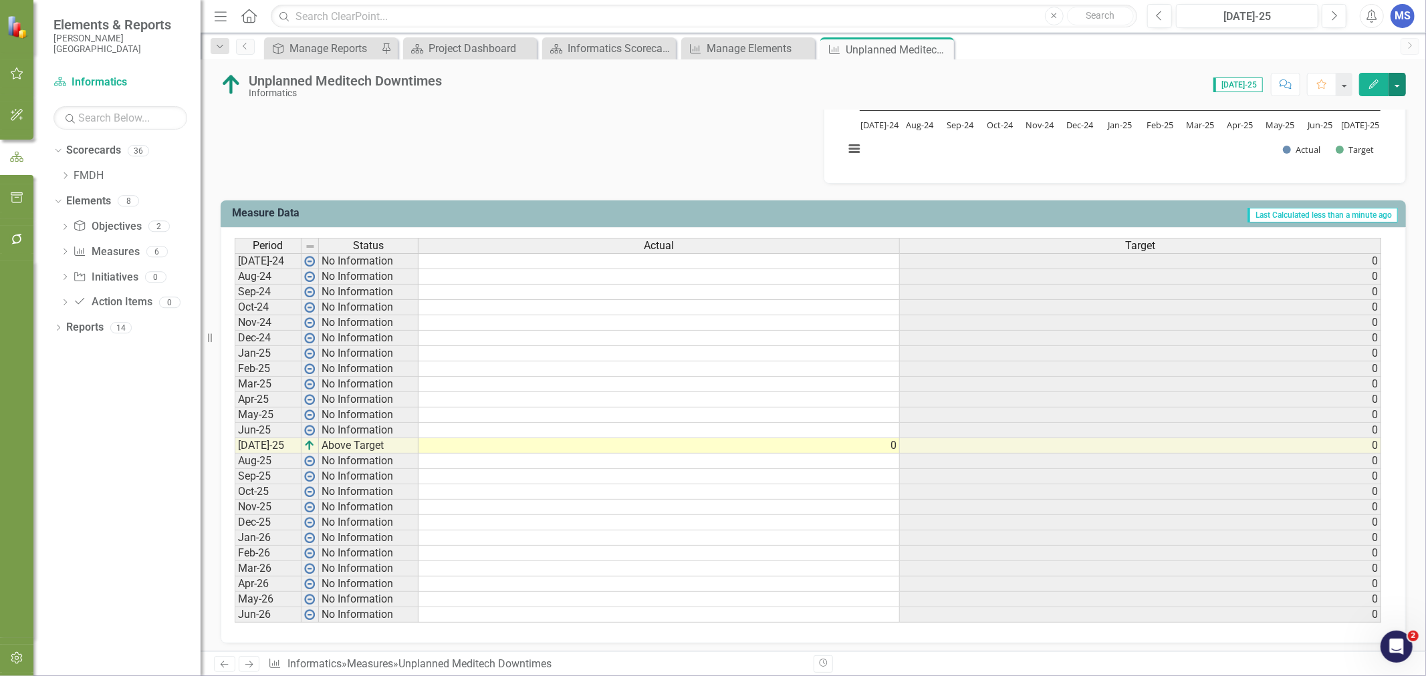
click at [1395, 82] on button "button" at bounding box center [1396, 84] width 17 height 23
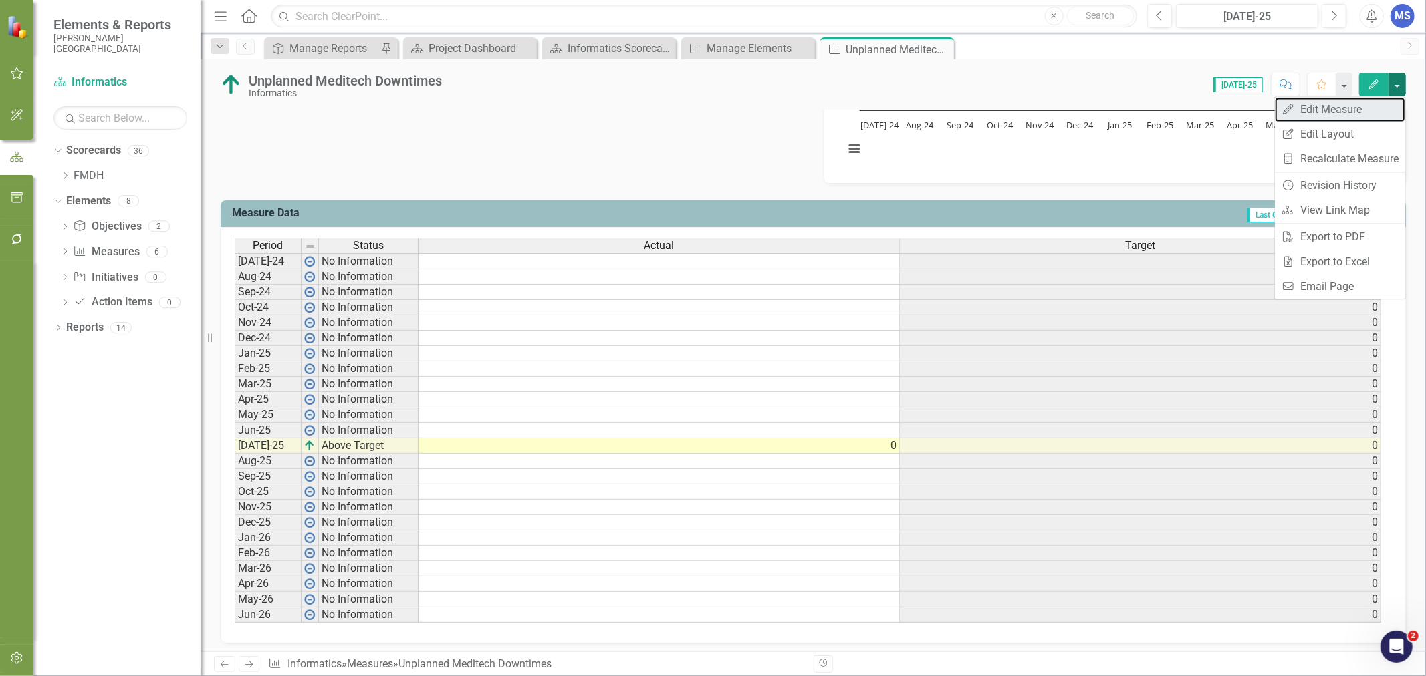
click at [1364, 104] on link "Edit Edit Measure" at bounding box center [1340, 109] width 130 height 25
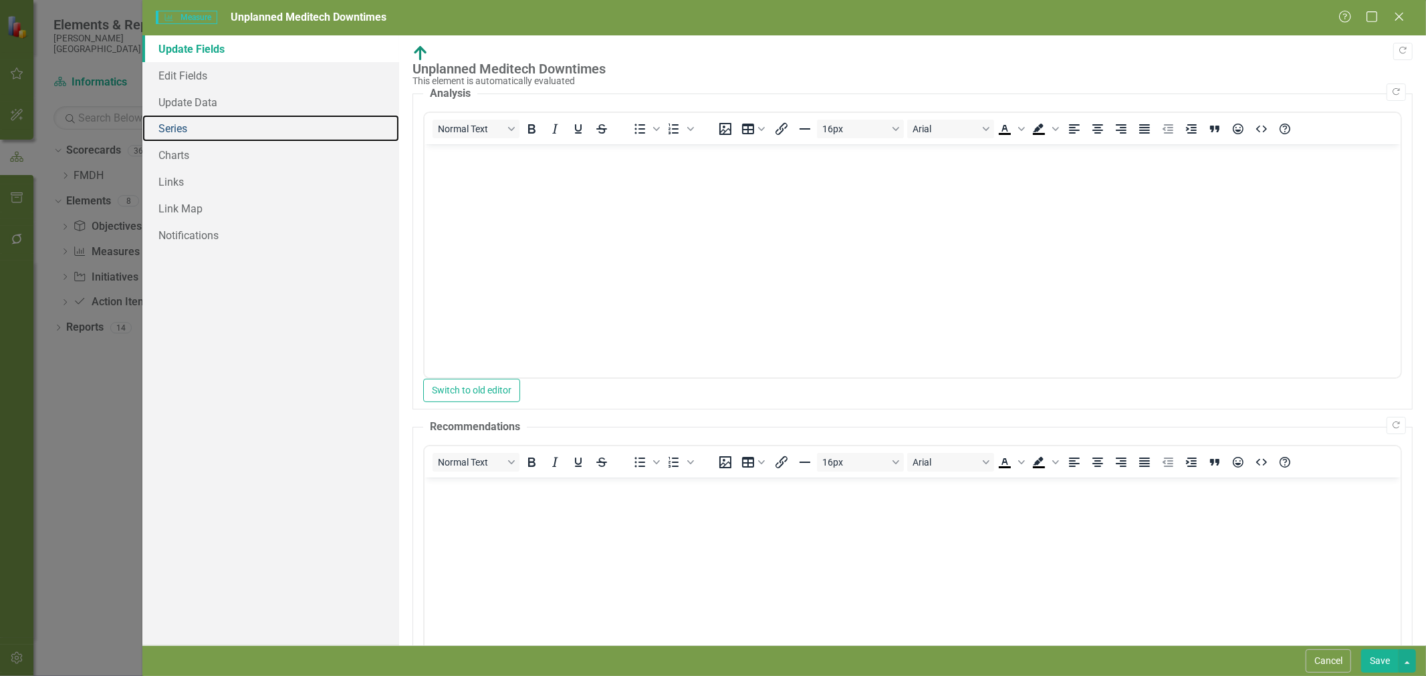
click at [190, 136] on link "Series" at bounding box center [270, 128] width 257 height 27
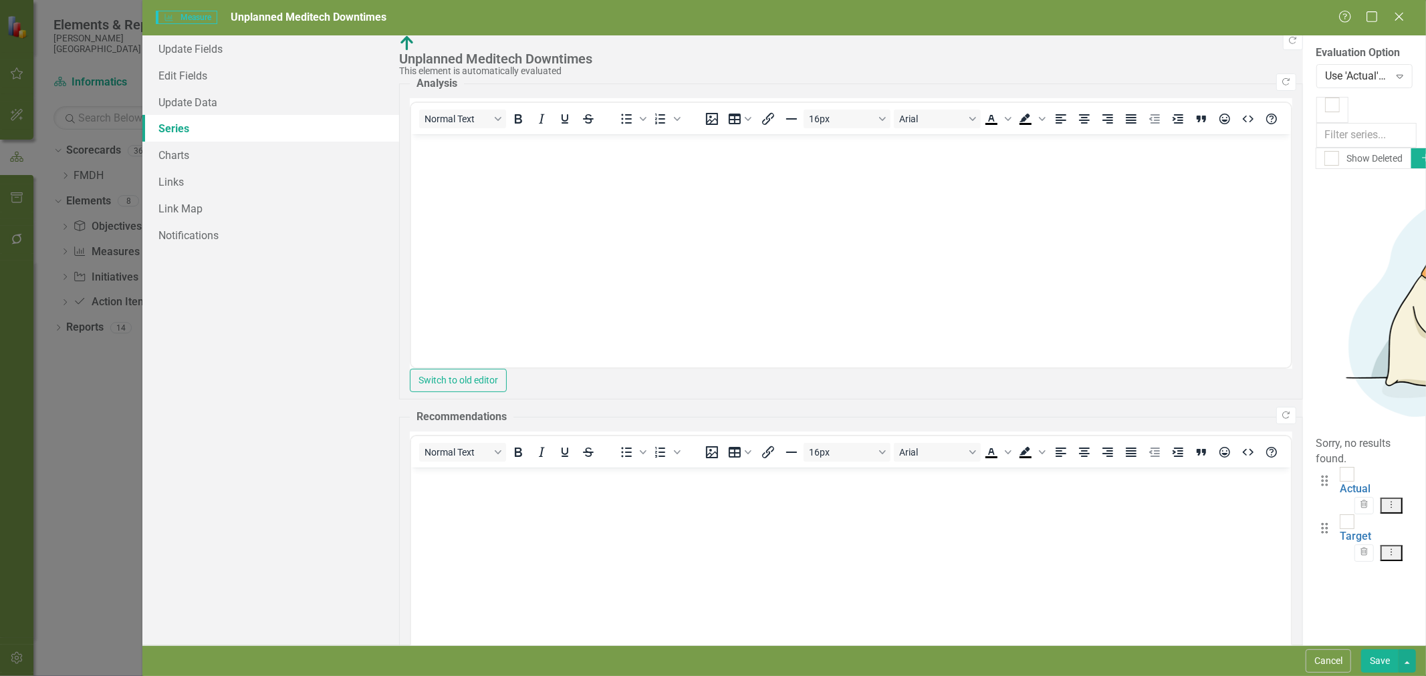
click at [1339, 530] on link "Target" at bounding box center [1354, 536] width 31 height 13
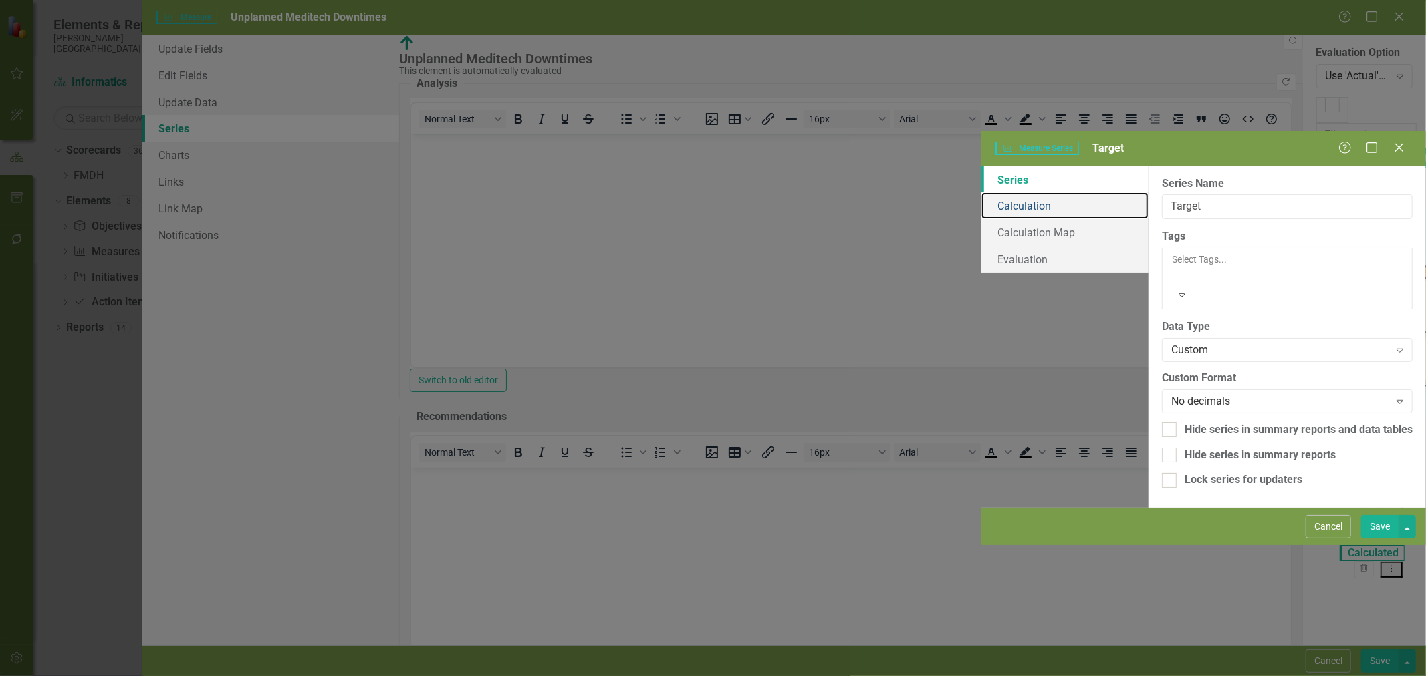
click at [981, 192] on link "Calculation" at bounding box center [1064, 205] width 167 height 27
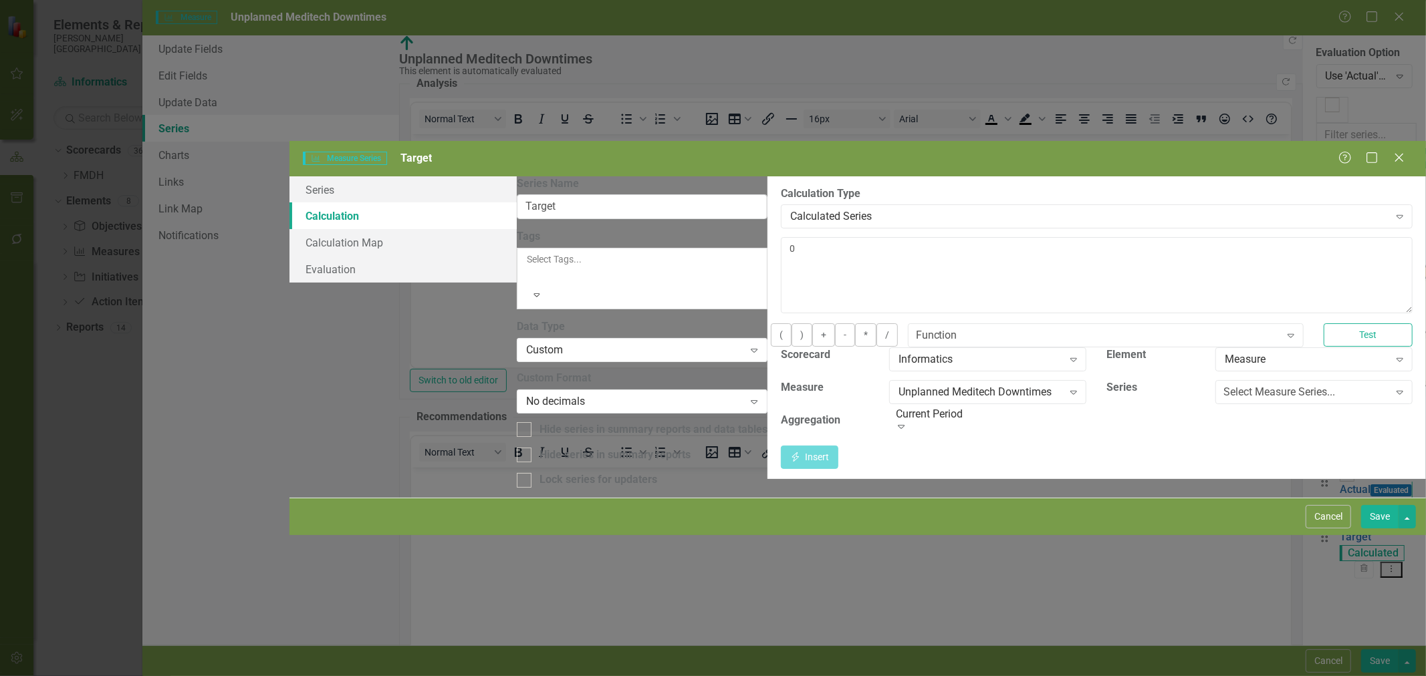
click at [1378, 529] on button "Save" at bounding box center [1379, 516] width 37 height 23
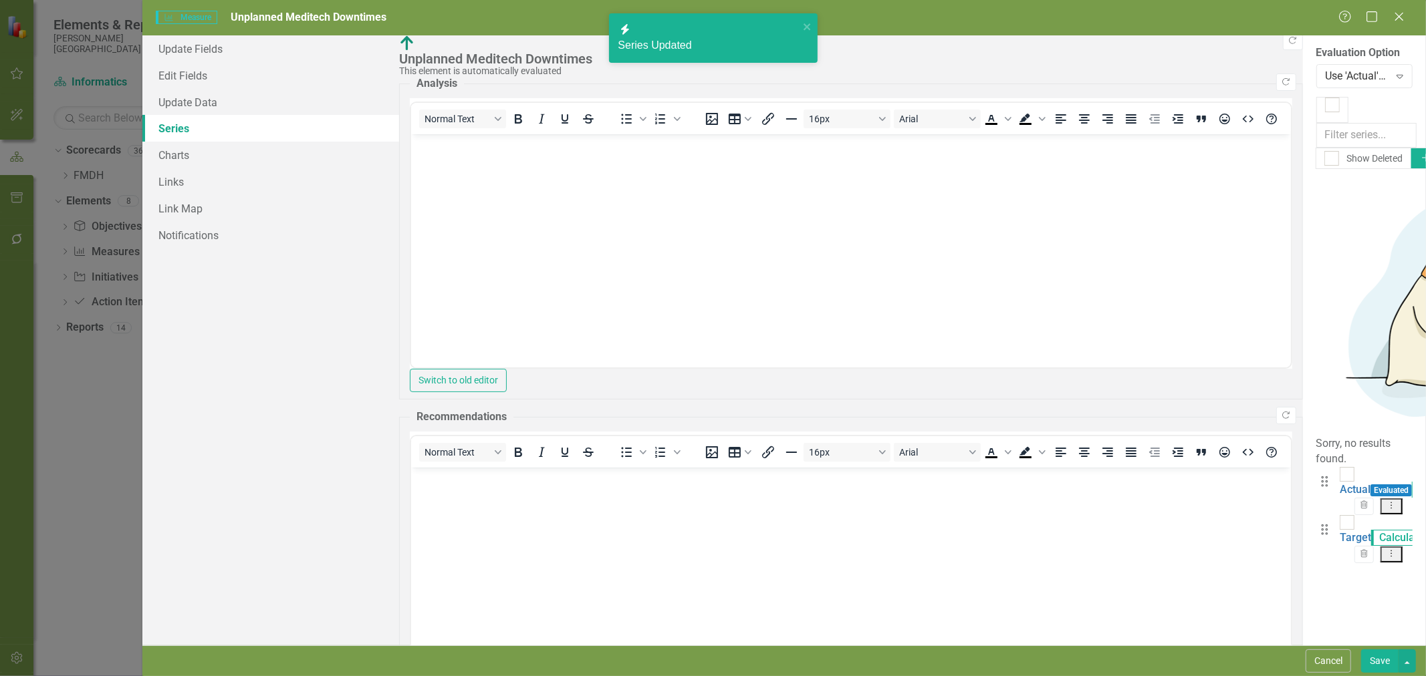
click at [1339, 483] on link "Actual" at bounding box center [1354, 489] width 31 height 13
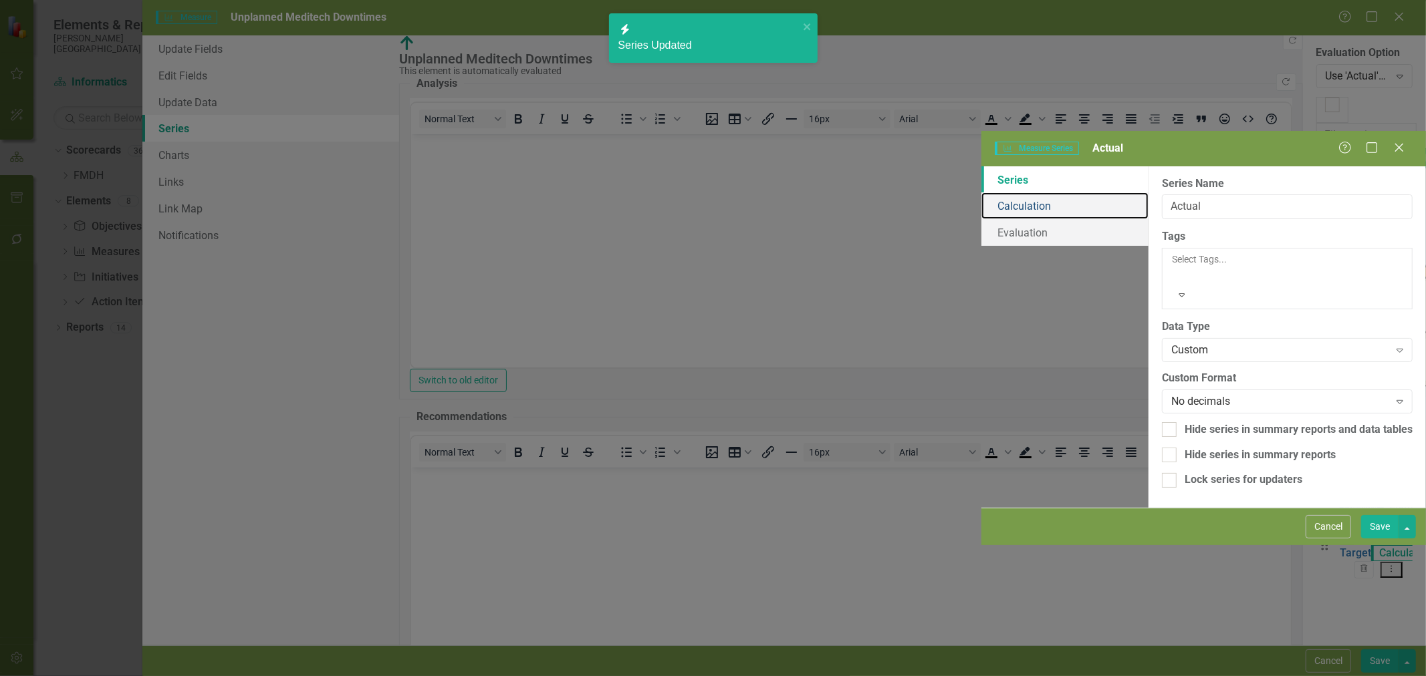
click at [981, 192] on link "Calculation" at bounding box center [1064, 205] width 167 height 27
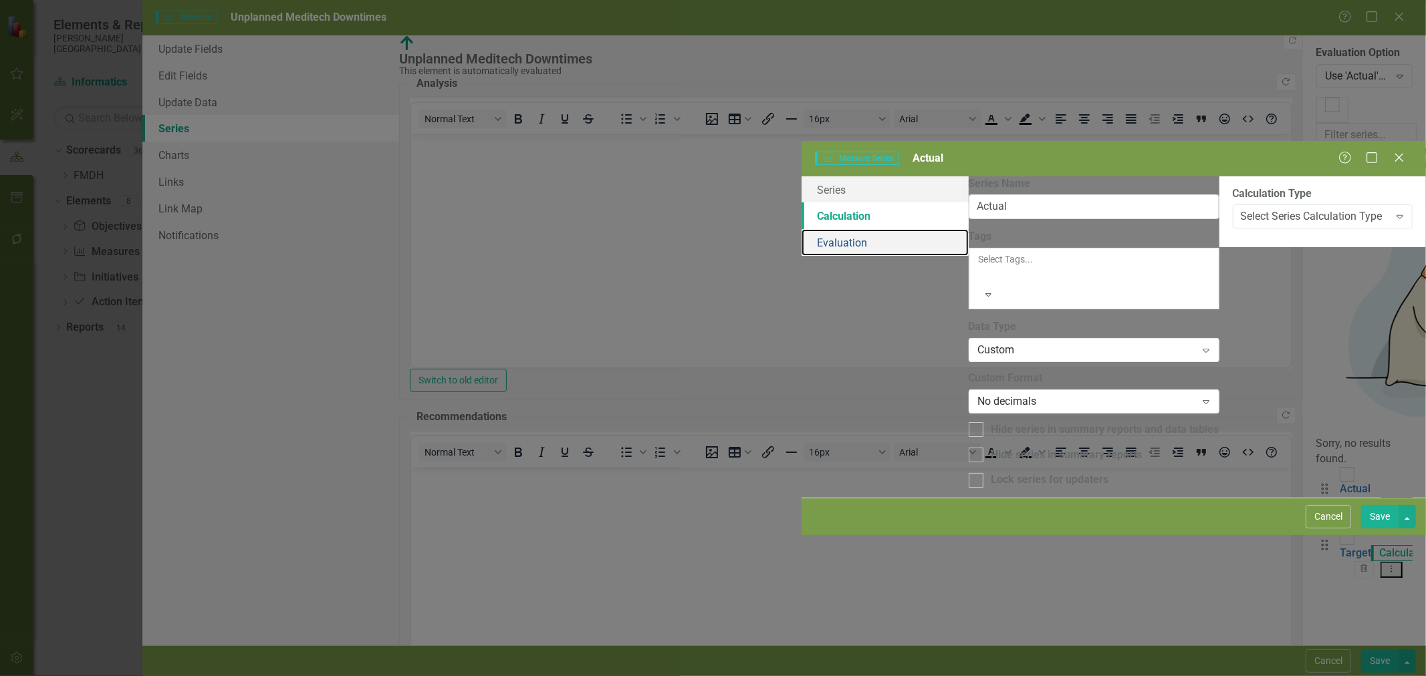
click at [801, 229] on link "Evaluation" at bounding box center [884, 242] width 167 height 27
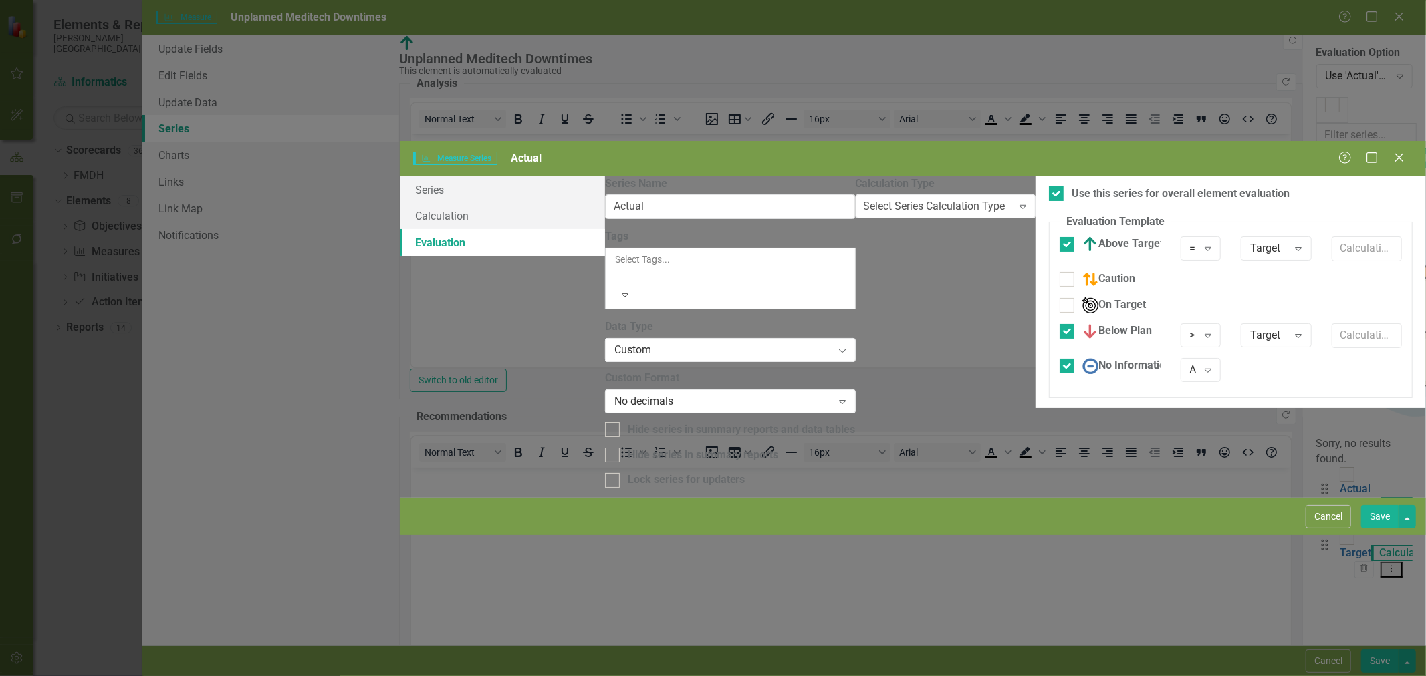
click at [1379, 529] on button "Save" at bounding box center [1379, 516] width 37 height 23
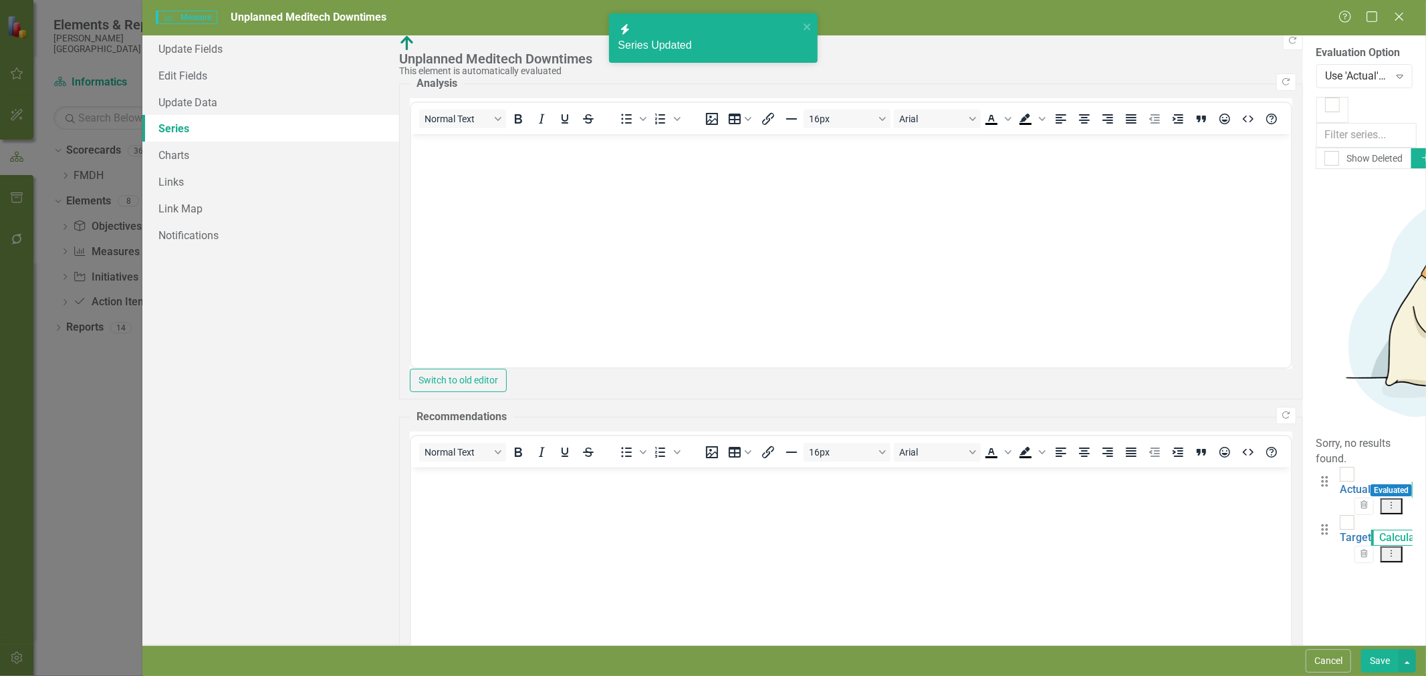
click at [1382, 666] on button "Save" at bounding box center [1379, 661] width 37 height 23
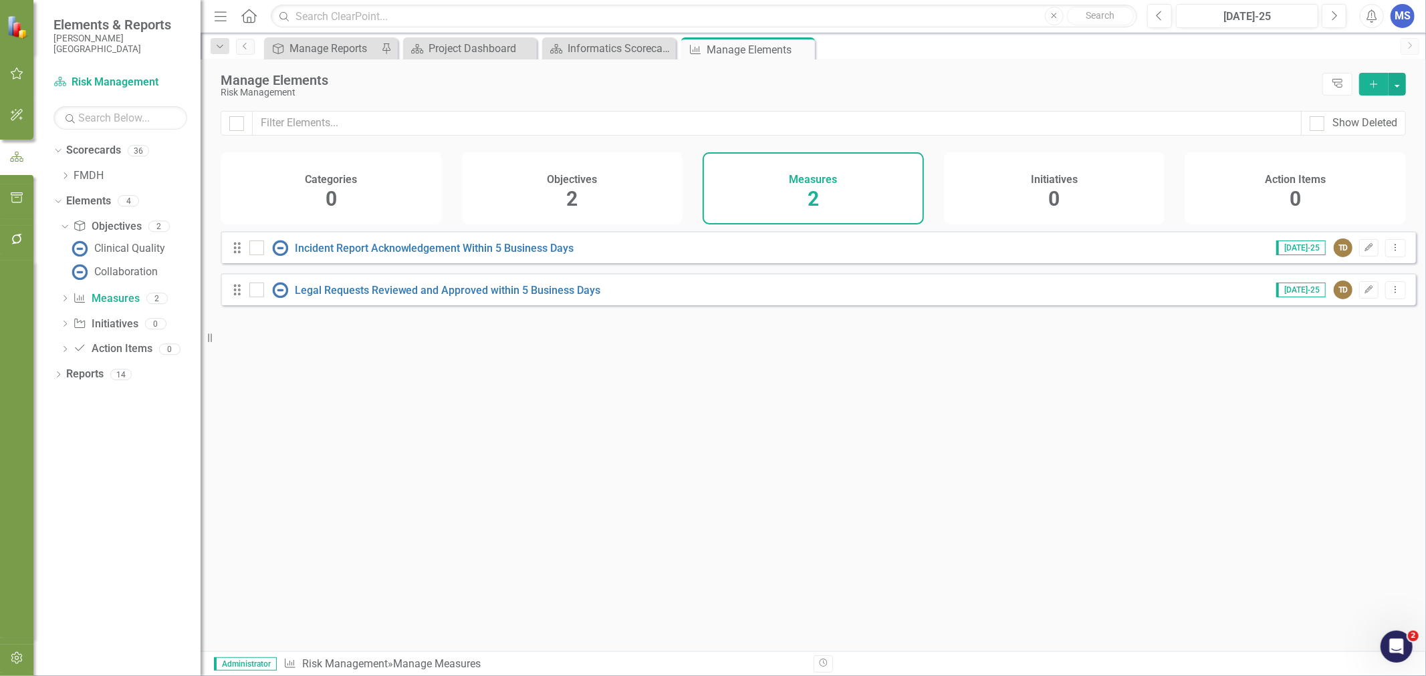
click at [64, 229] on icon "Dropdown" at bounding box center [62, 225] width 7 height 9
click at [63, 176] on icon "Dropdown" at bounding box center [65, 176] width 10 height 8
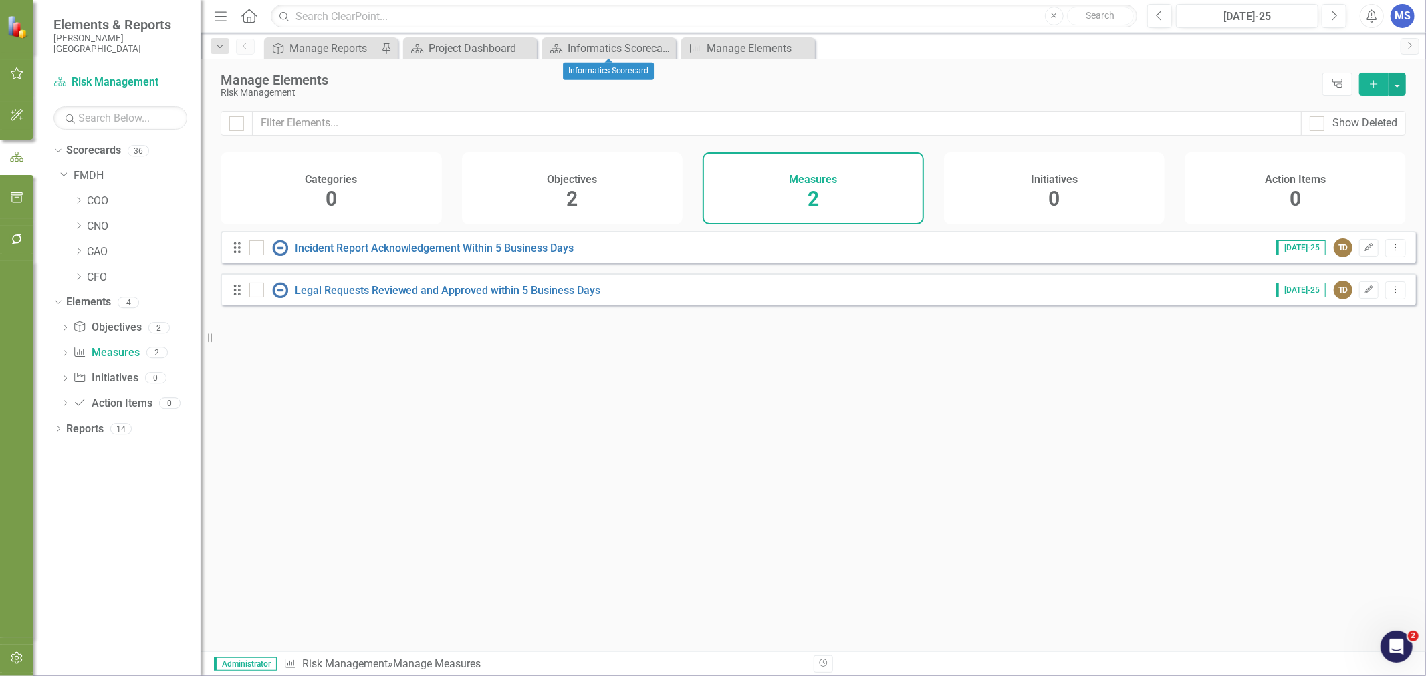
click at [0, 0] on icon "Close" at bounding box center [0, 0] width 0 height 0
